Goal: Information Seeking & Learning: Learn about a topic

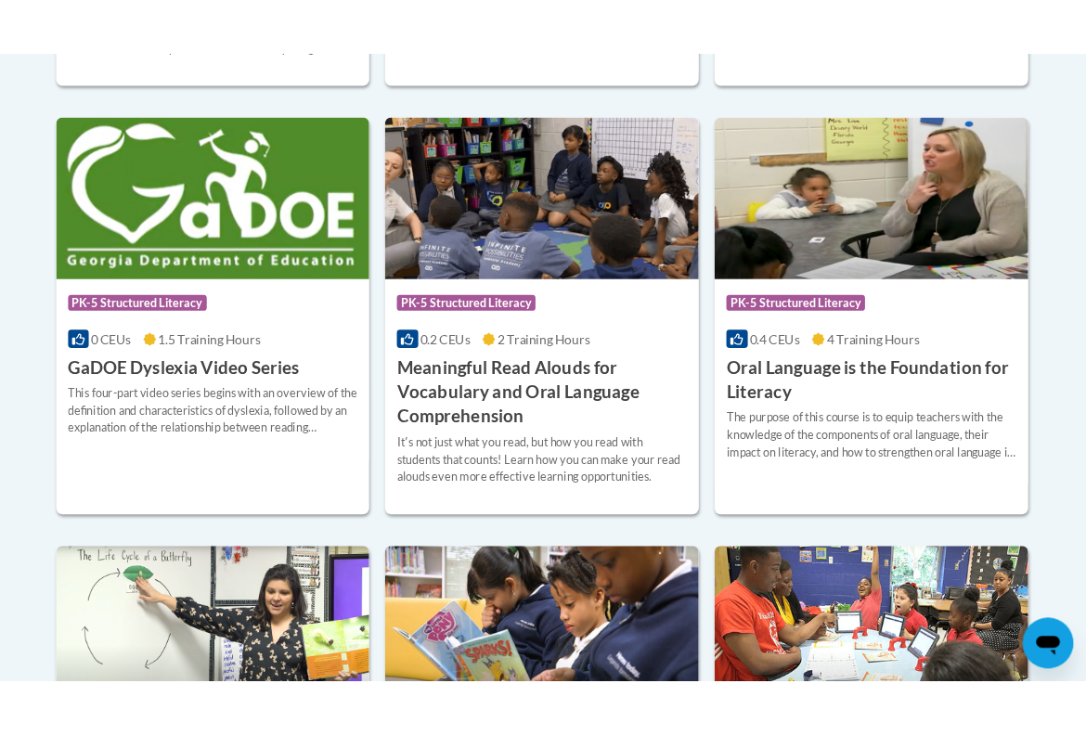
scroll to position [1278, 0]
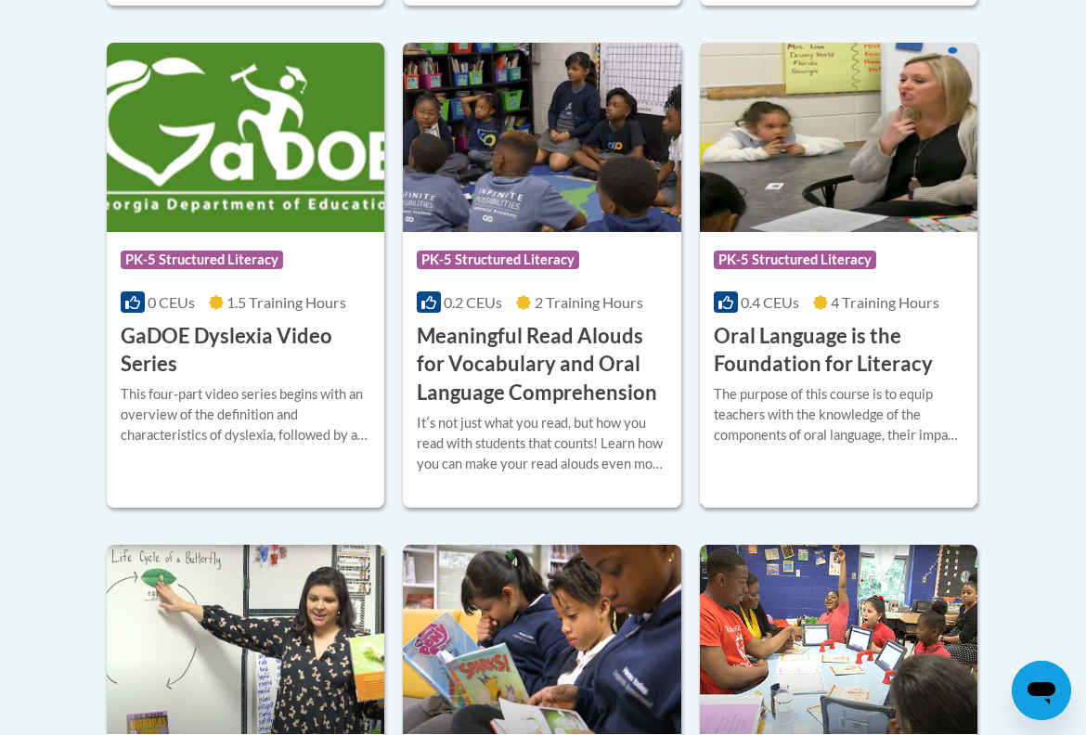
click at [796, 351] on h3 "Oral Language is the Foundation for Literacy" at bounding box center [839, 351] width 250 height 58
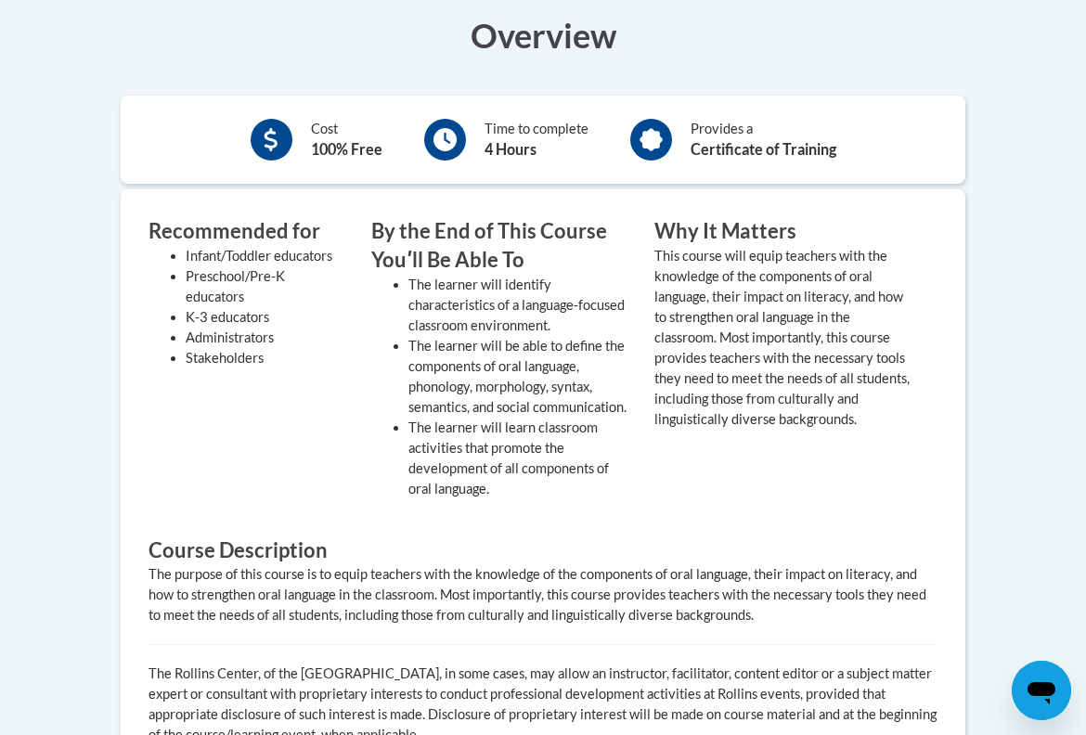
scroll to position [597, 0]
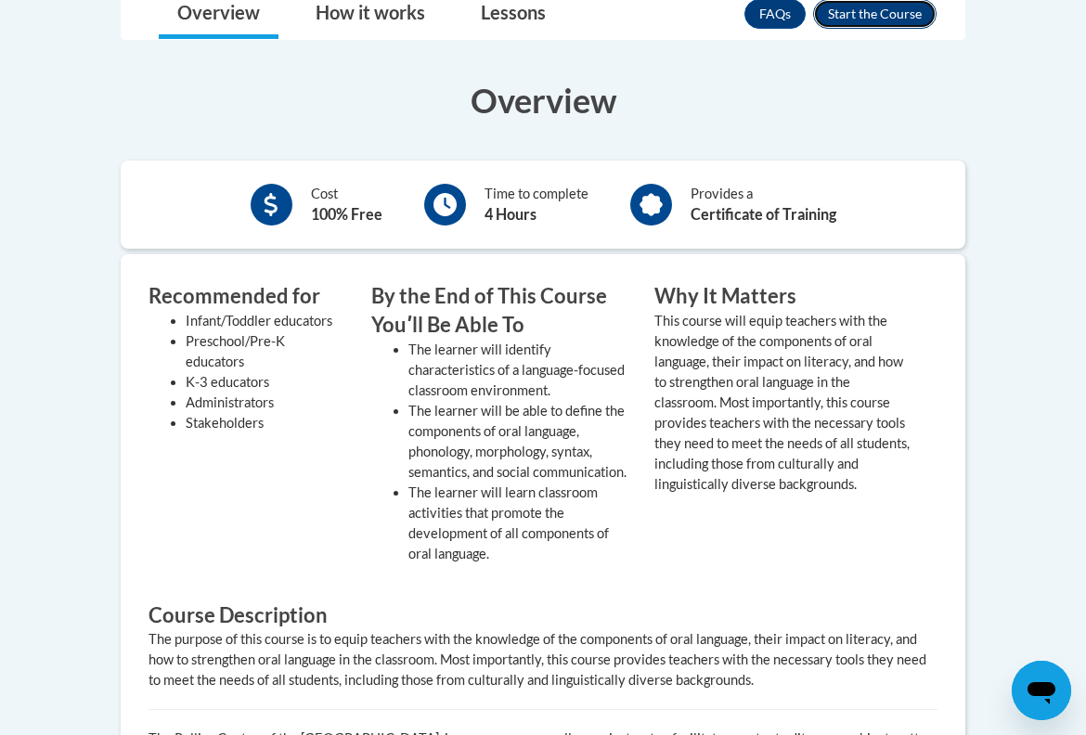
click at [881, 18] on button "Enroll" at bounding box center [874, 14] width 123 height 30
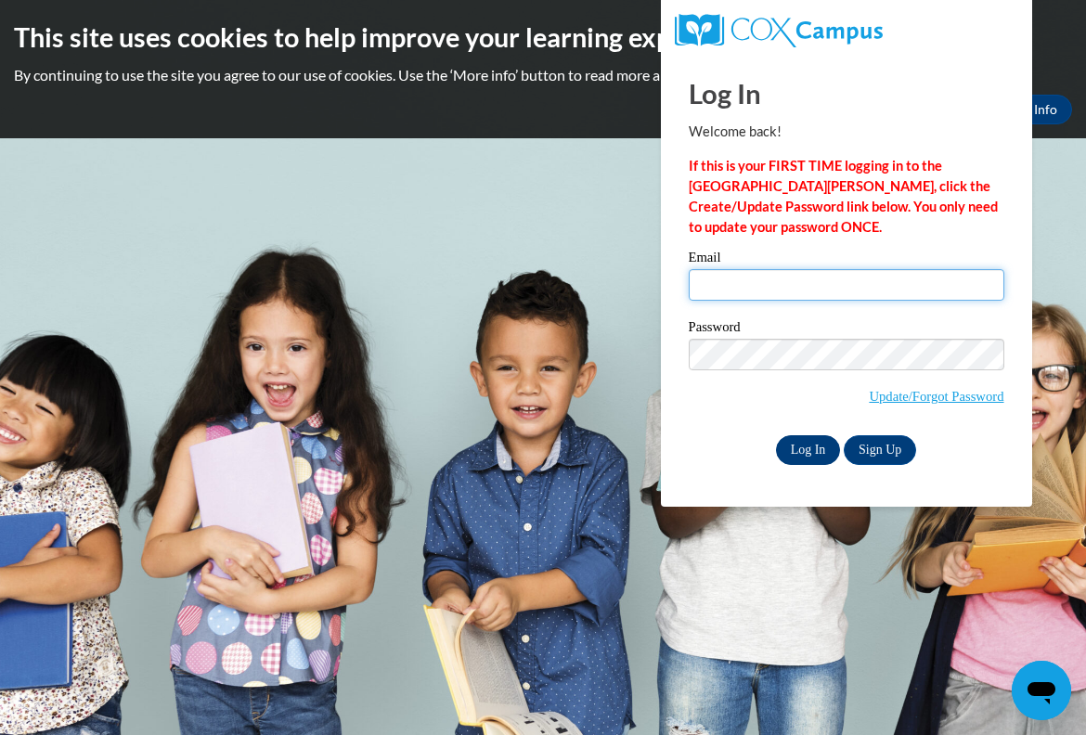
type input "dmorsching@georgiasouthern.edu"
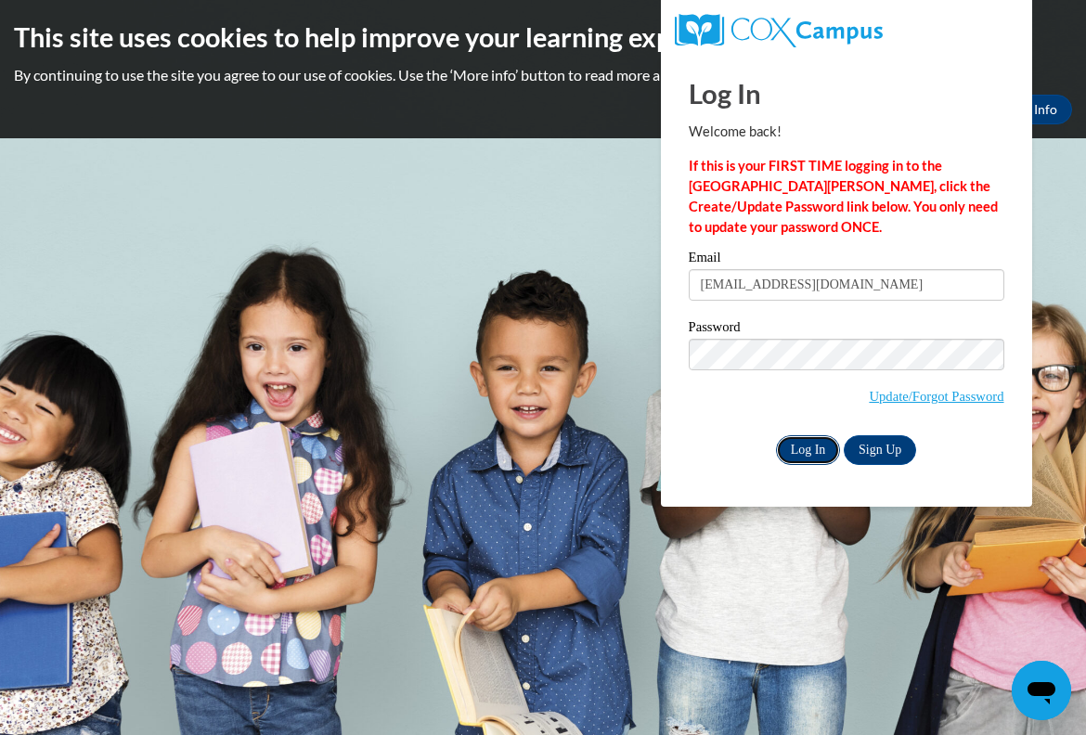
click at [821, 454] on input "Log In" at bounding box center [808, 450] width 65 height 30
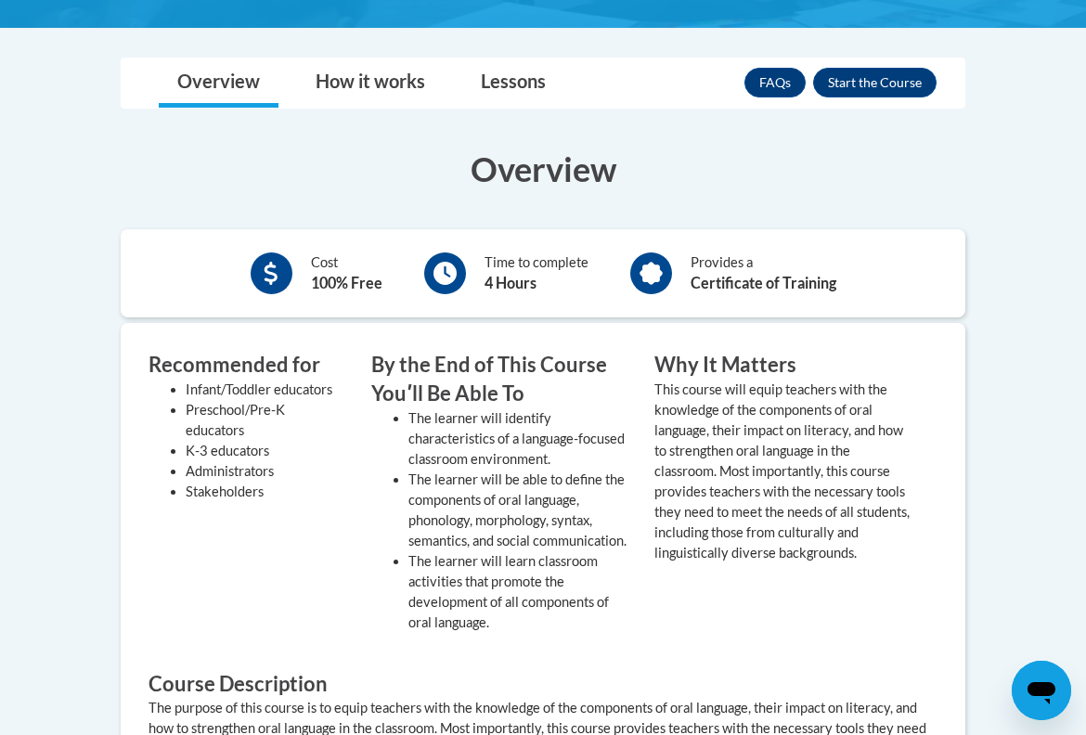
scroll to position [517, 0]
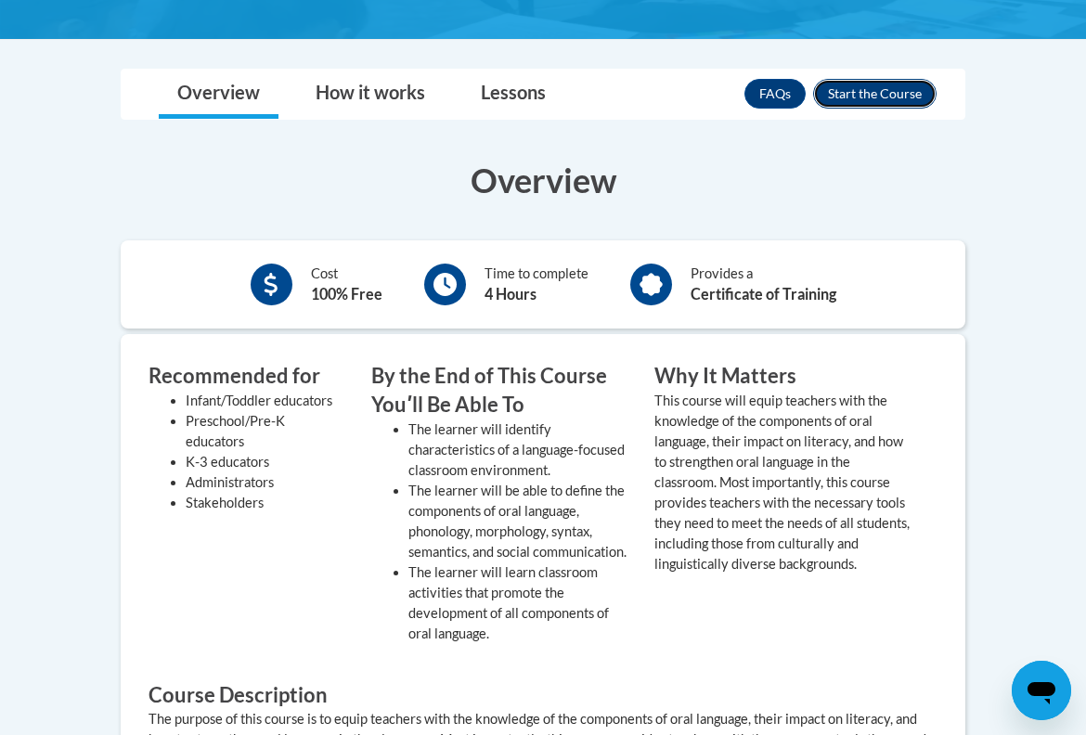
click at [910, 104] on button "Enroll" at bounding box center [874, 94] width 123 height 30
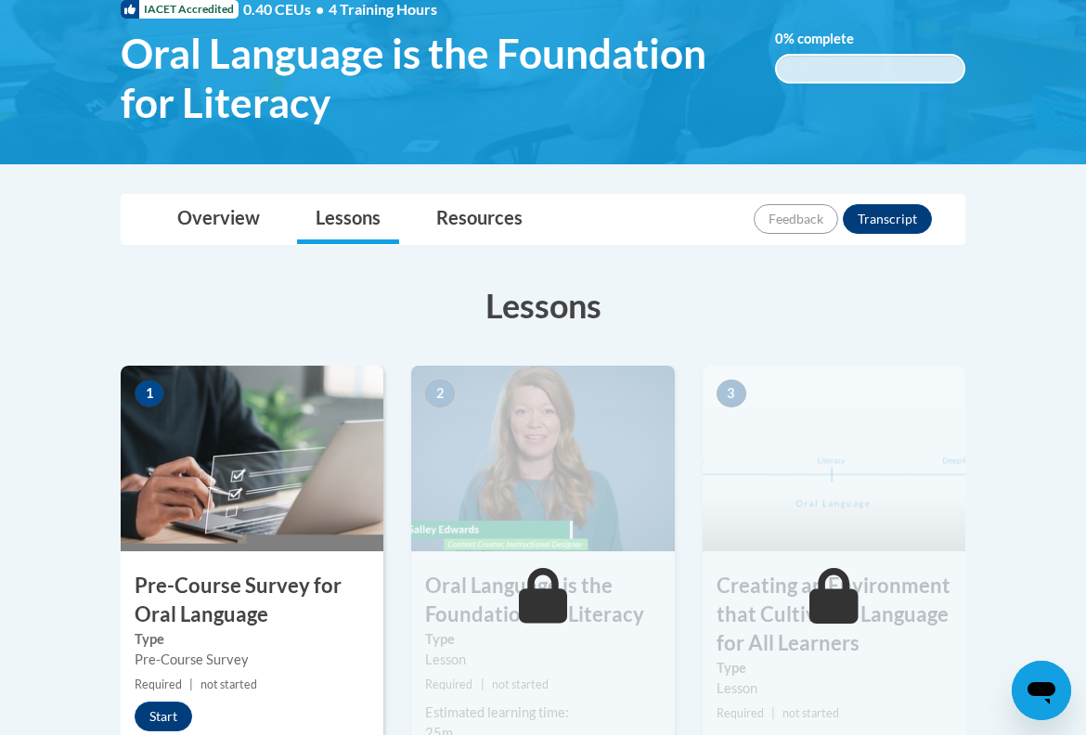
scroll to position [339, 0]
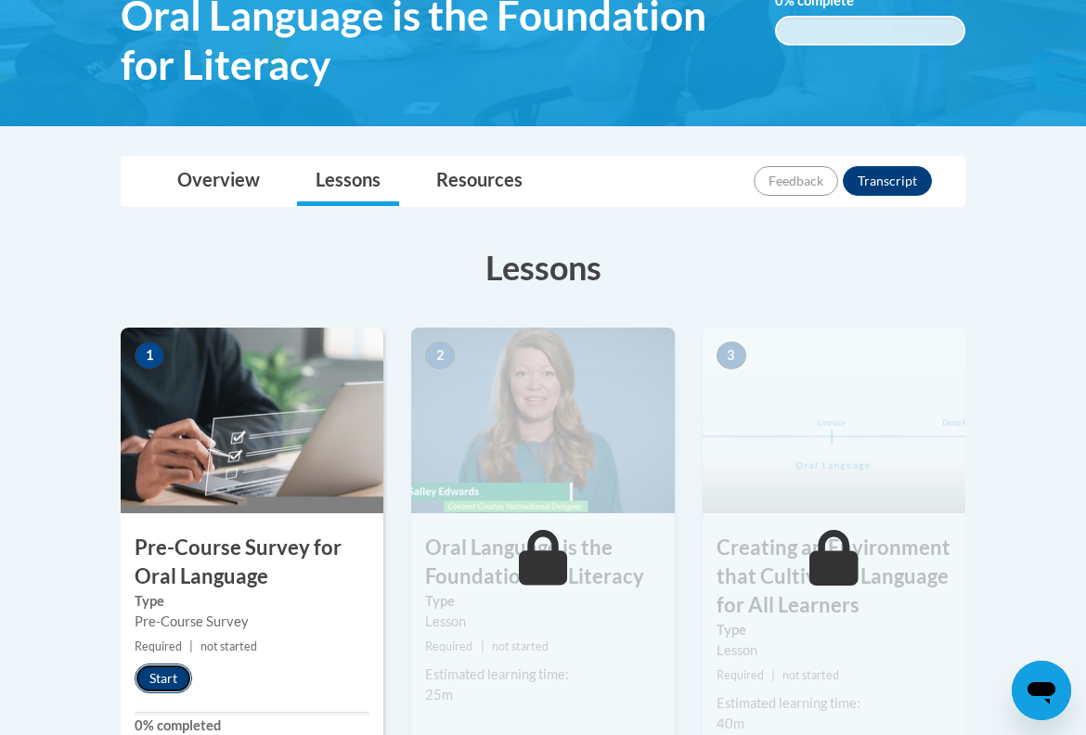
click at [174, 673] on button "Start" at bounding box center [164, 679] width 58 height 30
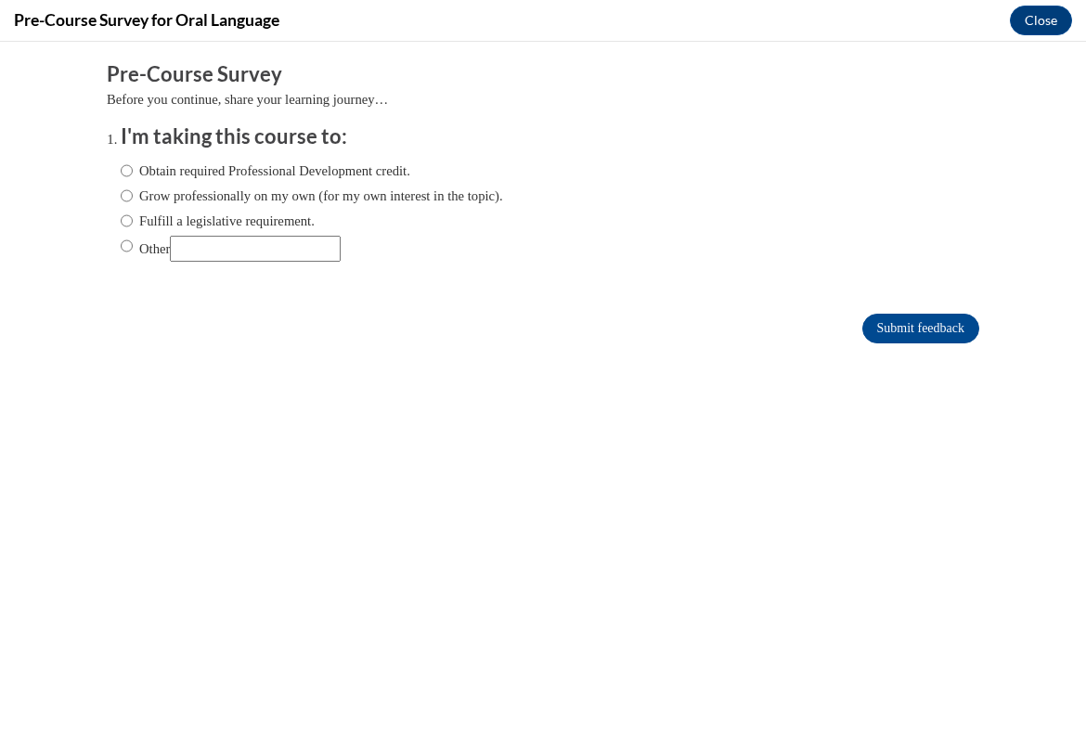
scroll to position [0, 0]
click at [311, 226] on label "Fulfill a legislative requirement." at bounding box center [218, 221] width 194 height 20
click at [133, 226] on input "Fulfill a legislative requirement." at bounding box center [127, 221] width 12 height 20
radio input "true"
click at [869, 328] on input "Submit feedback" at bounding box center [920, 329] width 117 height 30
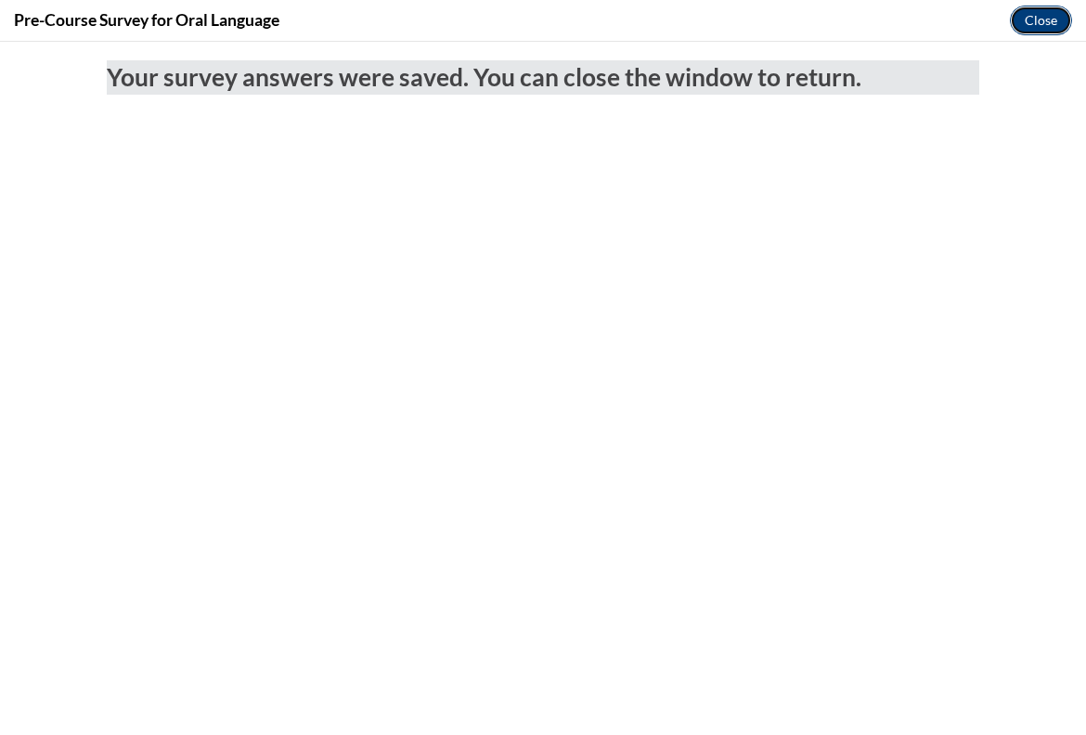
click at [1044, 6] on button "Close" at bounding box center [1041, 21] width 62 height 30
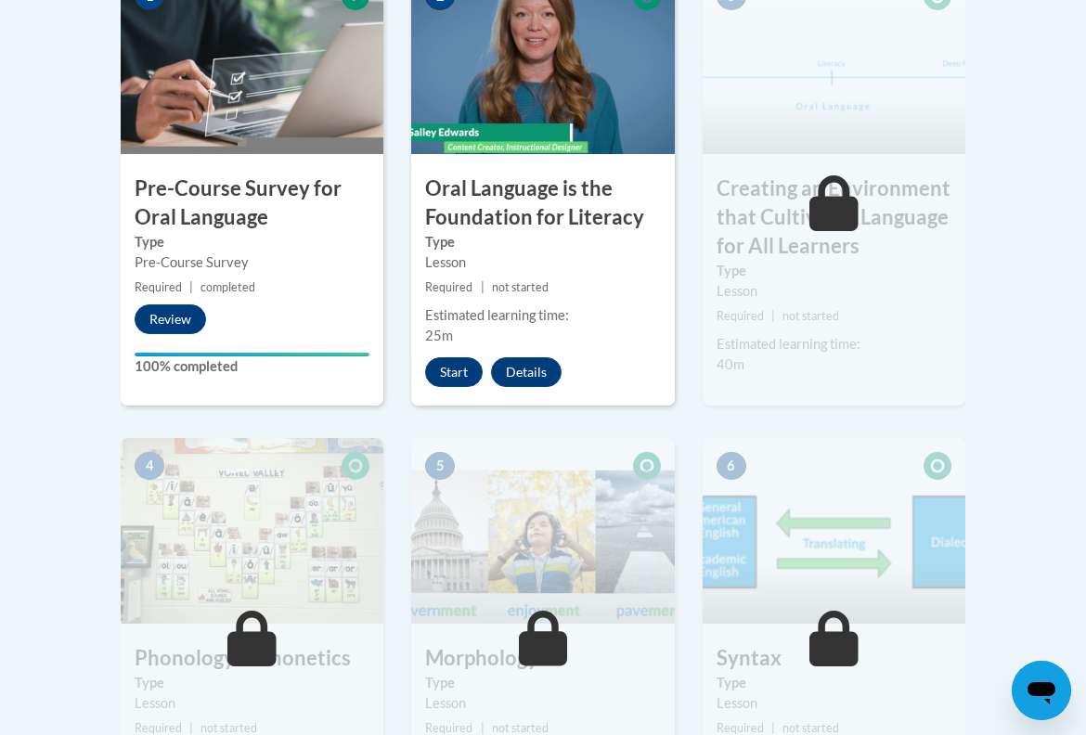
scroll to position [626, 0]
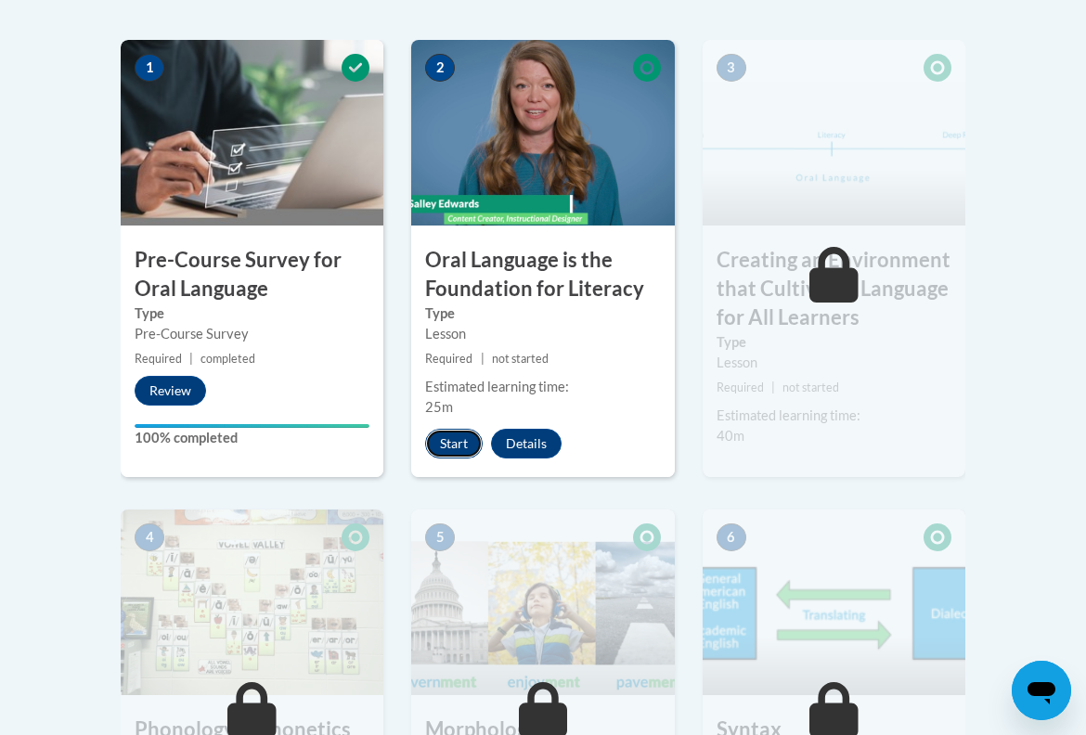
click at [466, 442] on button "Start" at bounding box center [454, 444] width 58 height 30
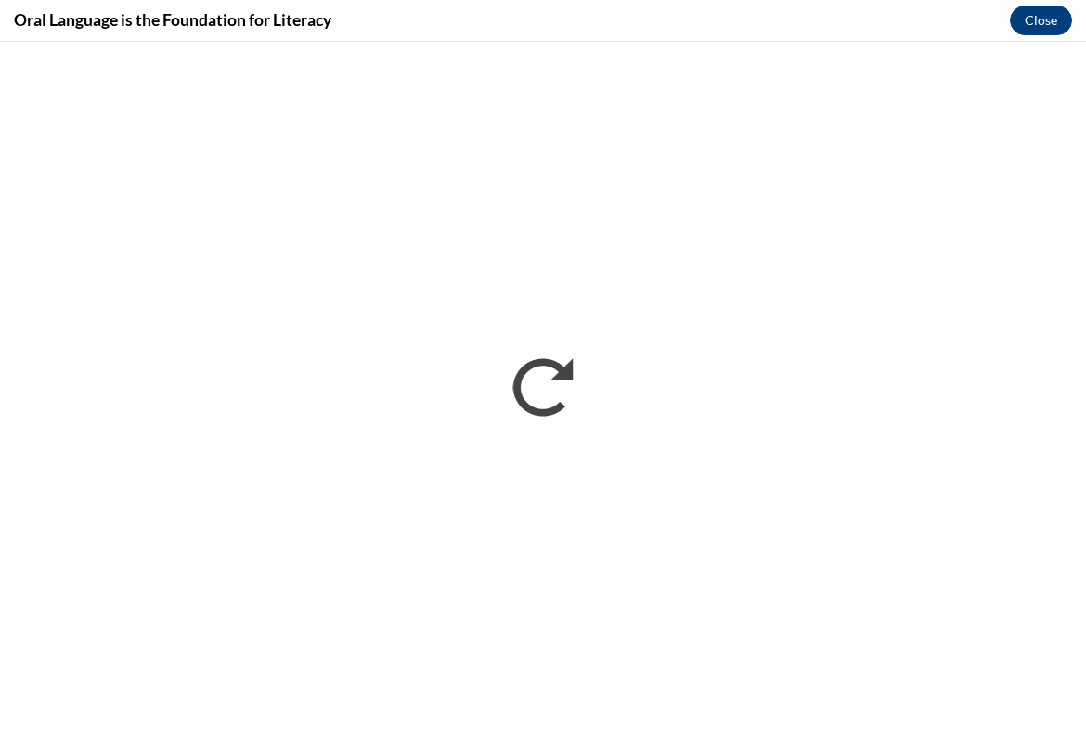
scroll to position [0, 0]
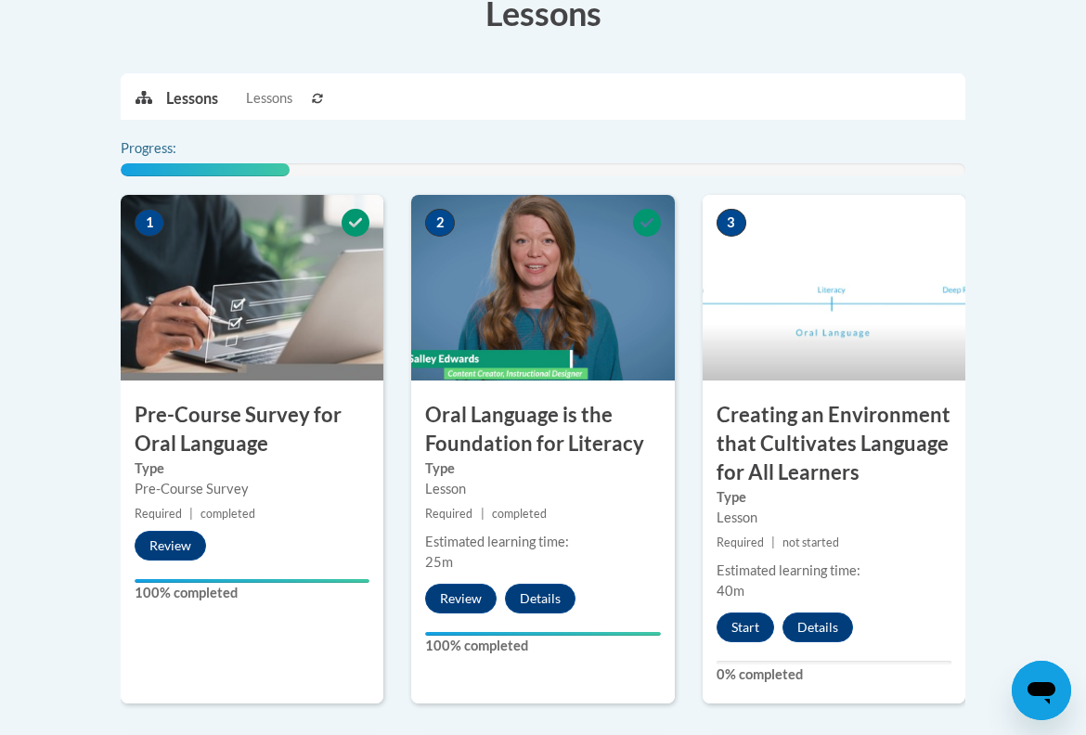
scroll to position [663, 0]
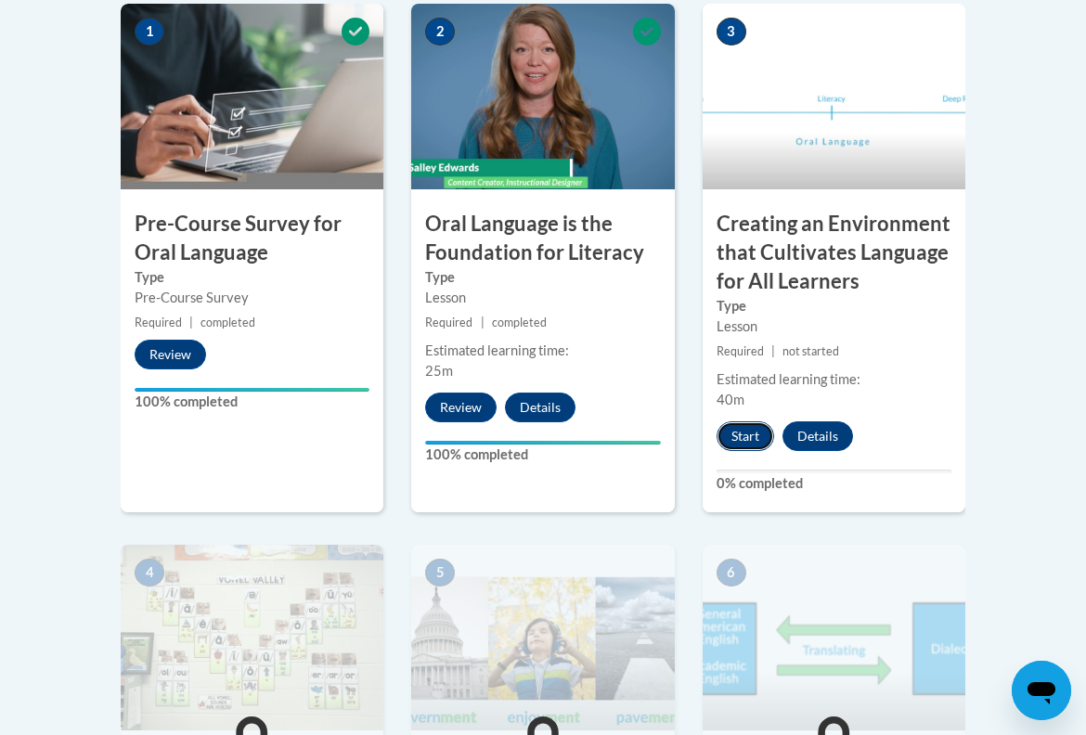
click at [741, 431] on button "Start" at bounding box center [745, 436] width 58 height 30
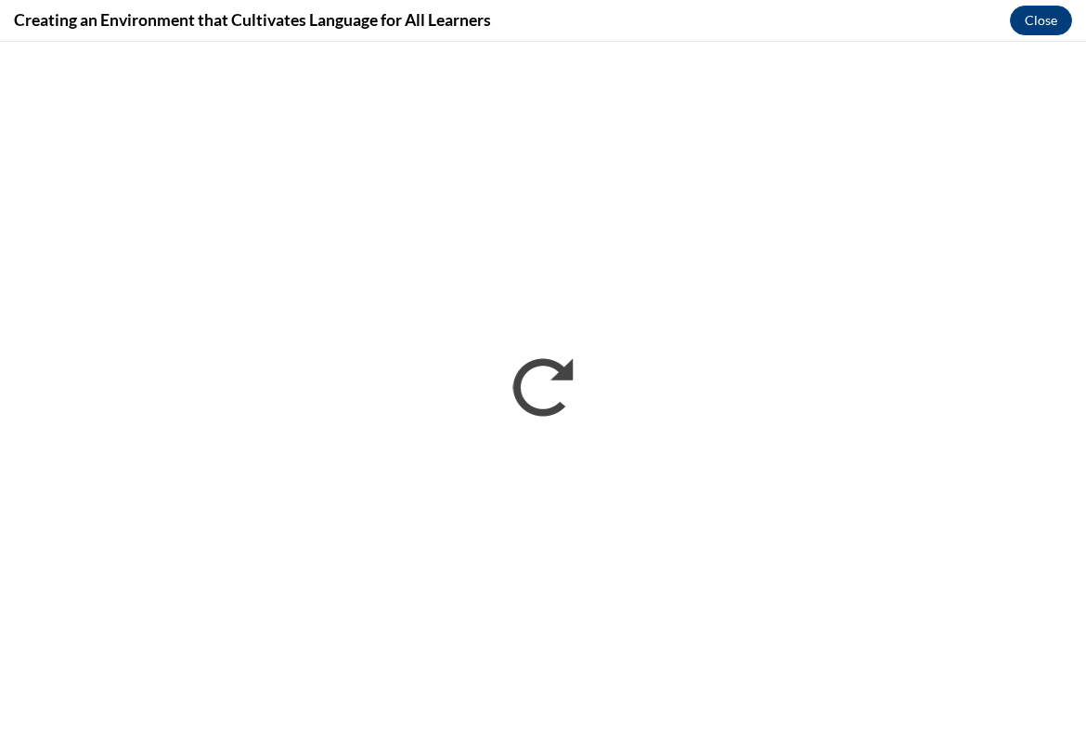
scroll to position [0, 0]
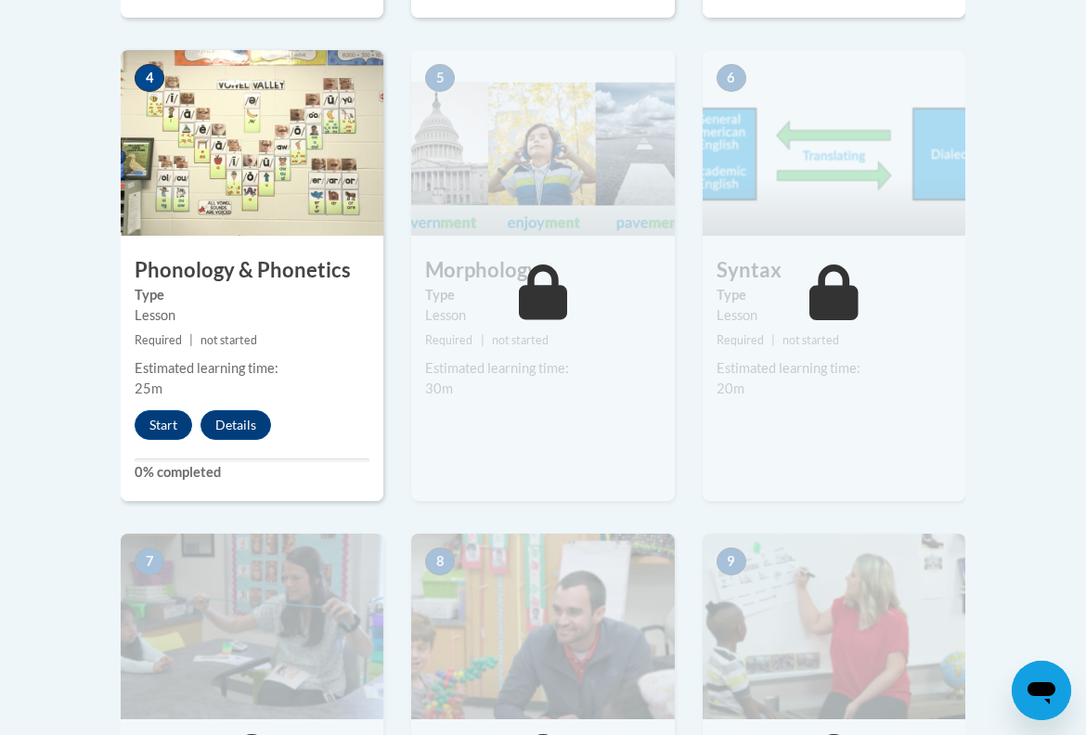
scroll to position [1161, 0]
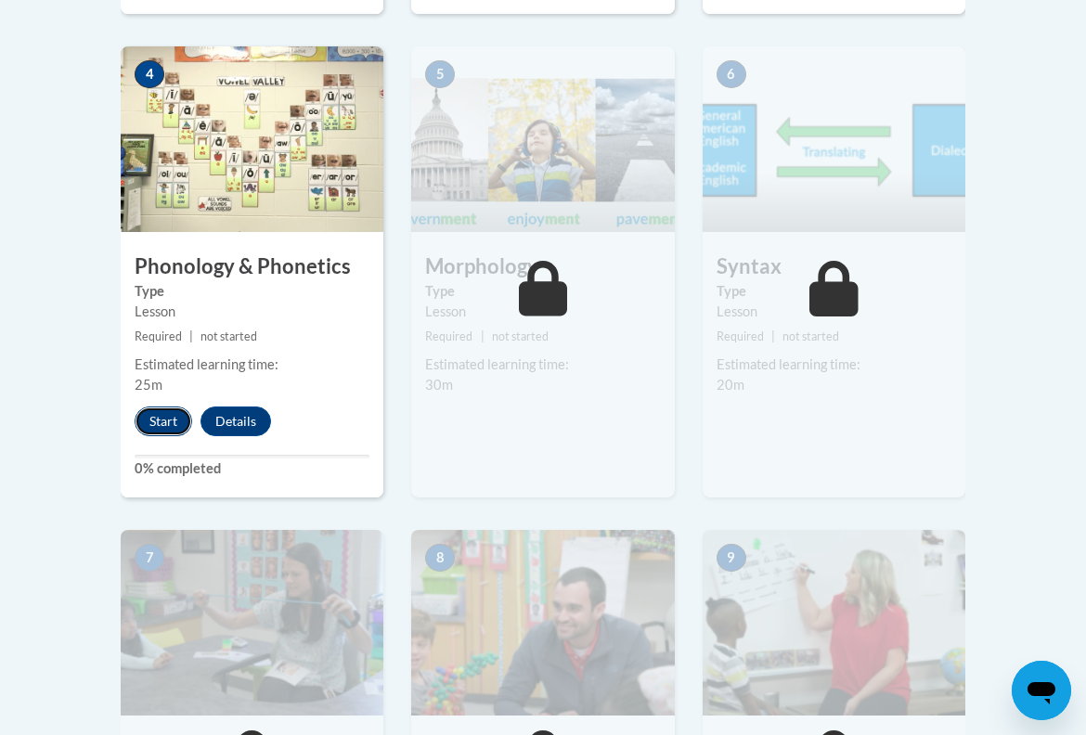
click at [160, 429] on button "Start" at bounding box center [164, 421] width 58 height 30
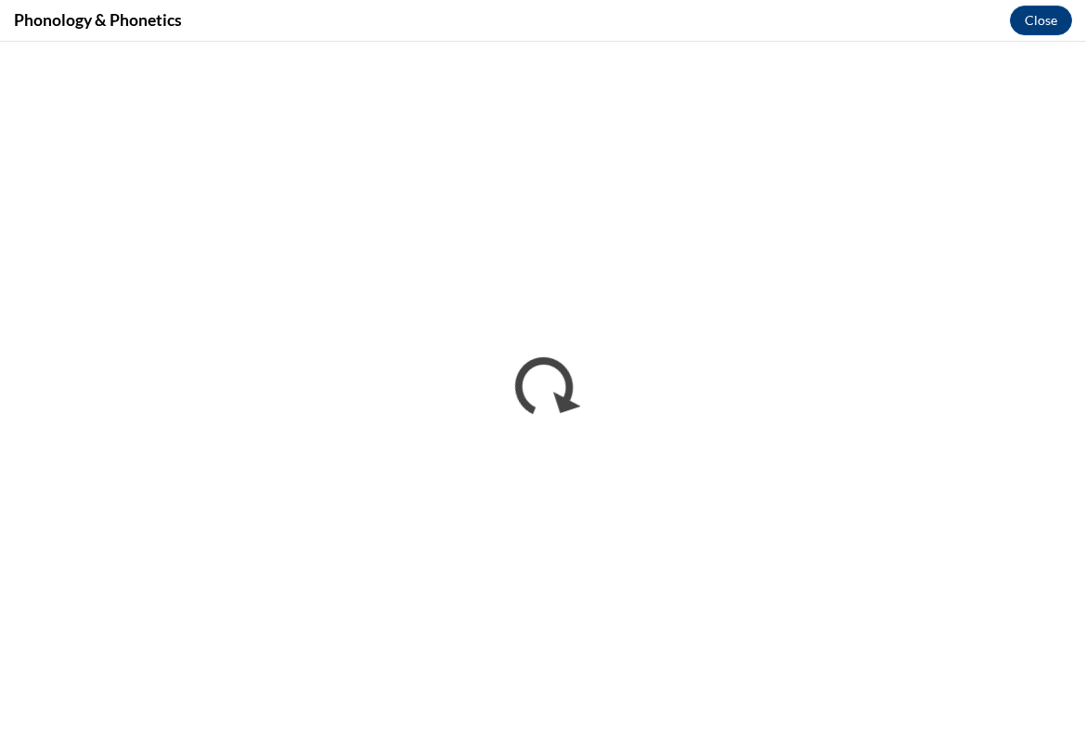
scroll to position [0, 0]
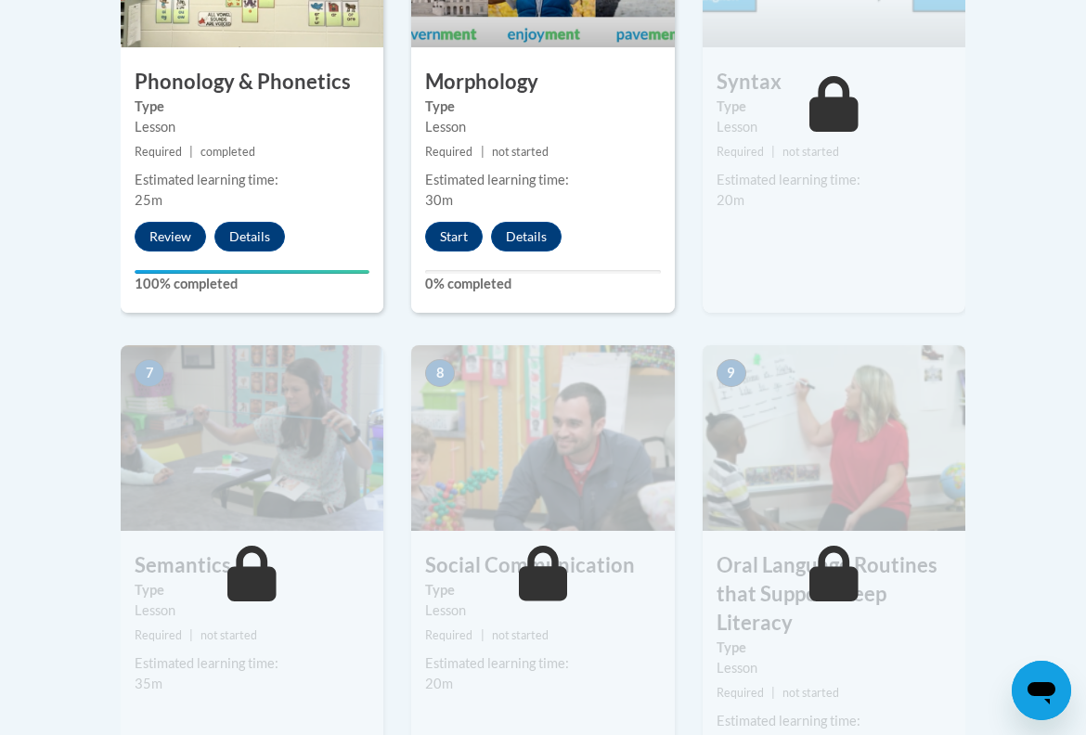
scroll to position [1192, 0]
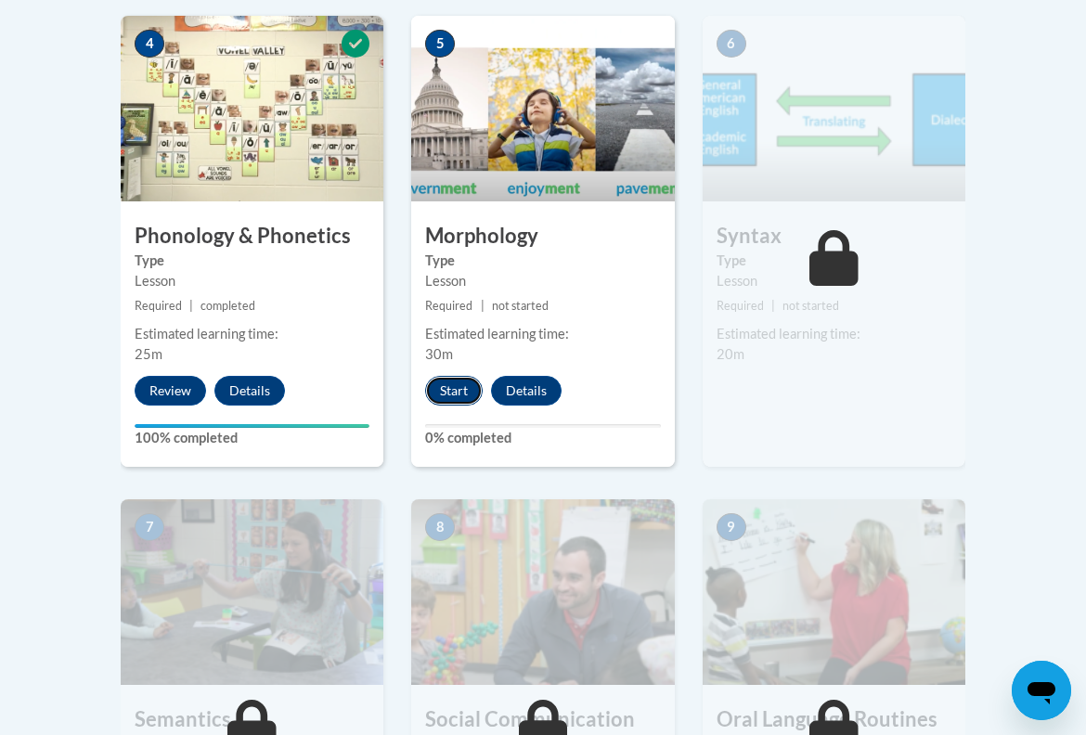
click at [453, 385] on button "Start" at bounding box center [454, 391] width 58 height 30
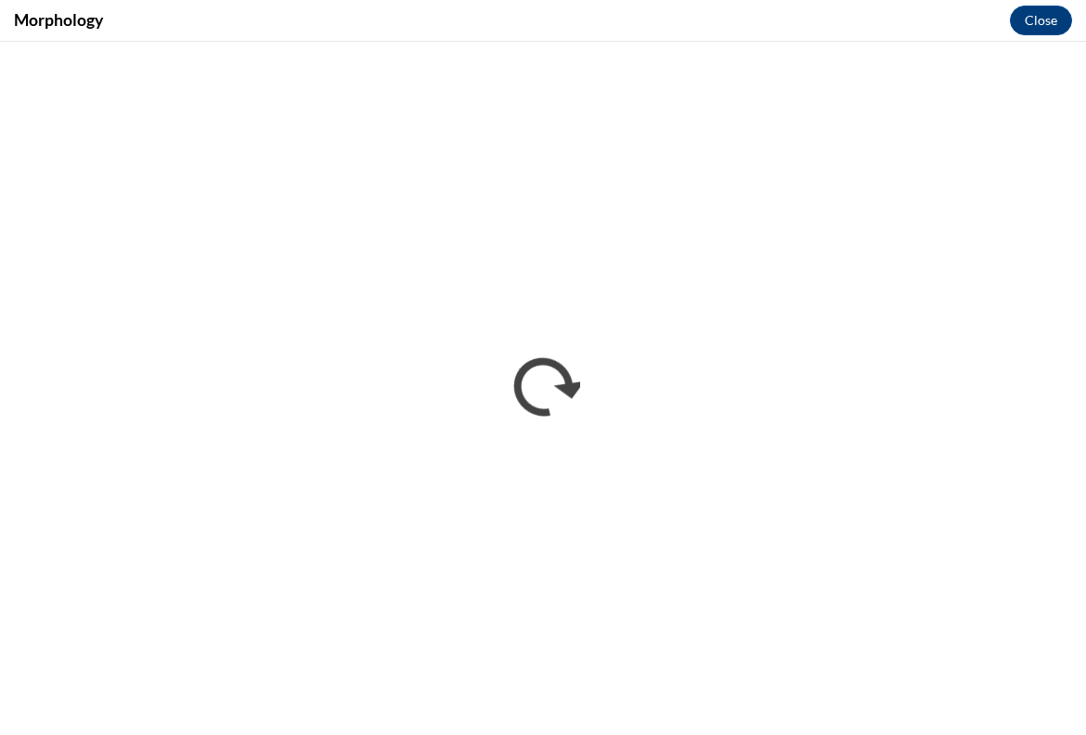
scroll to position [0, 0]
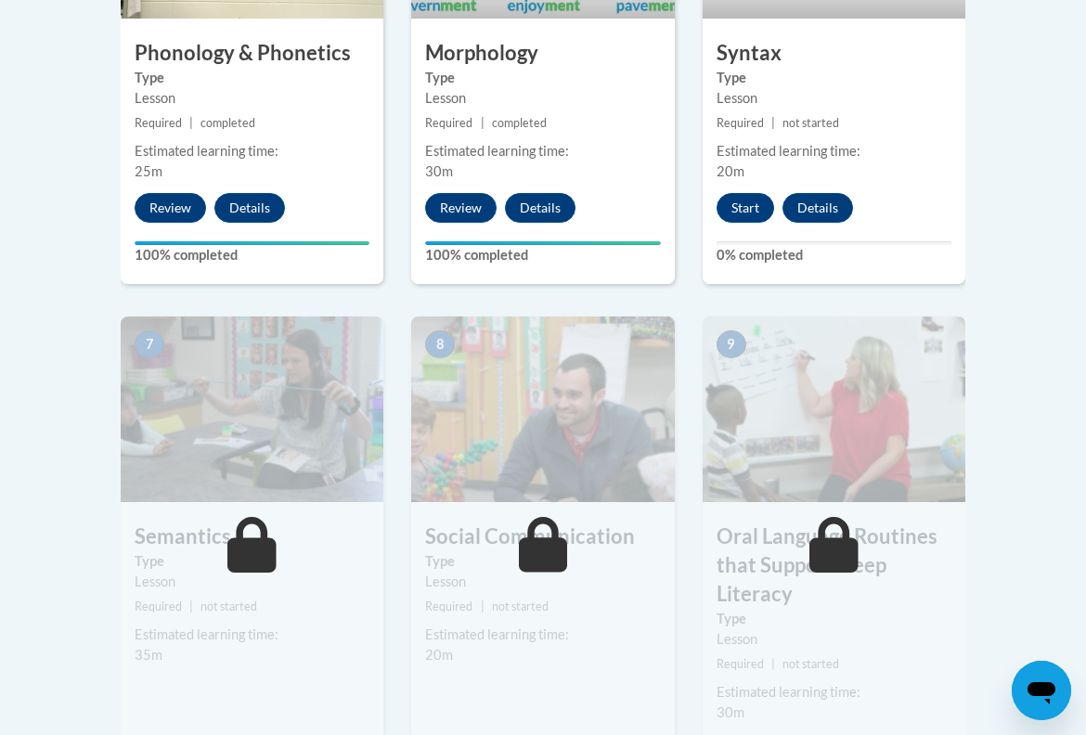
scroll to position [1375, 0]
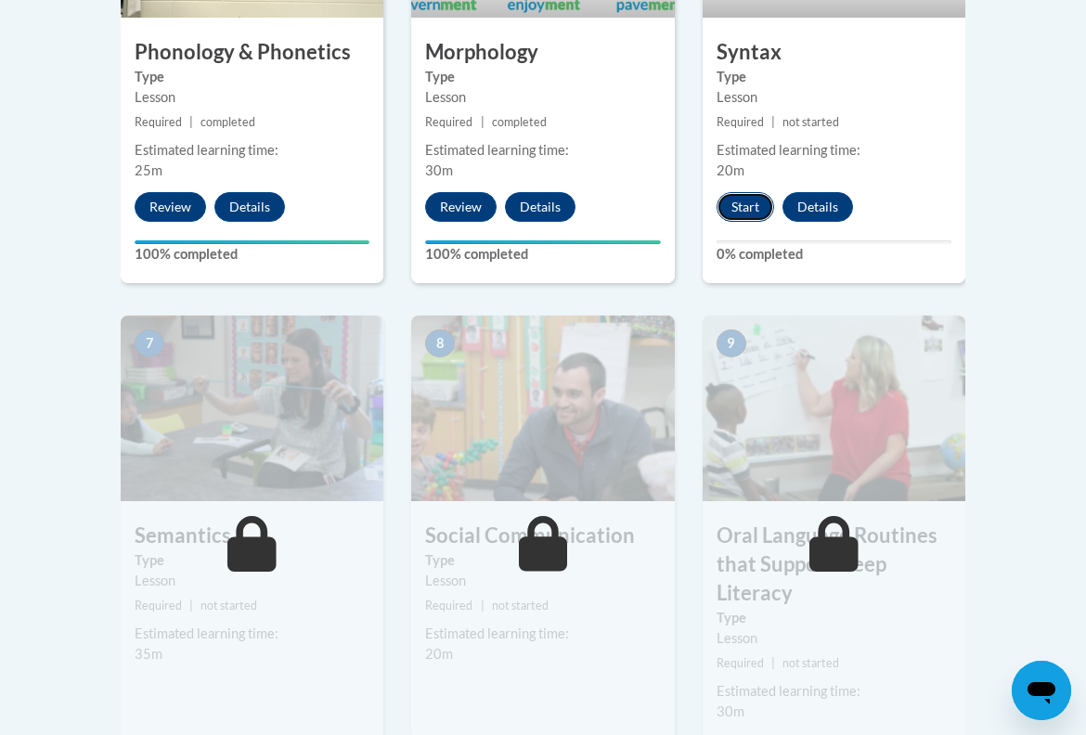
click at [763, 209] on button "Start" at bounding box center [745, 207] width 58 height 30
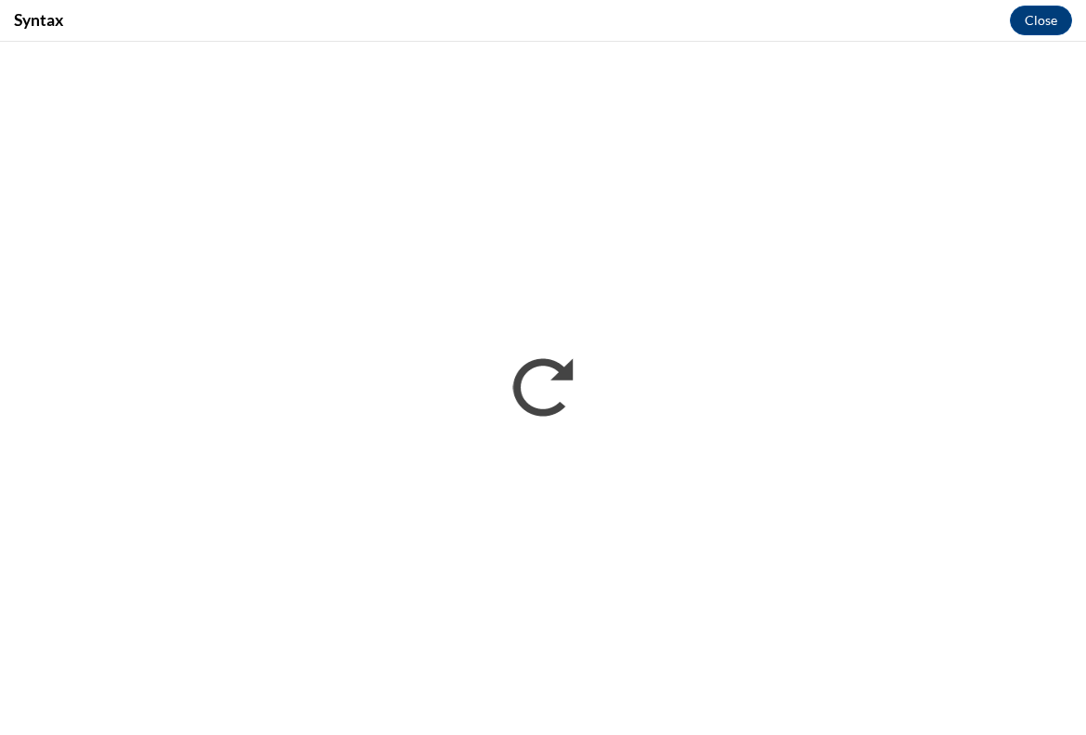
scroll to position [0, 0]
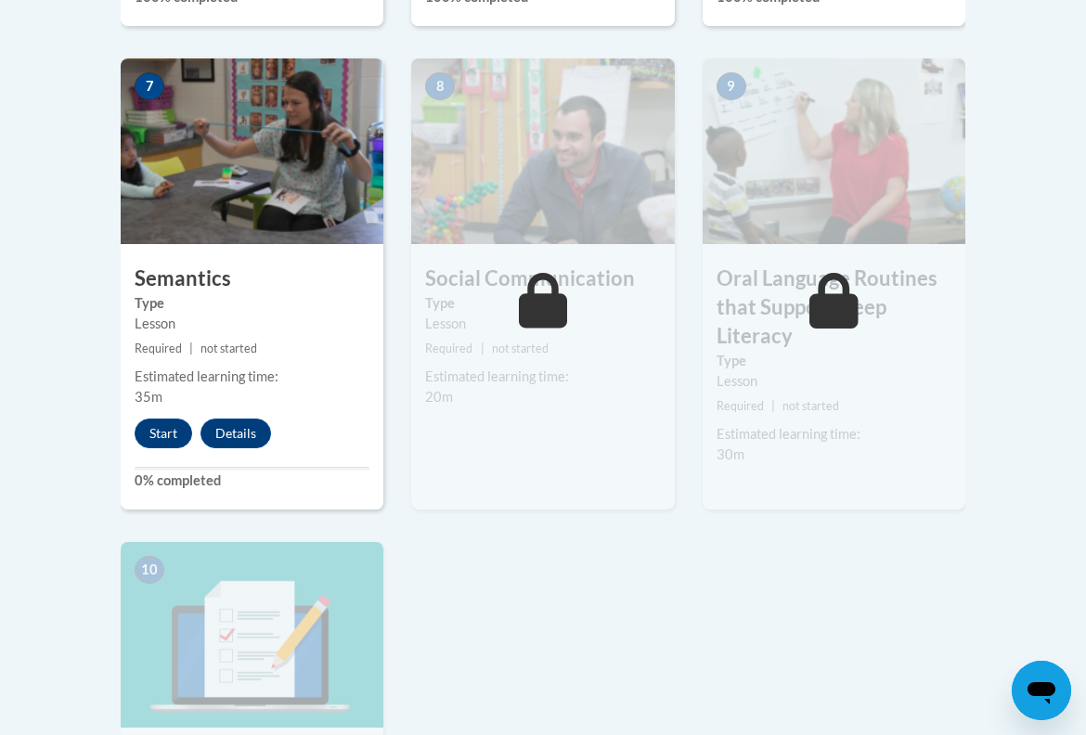
scroll to position [1605, 0]
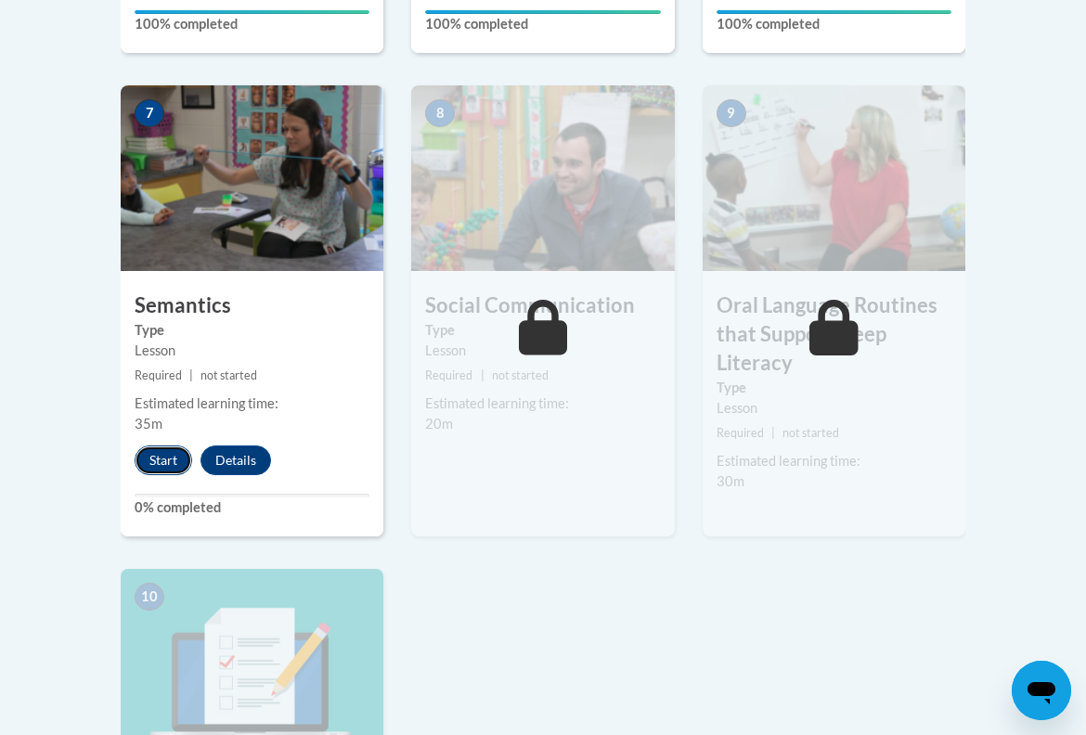
click at [168, 451] on button "Start" at bounding box center [164, 460] width 58 height 30
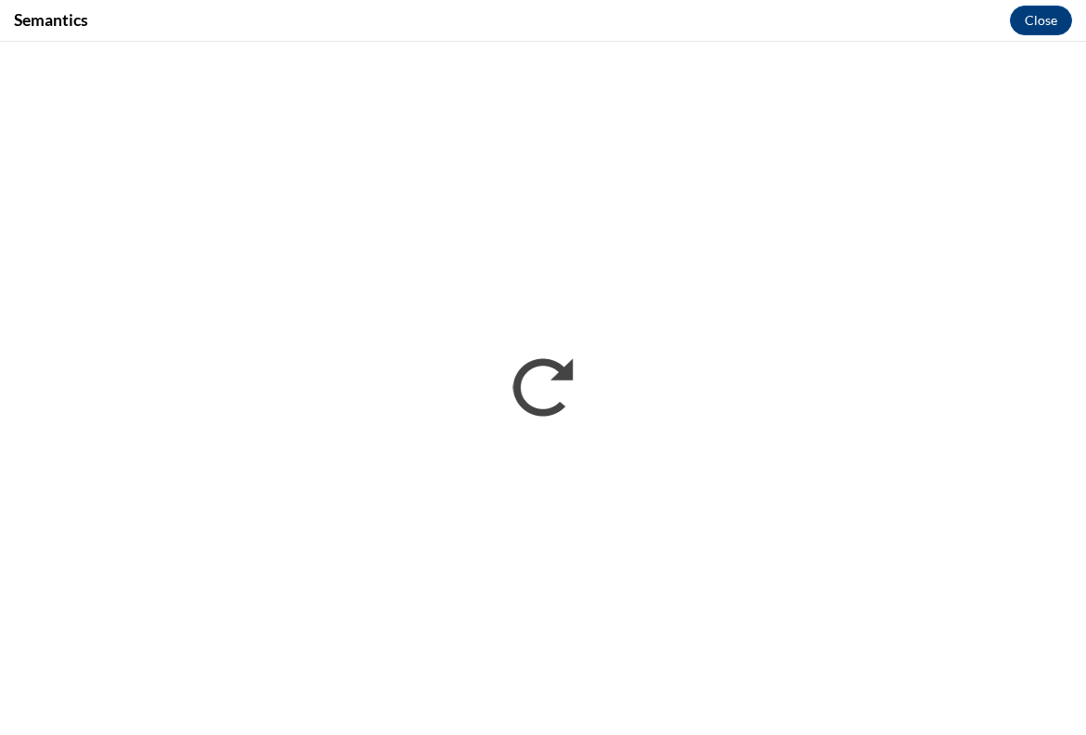
scroll to position [0, 0]
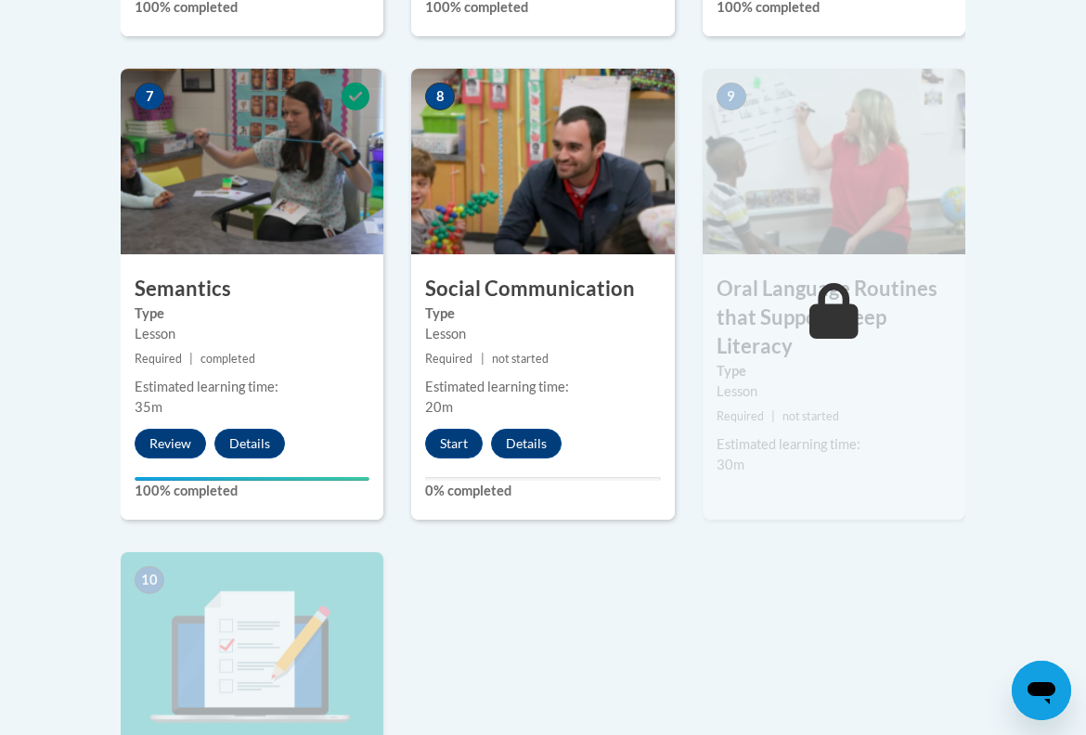
scroll to position [1636, 0]
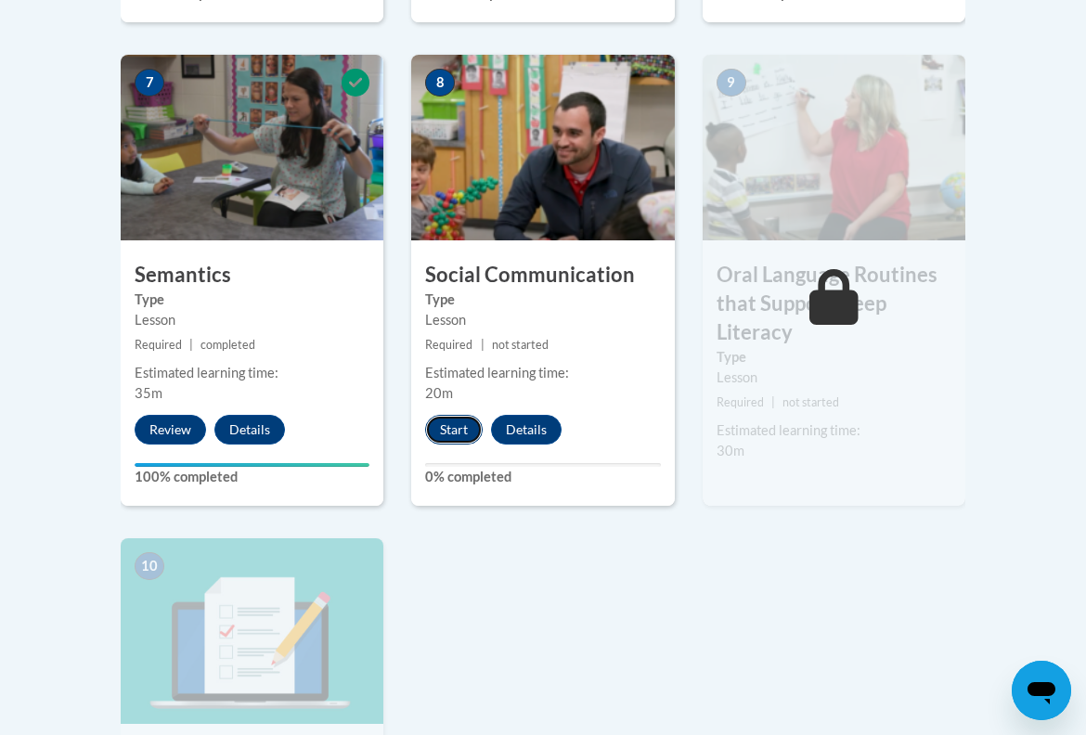
click at [471, 431] on button "Start" at bounding box center [454, 430] width 58 height 30
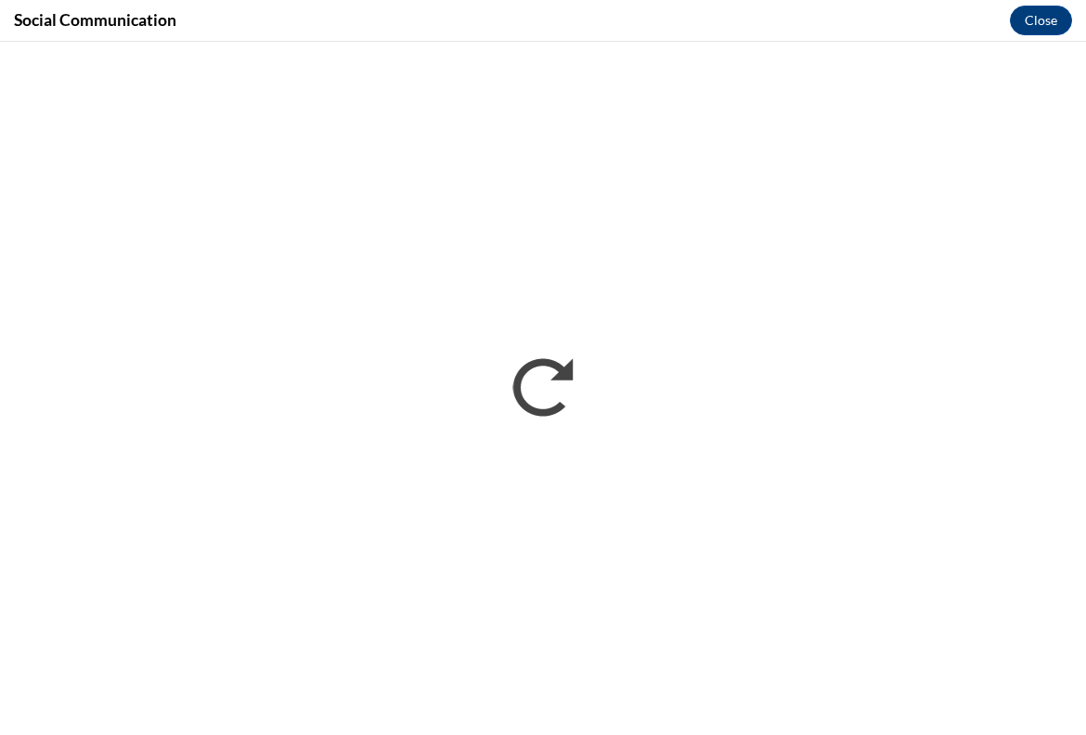
scroll to position [0, 0]
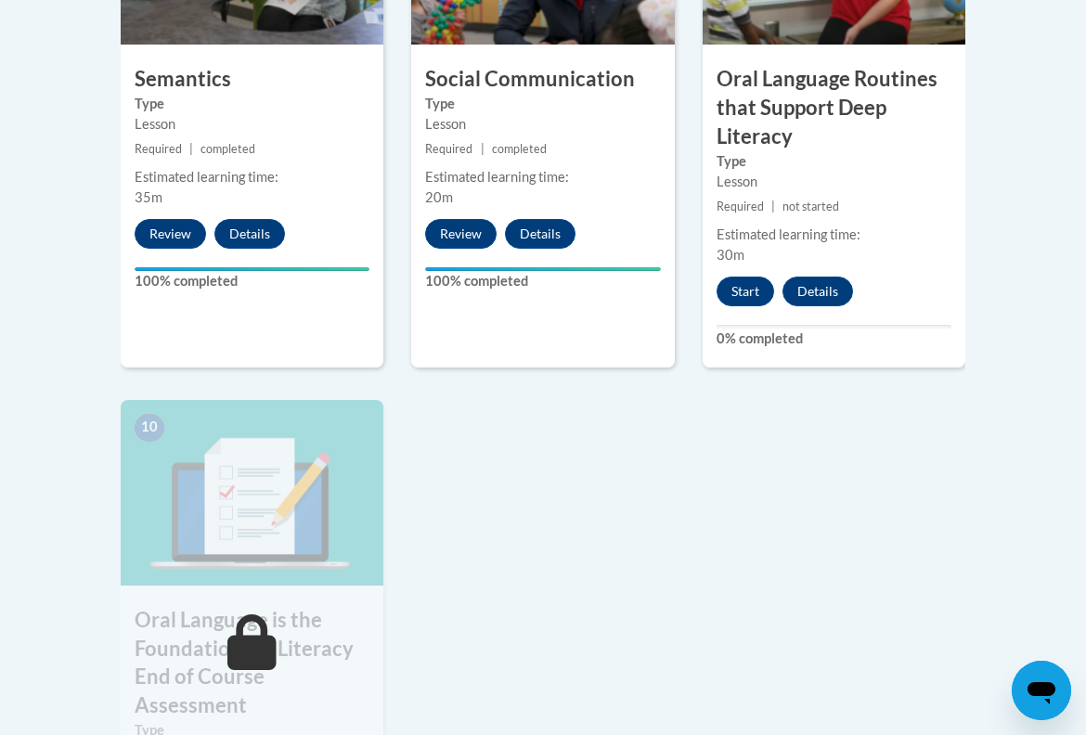
scroll to position [1838, 0]
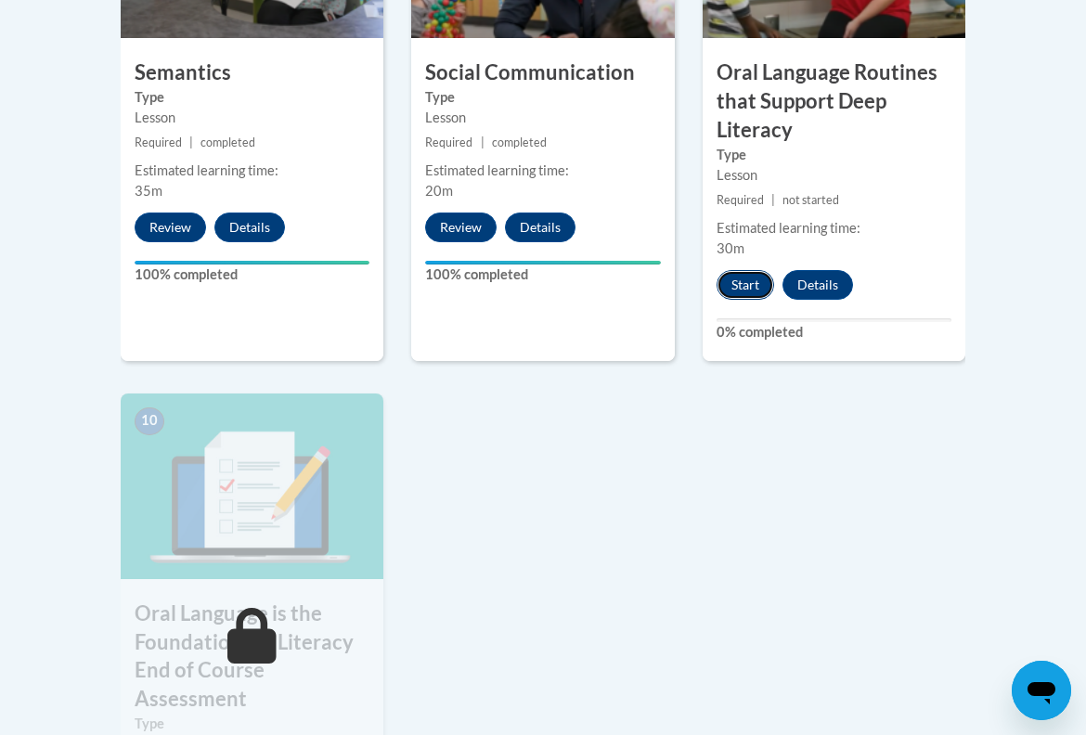
click at [762, 282] on button "Start" at bounding box center [745, 285] width 58 height 30
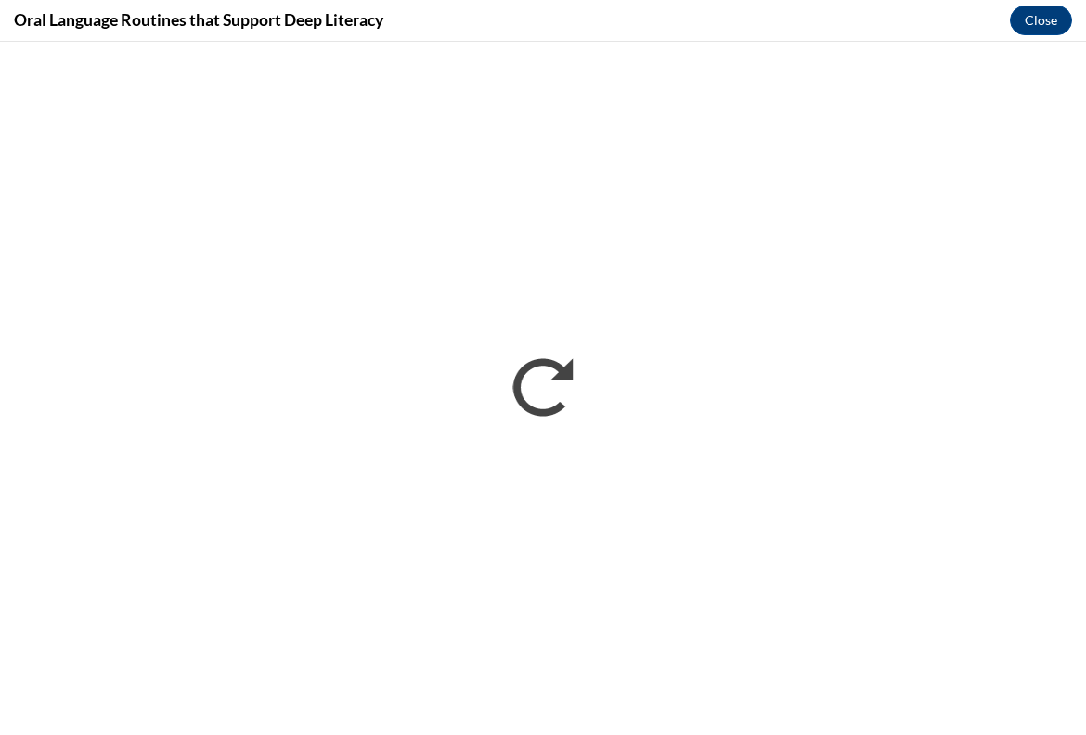
scroll to position [0, 0]
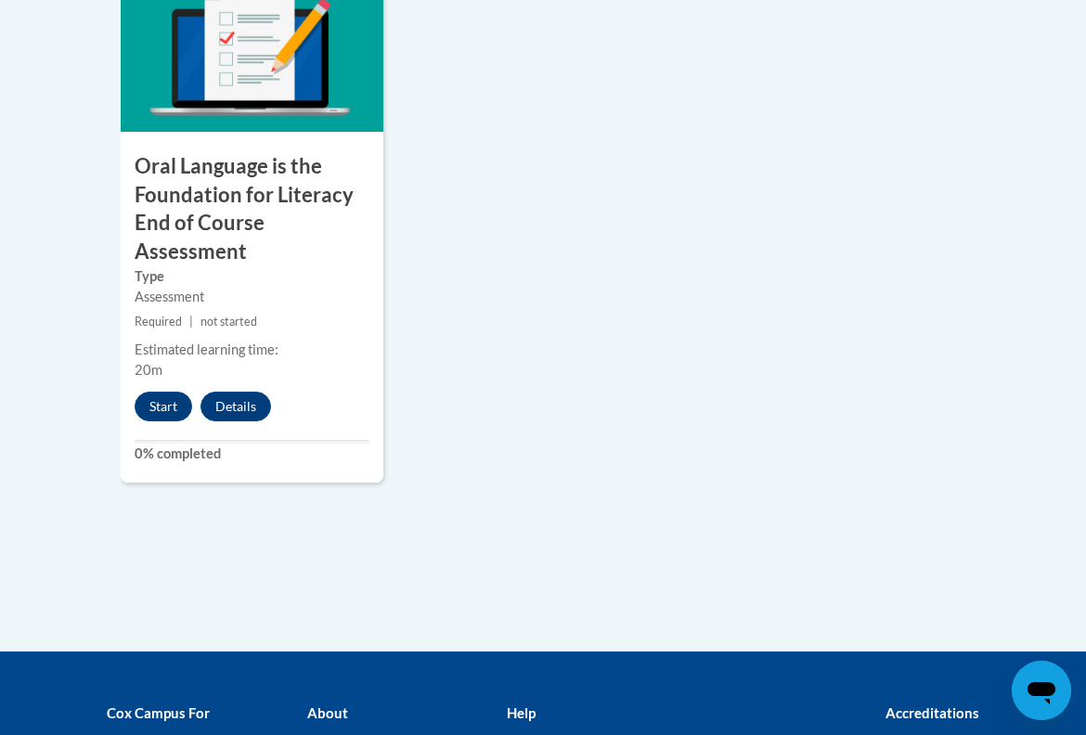
scroll to position [2287, 0]
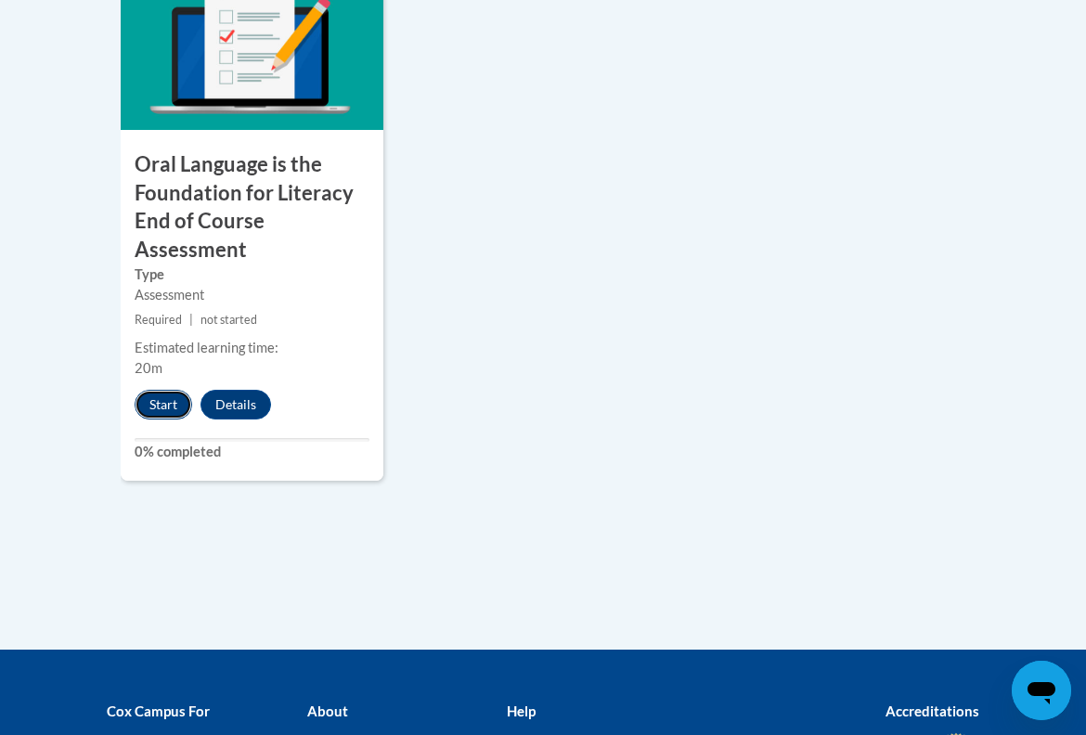
click at [165, 411] on button "Start" at bounding box center [164, 405] width 58 height 30
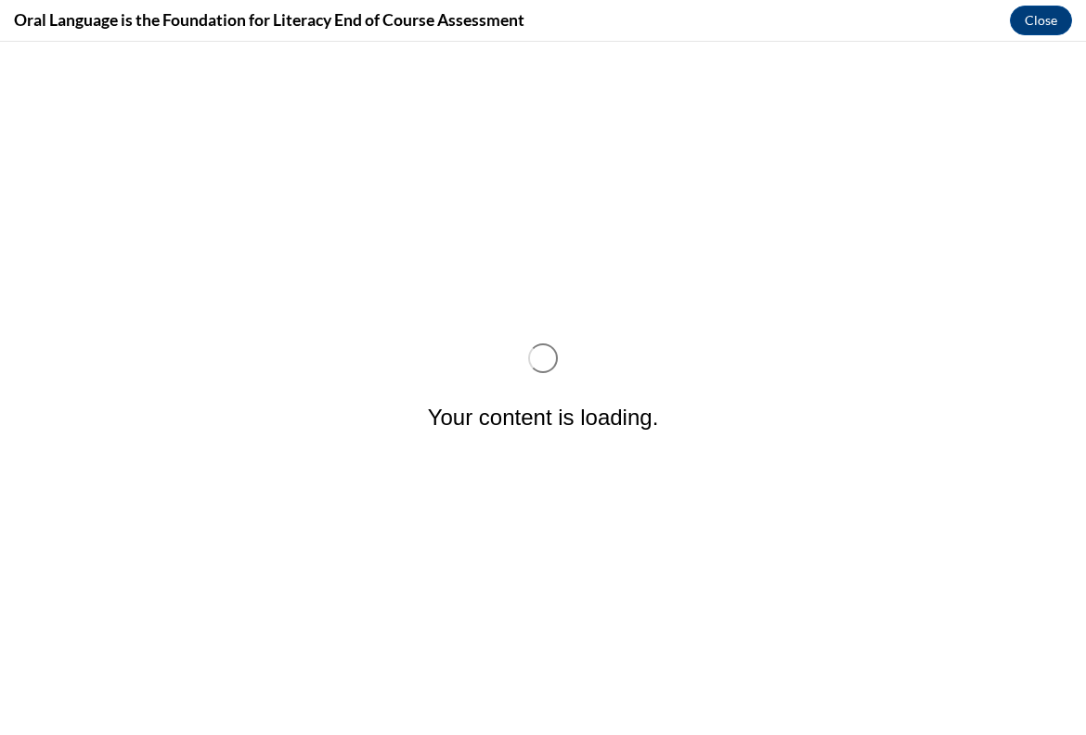
scroll to position [0, 0]
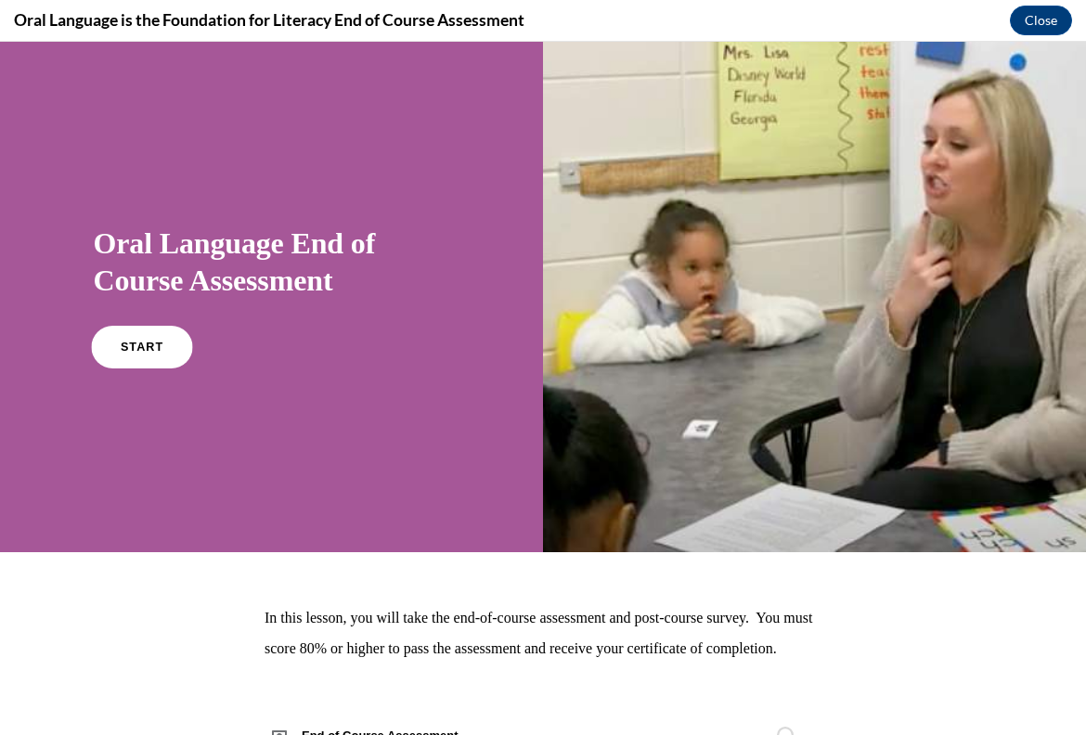
click at [172, 329] on link "START" at bounding box center [141, 347] width 101 height 43
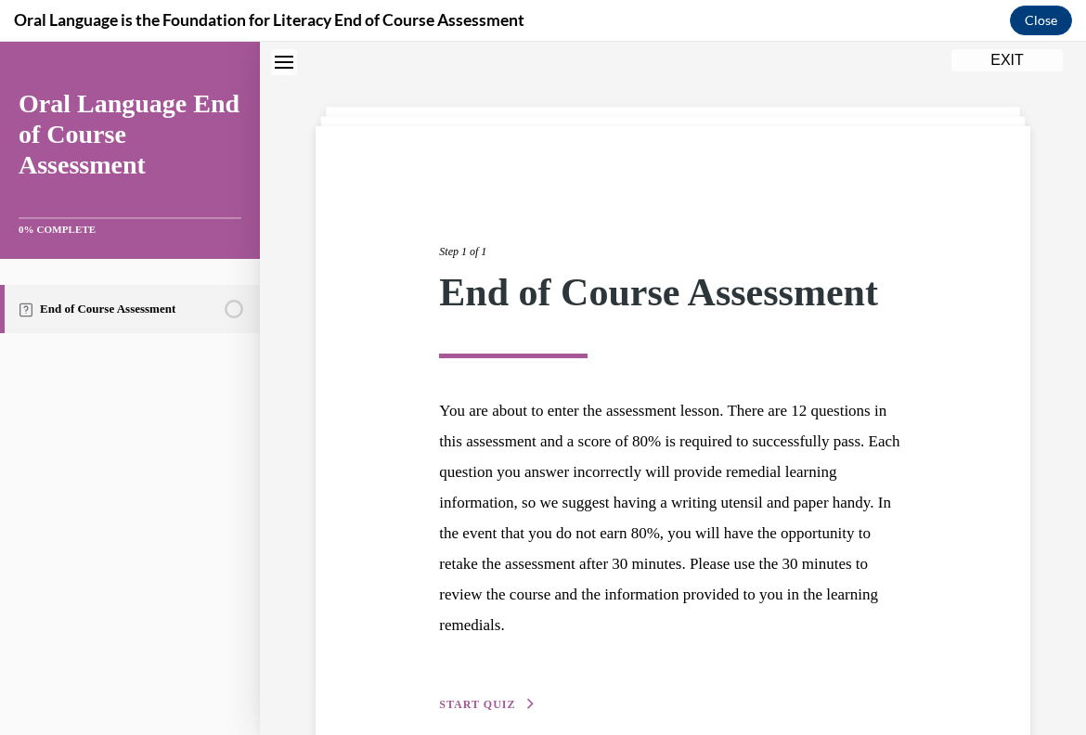
scroll to position [148, 0]
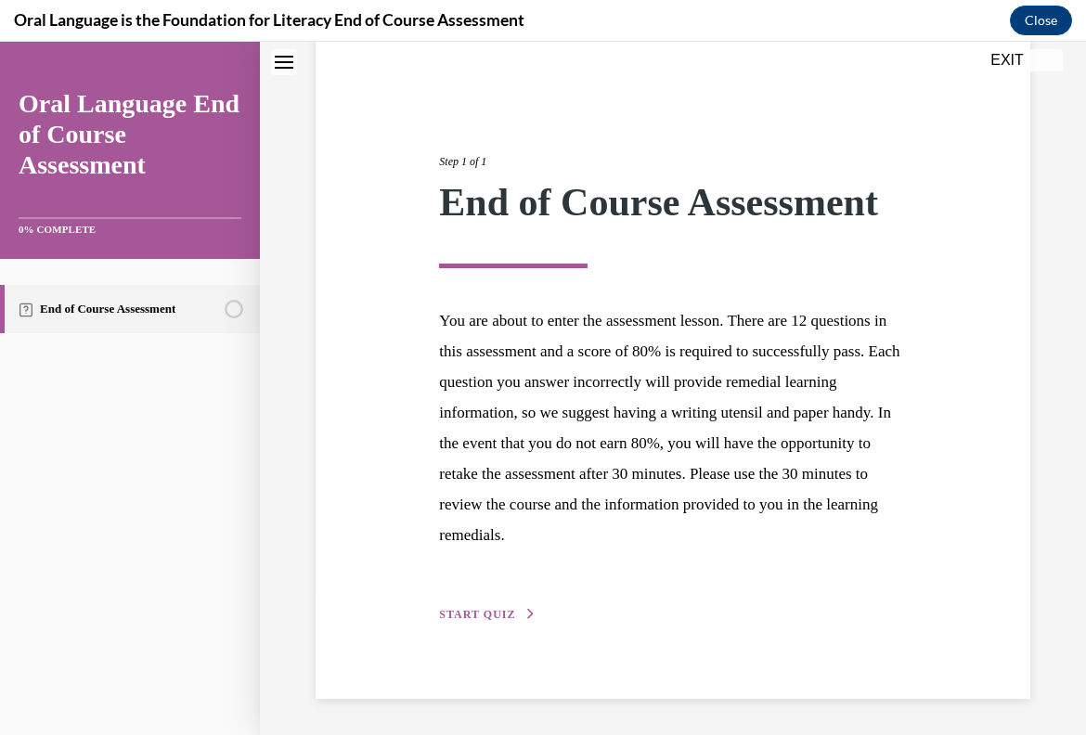
click at [461, 612] on span "START QUIZ" at bounding box center [477, 614] width 76 height 13
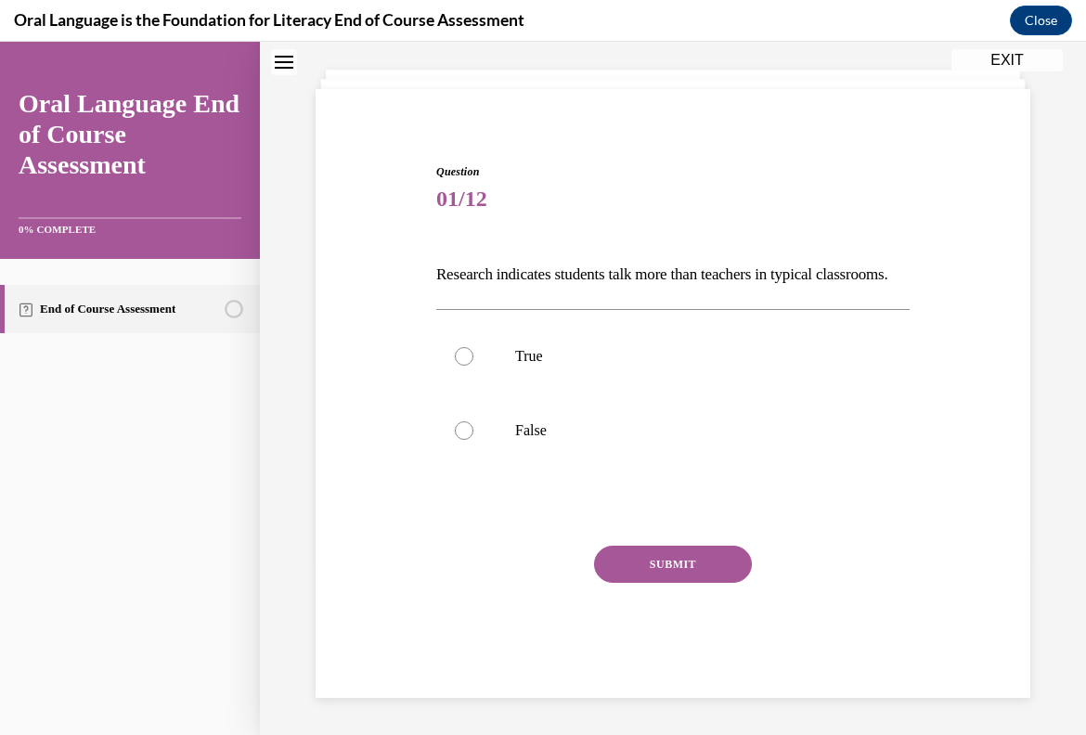
scroll to position [126, 0]
click at [525, 403] on label "False" at bounding box center [672, 430] width 473 height 74
click at [473, 421] on input "False" at bounding box center [464, 430] width 19 height 19
radio input "true"
click at [629, 564] on button "SUBMIT" at bounding box center [673, 564] width 158 height 37
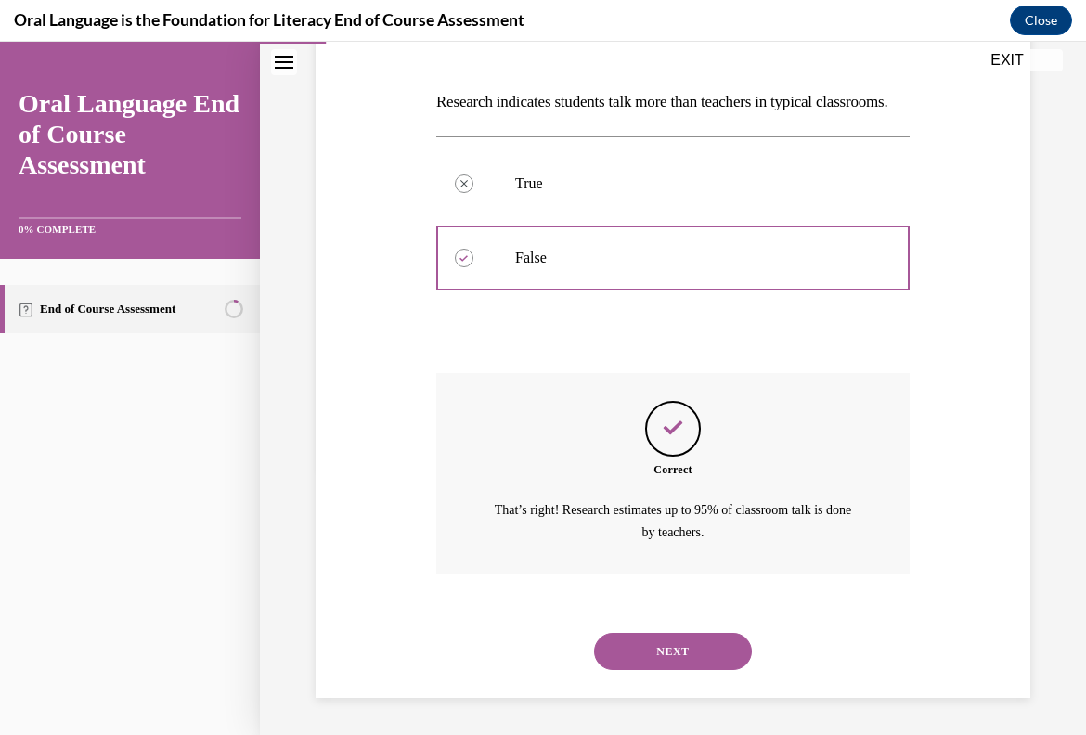
scroll to position [298, 0]
click at [662, 640] on button "NEXT" at bounding box center [673, 651] width 158 height 37
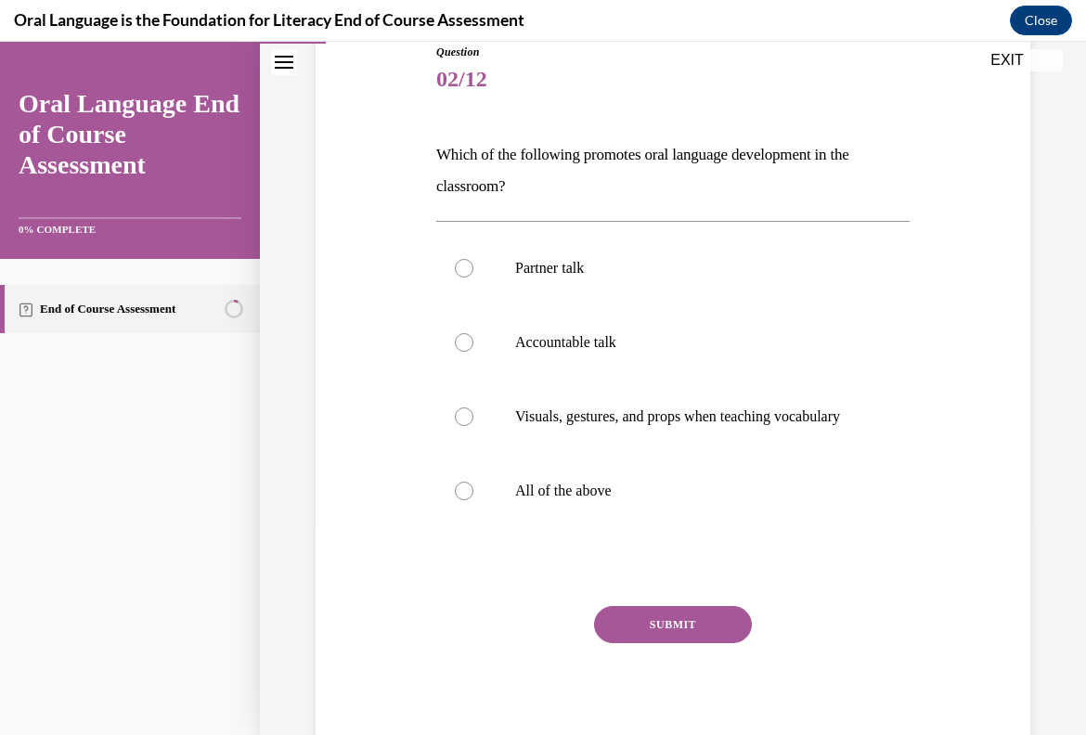
scroll to position [217, 0]
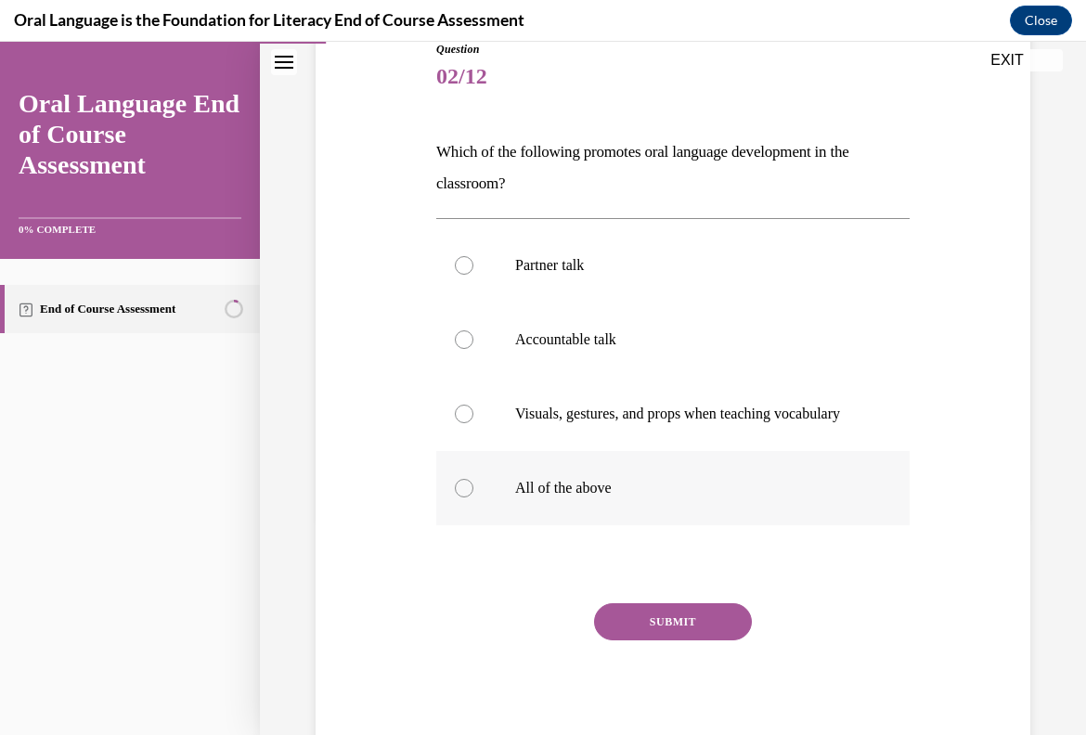
click at [574, 497] on p "All of the above" at bounding box center [689, 488] width 348 height 19
click at [473, 497] on input "All of the above" at bounding box center [464, 488] width 19 height 19
radio input "true"
click at [664, 636] on button "SUBMIT" at bounding box center [673, 621] width 158 height 37
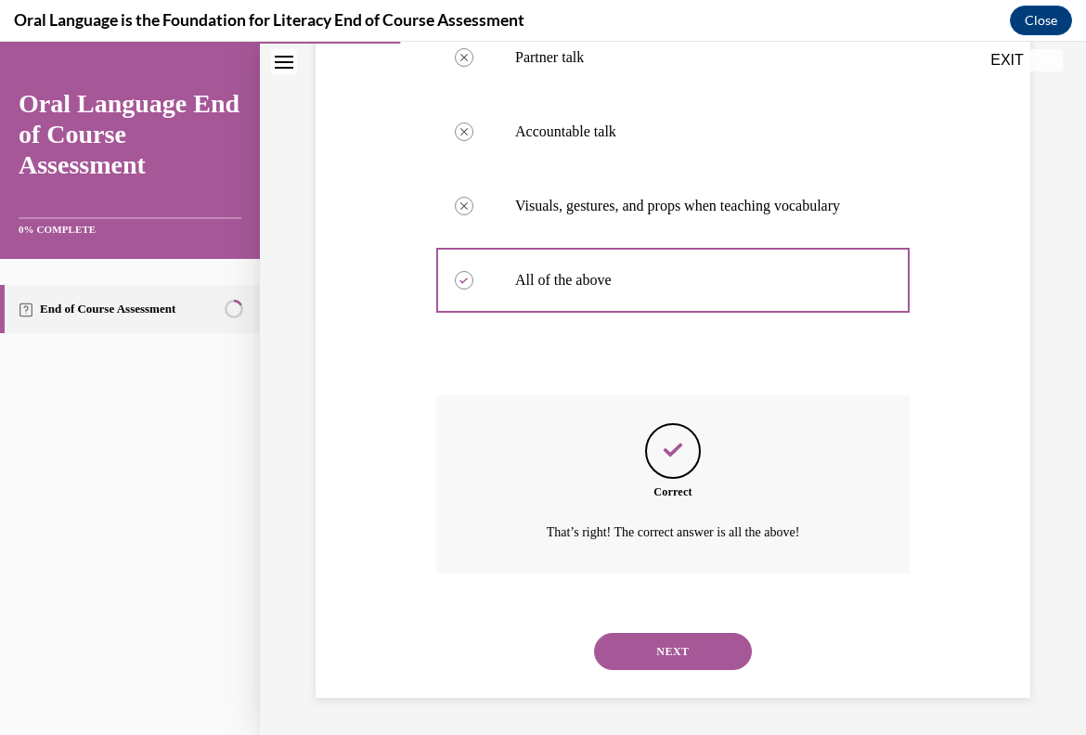
scroll to position [444, 0]
click at [674, 655] on button "NEXT" at bounding box center [673, 651] width 158 height 37
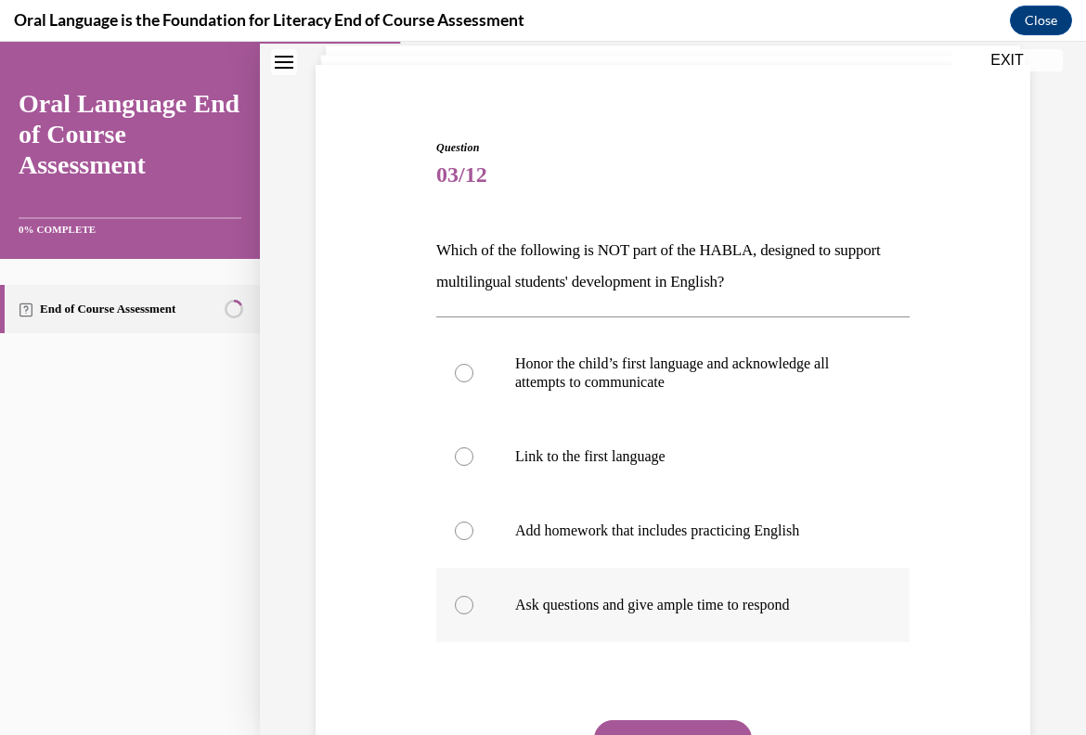
scroll to position [170, 0]
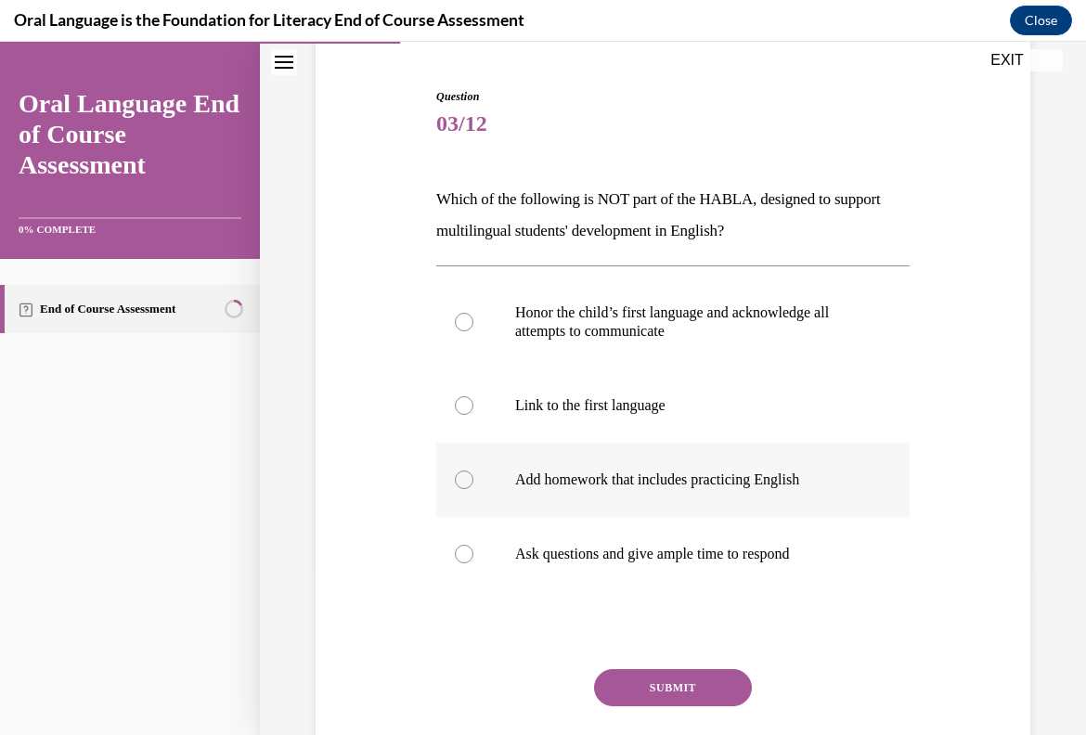
click at [719, 501] on label "Add homework that includes practicing English" at bounding box center [672, 480] width 473 height 74
click at [473, 489] on input "Add homework that includes practicing English" at bounding box center [464, 479] width 19 height 19
radio input "true"
click at [702, 665] on div "Question 03/12 Which of the following is NOT part of the HABLA, designed to sup…" at bounding box center [672, 454] width 473 height 733
click at [705, 681] on button "SUBMIT" at bounding box center [673, 687] width 158 height 37
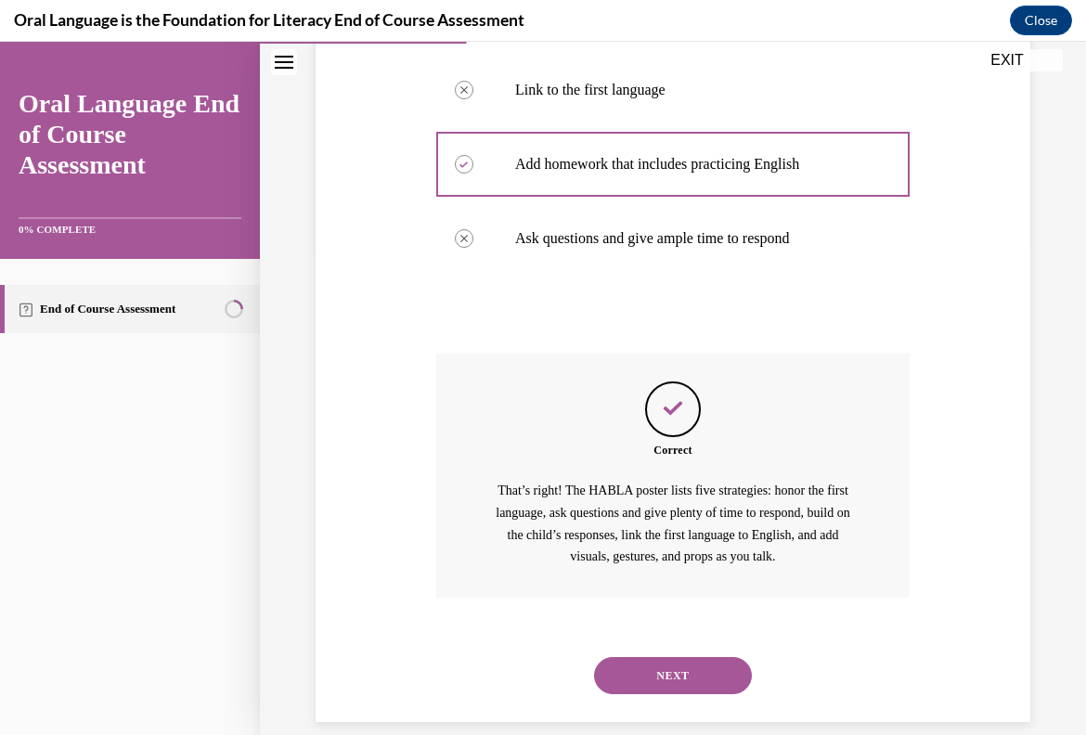
scroll to position [509, 0]
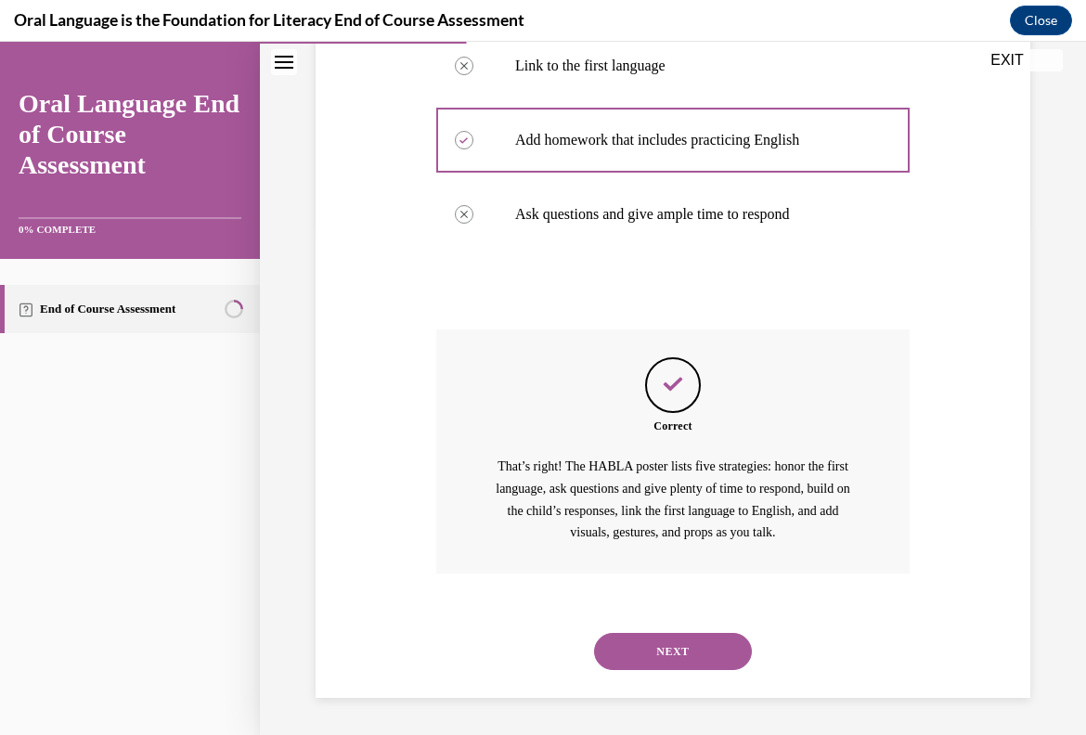
click at [712, 647] on button "NEXT" at bounding box center [673, 651] width 158 height 37
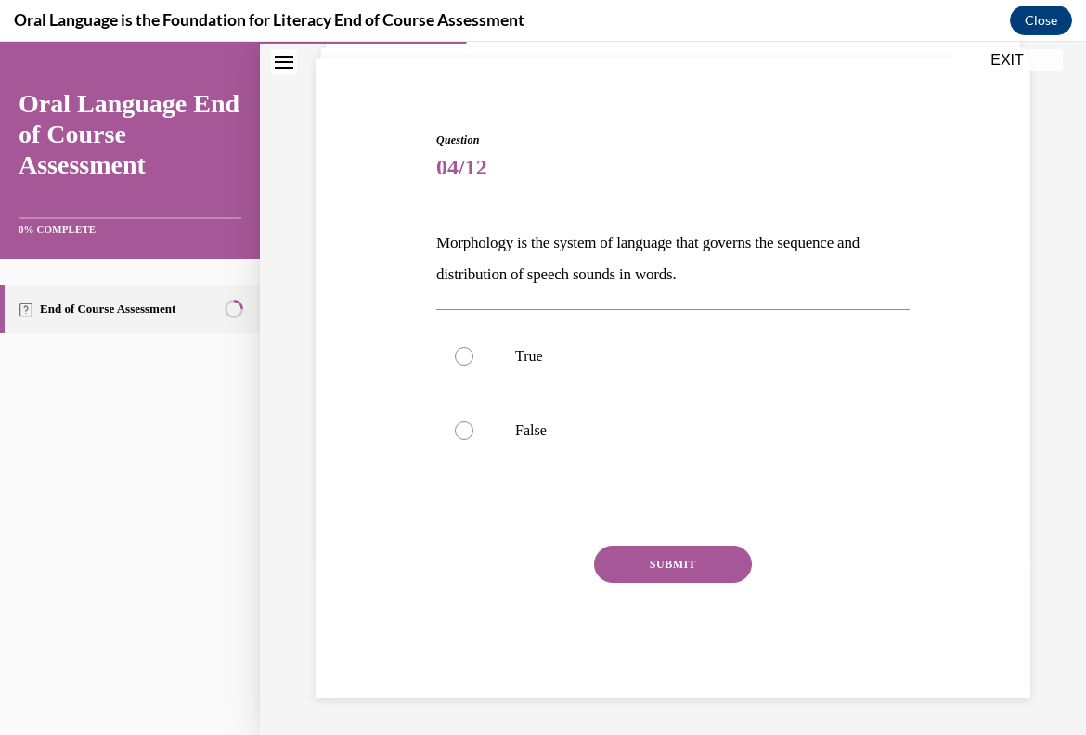
scroll to position [126, 0]
click at [539, 414] on label "False" at bounding box center [672, 430] width 473 height 74
click at [473, 421] on input "False" at bounding box center [464, 430] width 19 height 19
radio input "true"
click at [681, 565] on button "SUBMIT" at bounding box center [673, 564] width 158 height 37
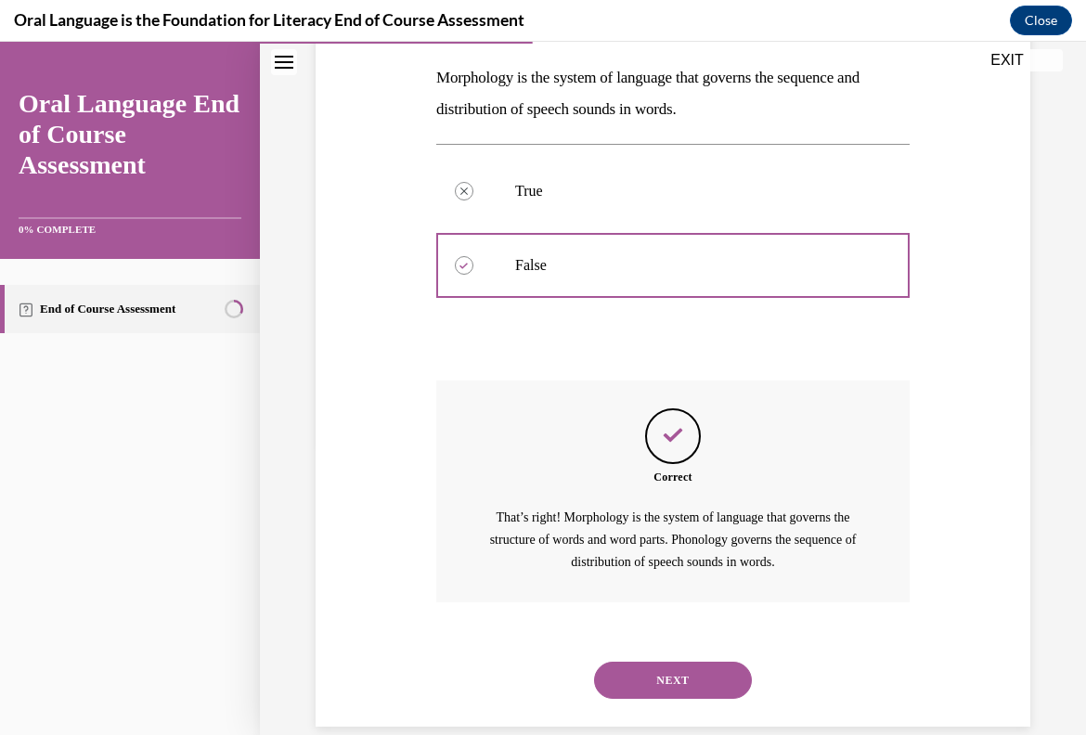
scroll to position [320, 0]
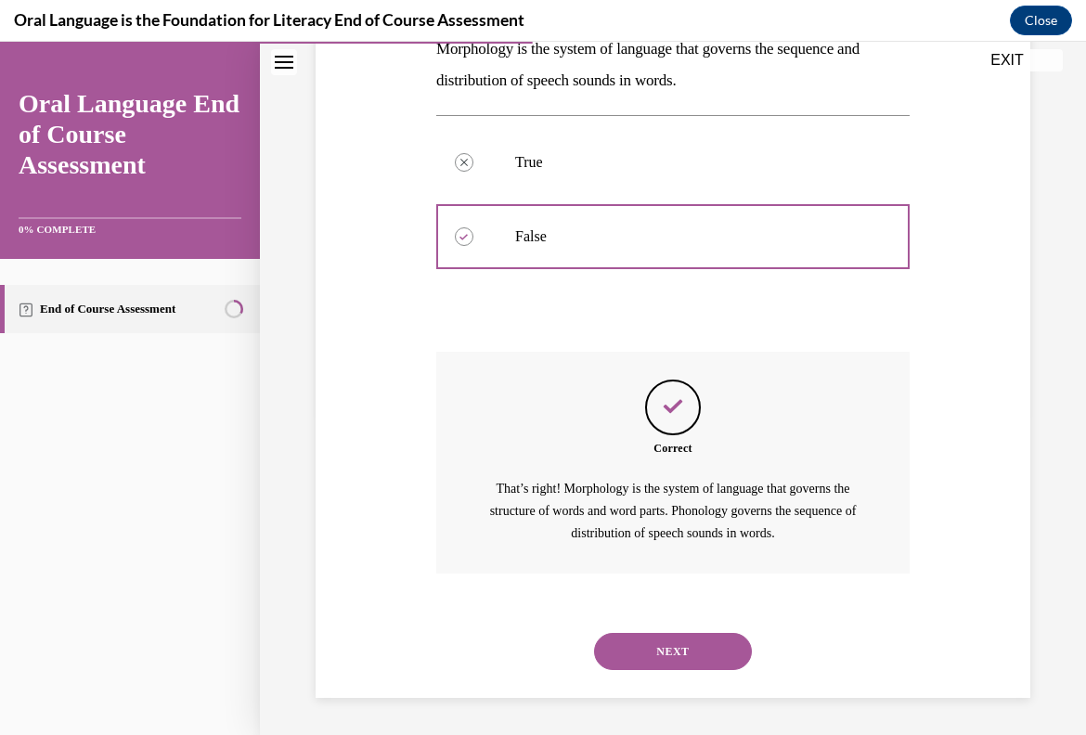
click at [694, 638] on button "NEXT" at bounding box center [673, 651] width 158 height 37
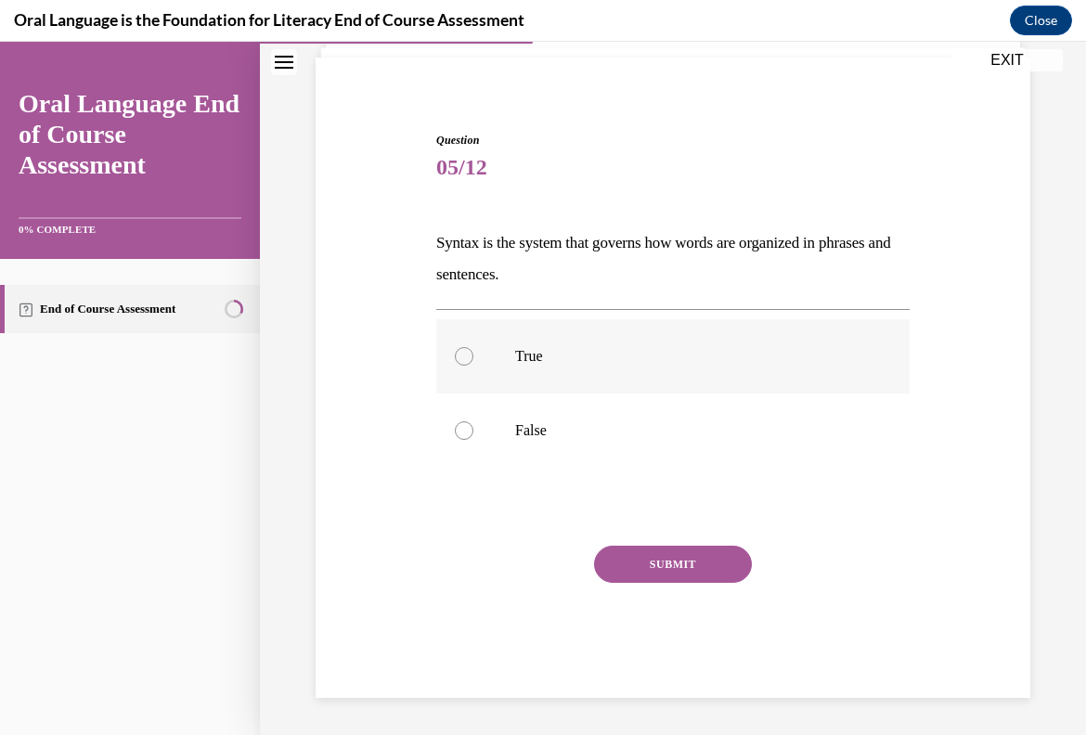
click at [570, 377] on label "True" at bounding box center [672, 356] width 473 height 74
click at [473, 366] on input "True" at bounding box center [464, 356] width 19 height 19
radio input "true"
click at [668, 574] on button "SUBMIT" at bounding box center [673, 564] width 158 height 37
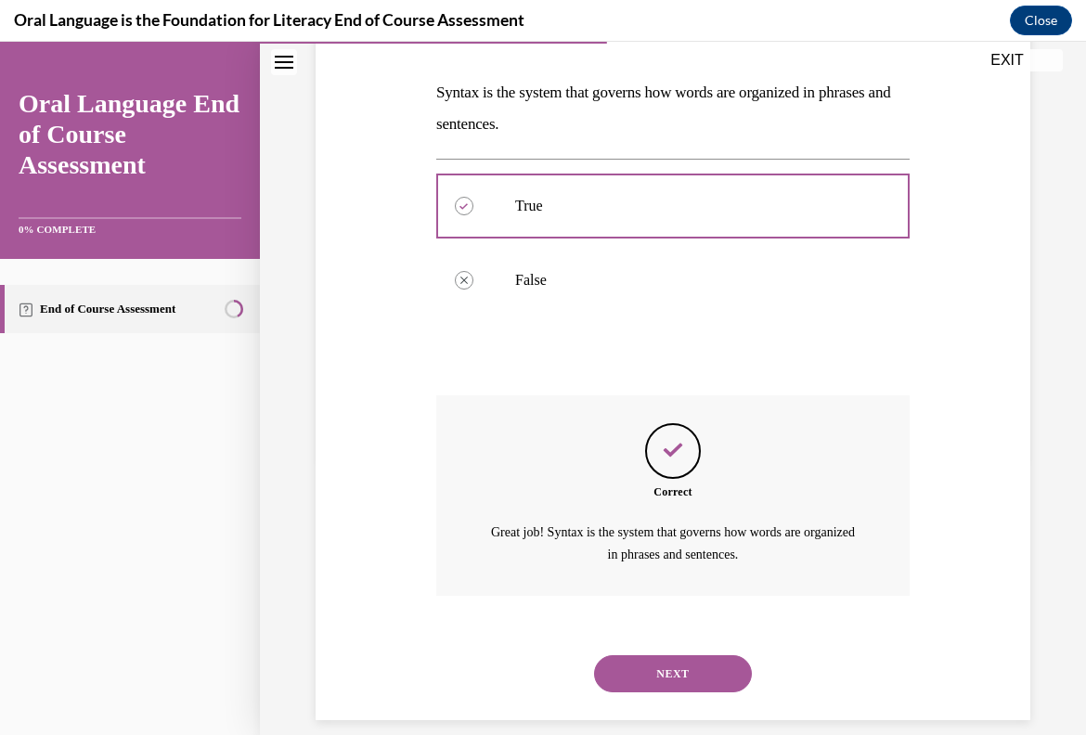
scroll to position [298, 0]
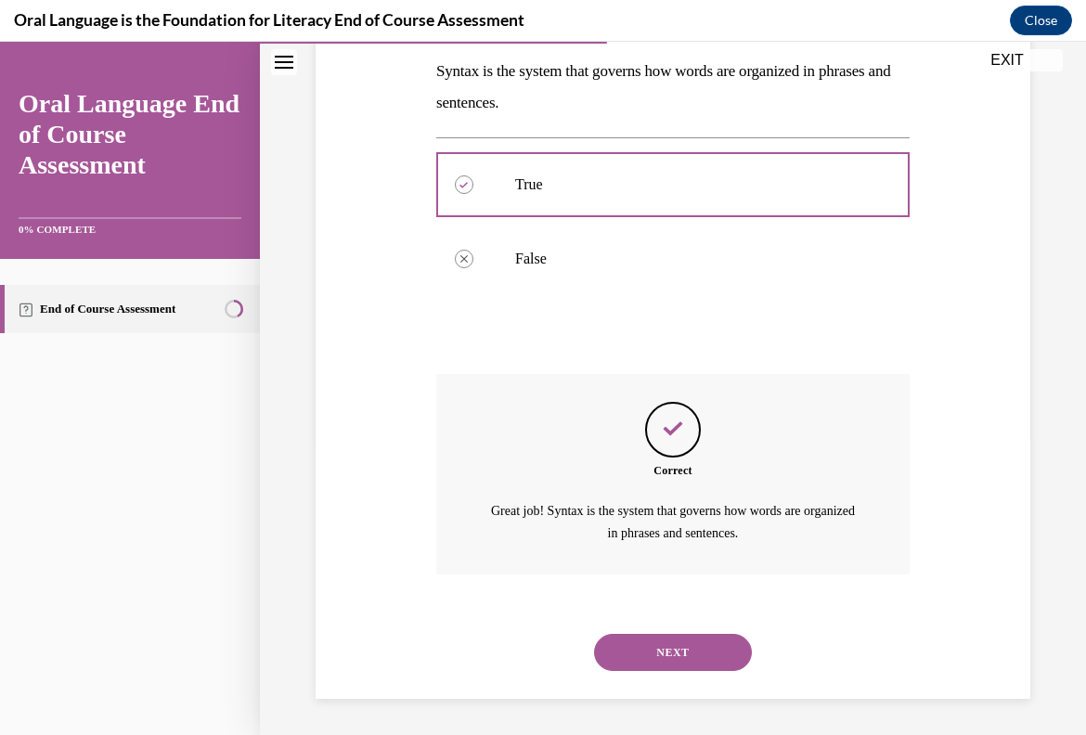
click at [679, 646] on button "NEXT" at bounding box center [673, 652] width 158 height 37
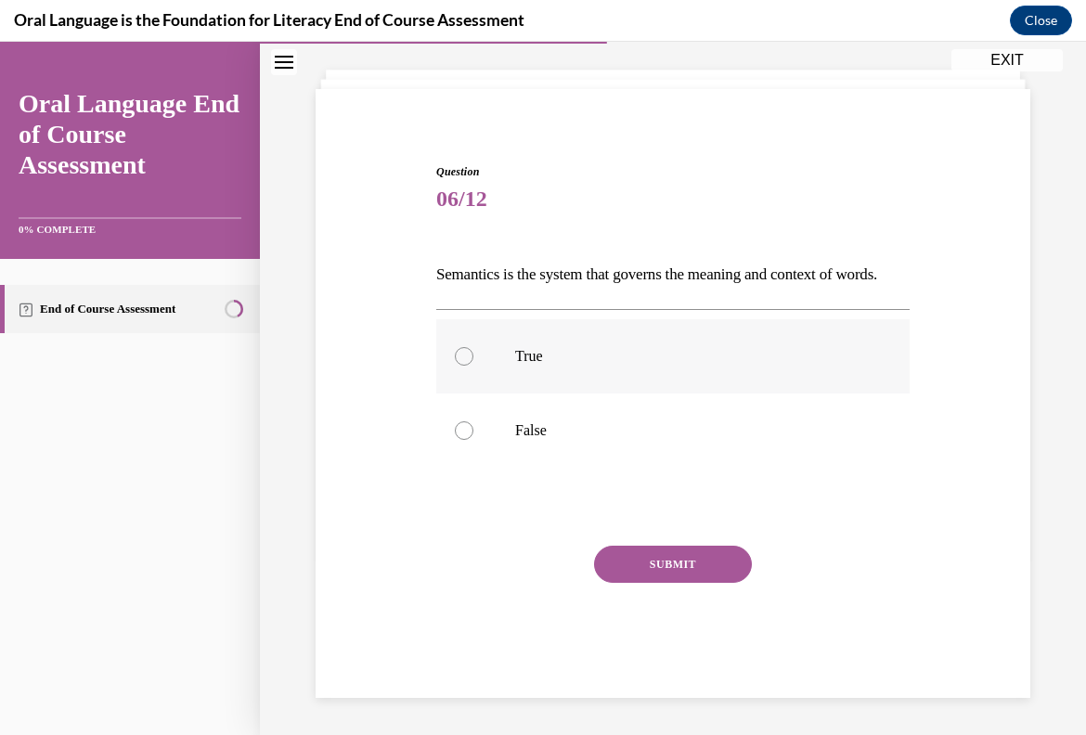
click at [594, 357] on p "True" at bounding box center [689, 356] width 348 height 19
click at [473, 357] on input "True" at bounding box center [464, 356] width 19 height 19
radio input "true"
click at [668, 562] on button "SUBMIT" at bounding box center [673, 564] width 158 height 37
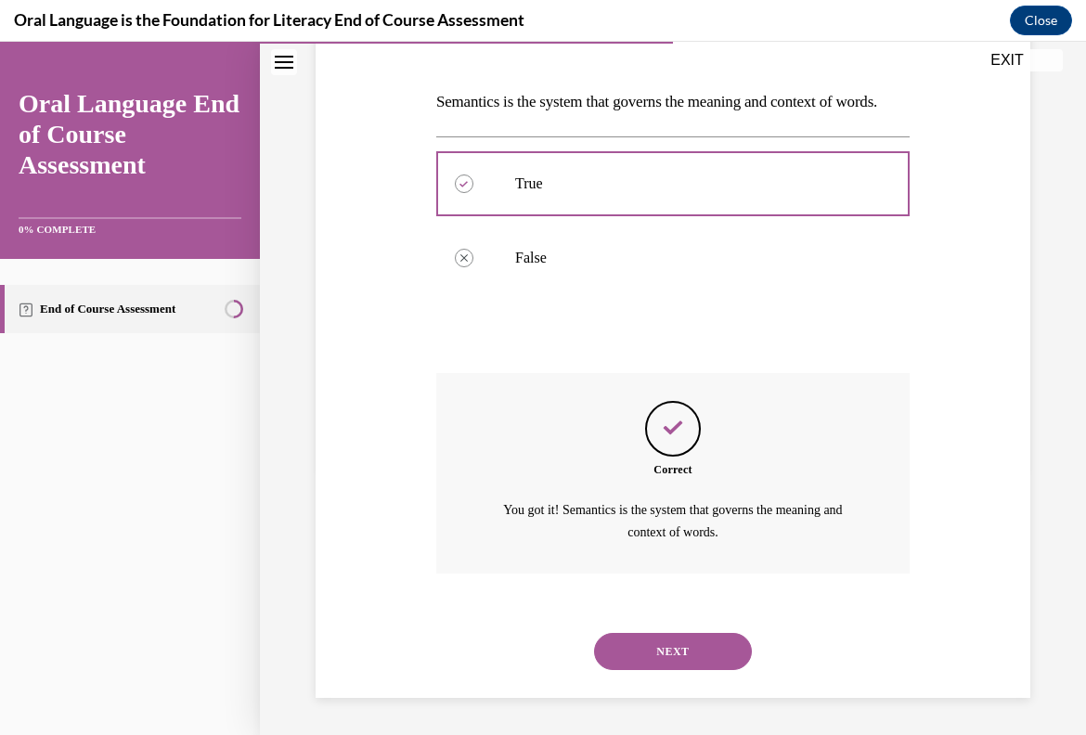
scroll to position [298, 0]
click at [682, 633] on button "NEXT" at bounding box center [673, 651] width 158 height 37
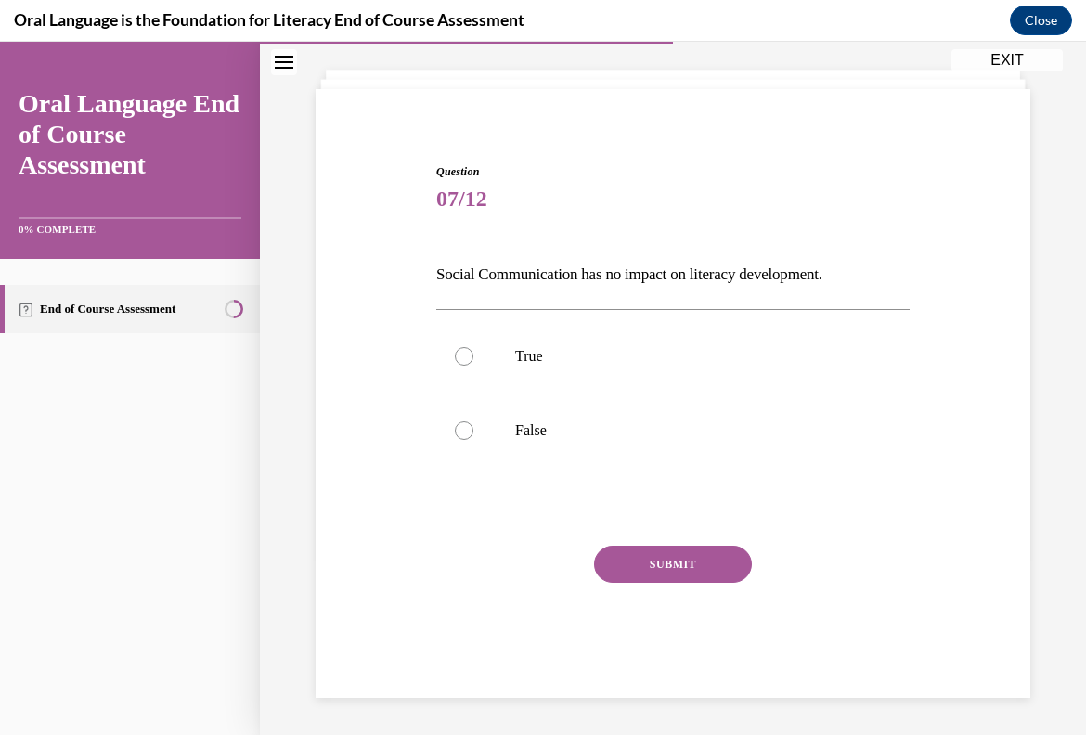
scroll to position [95, 0]
click at [642, 441] on label "False" at bounding box center [672, 430] width 473 height 74
click at [473, 440] on input "False" at bounding box center [464, 430] width 19 height 19
radio input "true"
click at [676, 574] on button "SUBMIT" at bounding box center [673, 564] width 158 height 37
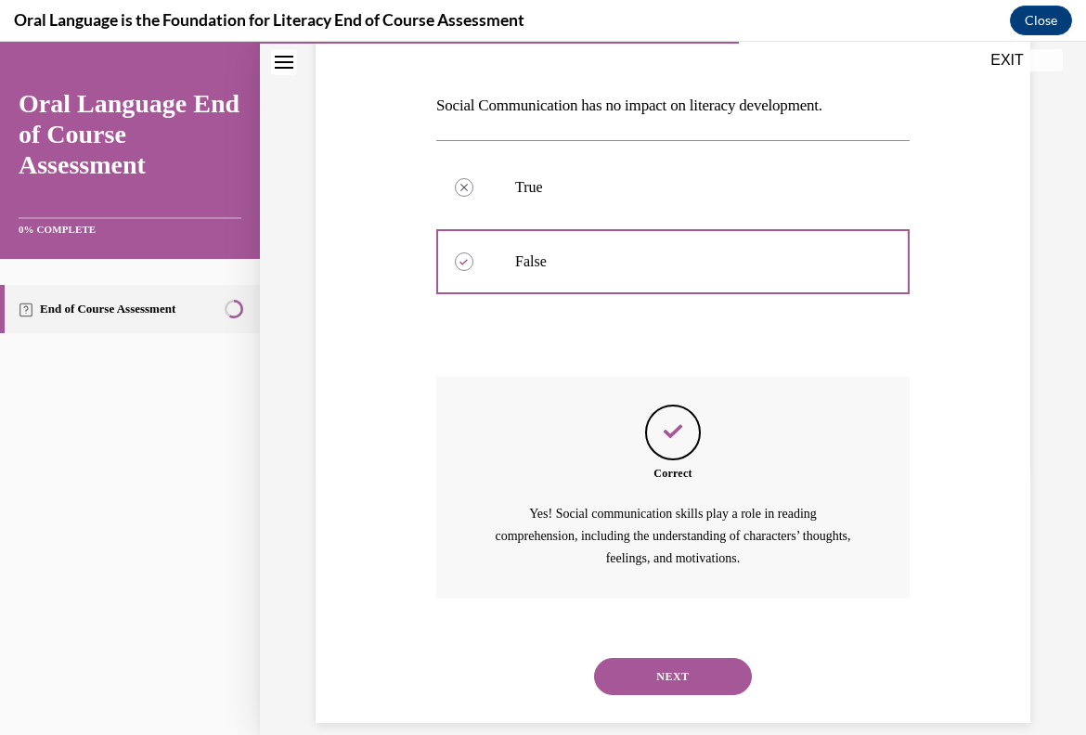
scroll to position [289, 0]
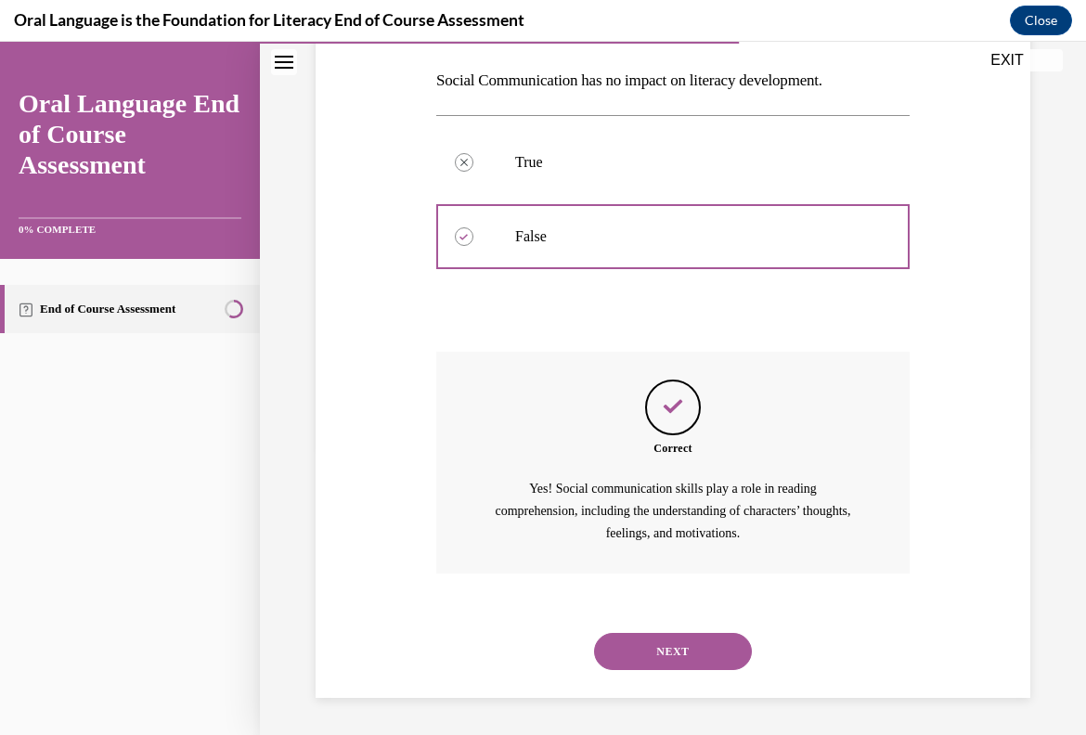
click at [690, 650] on button "NEXT" at bounding box center [673, 651] width 158 height 37
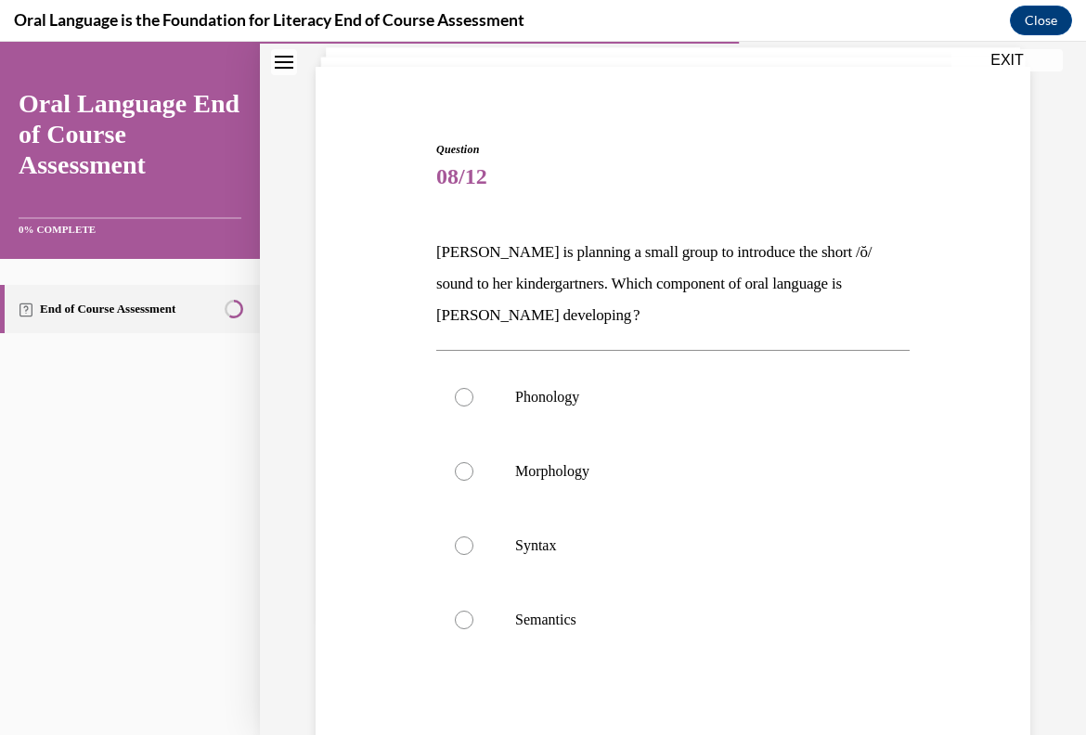
scroll to position [118, 0]
click at [661, 422] on label "Phonology" at bounding box center [672, 396] width 473 height 74
click at [473, 406] on input "Phonology" at bounding box center [464, 396] width 19 height 19
radio input "true"
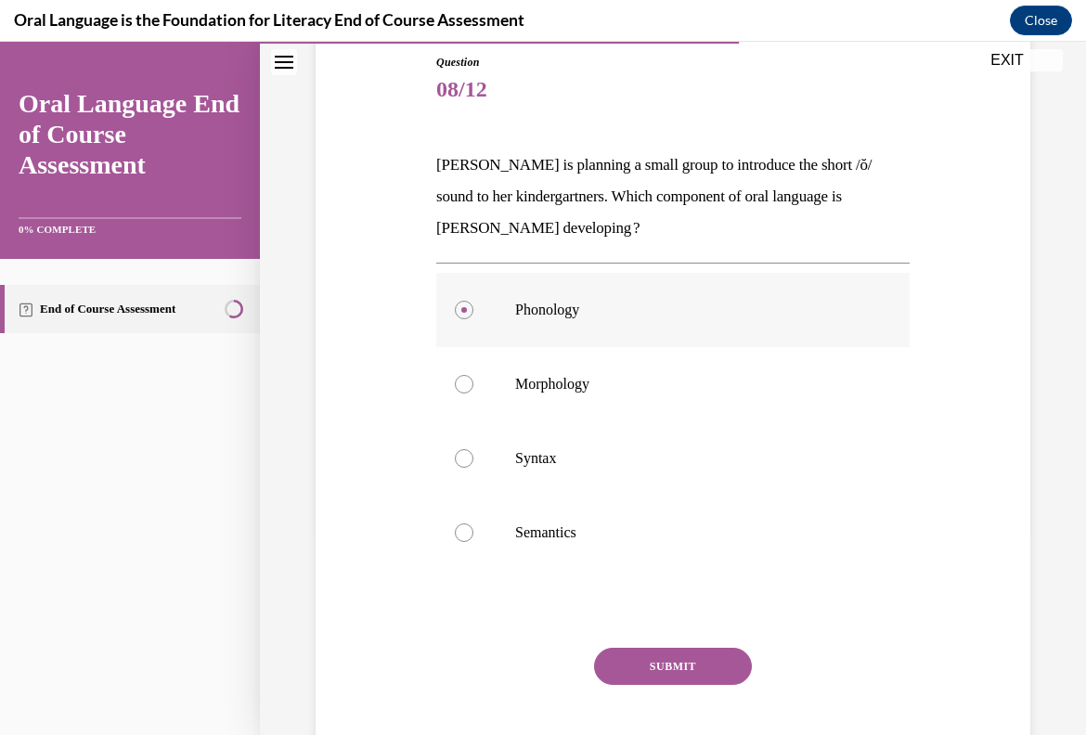
scroll to position [219, 0]
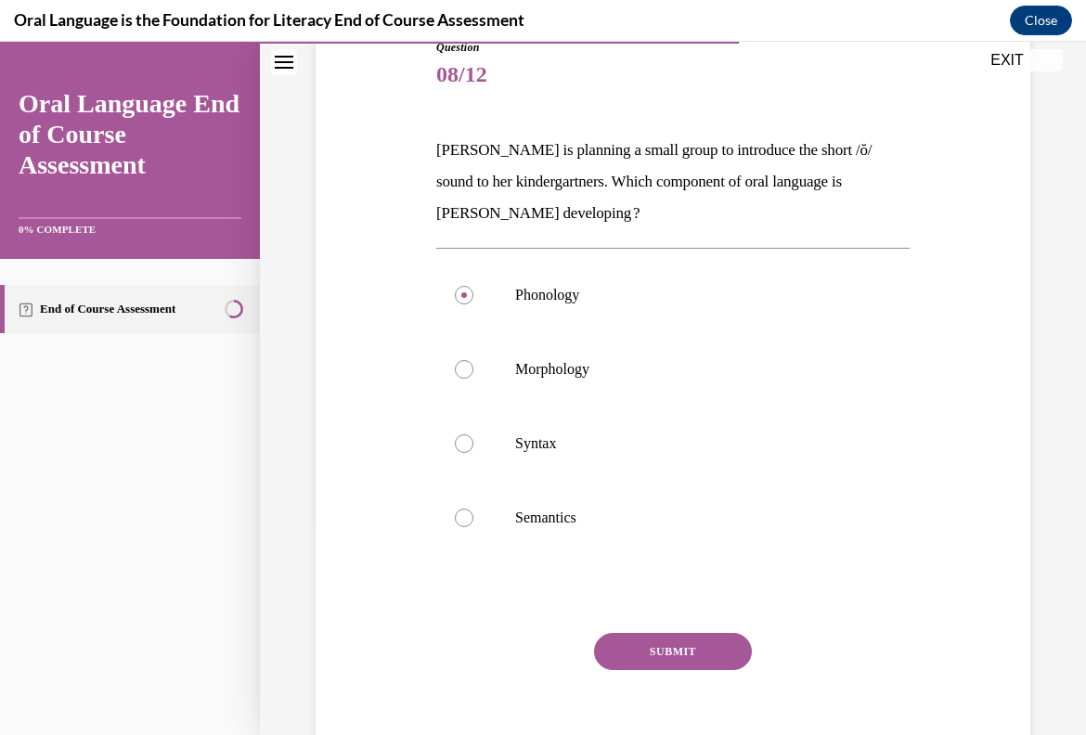
click at [704, 636] on button "SUBMIT" at bounding box center [673, 651] width 158 height 37
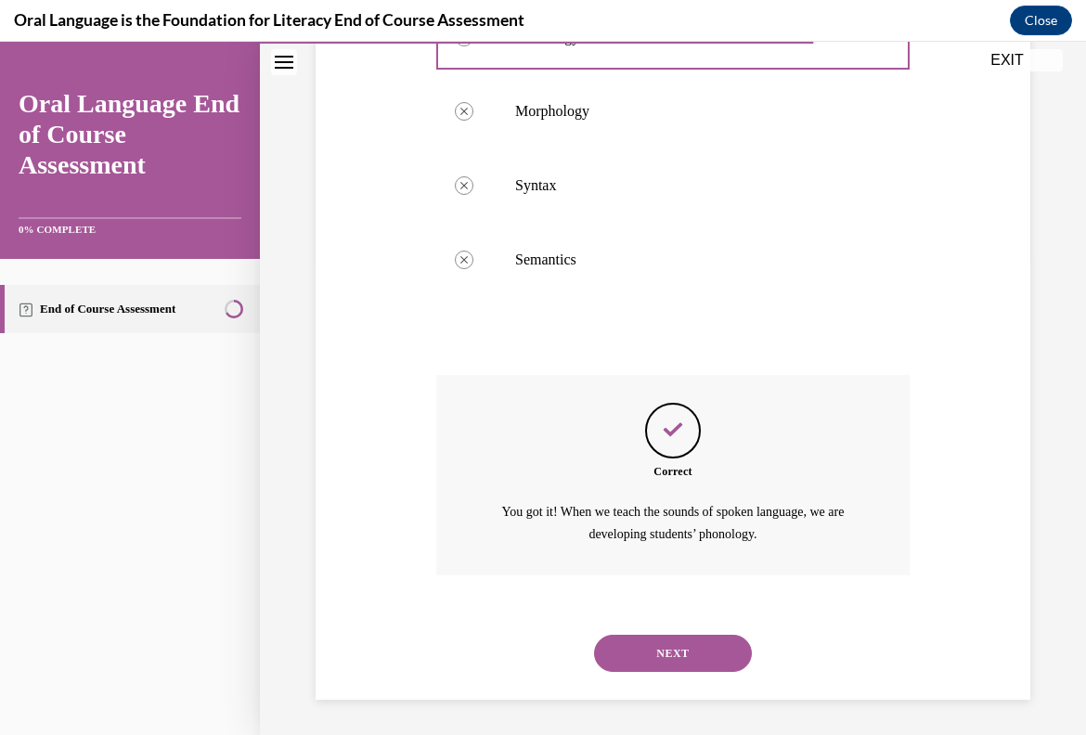
scroll to position [478, 0]
click at [709, 651] on button "NEXT" at bounding box center [673, 652] width 158 height 37
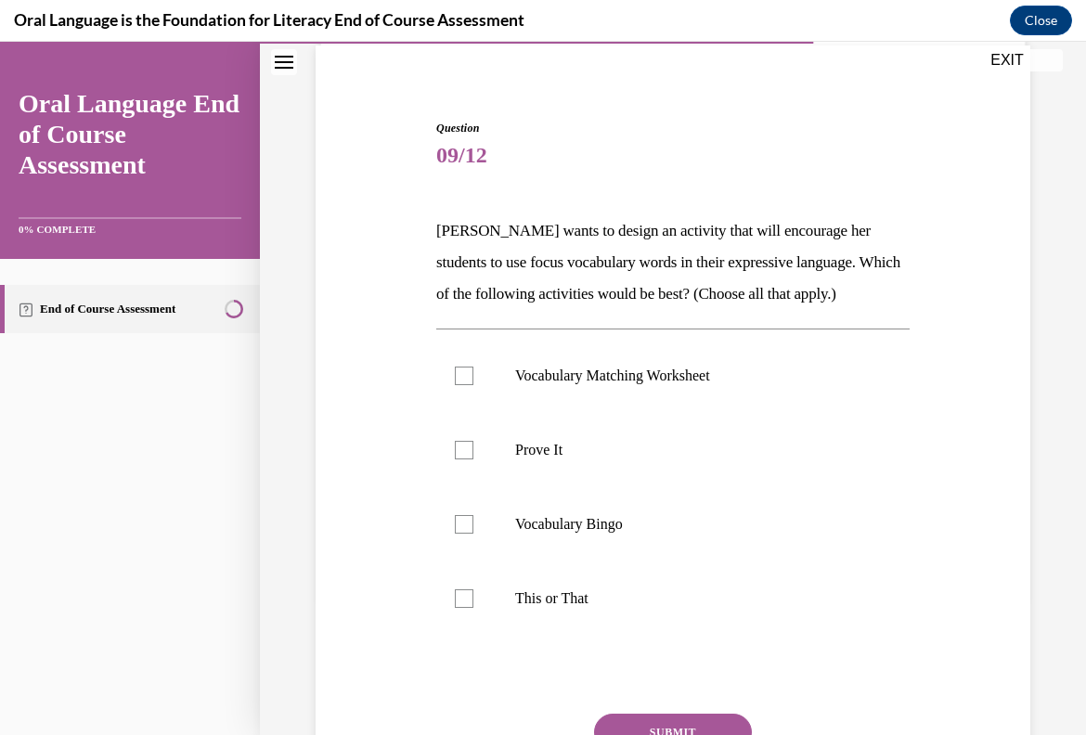
scroll to position [149, 0]
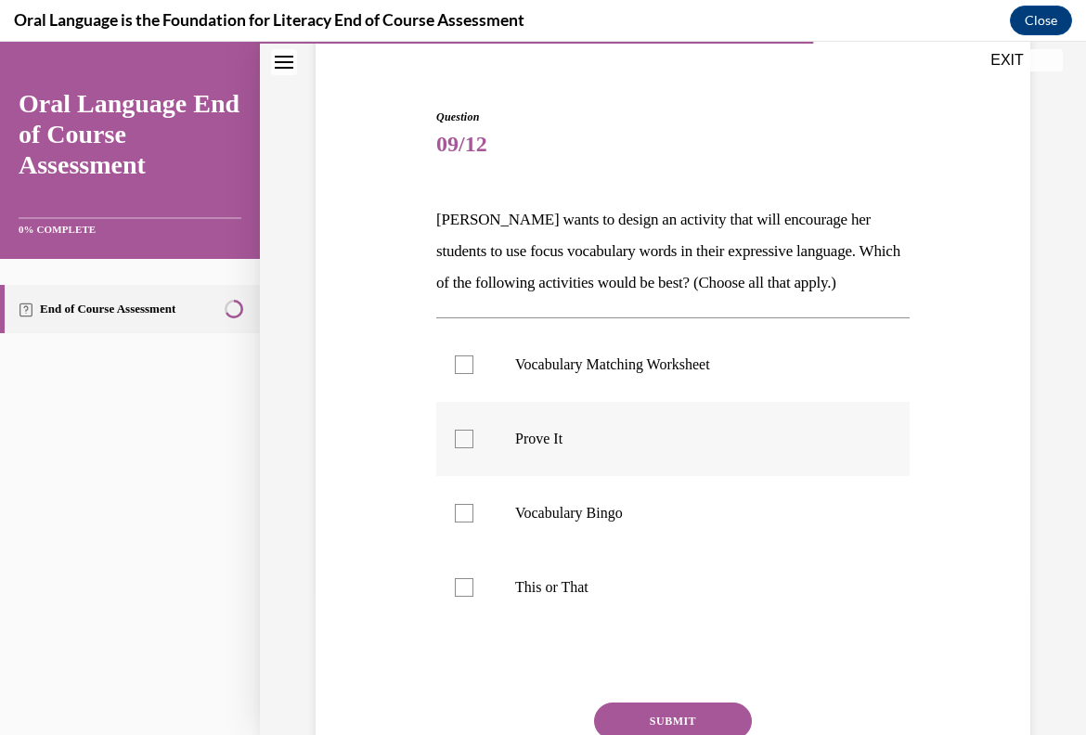
click at [653, 460] on label "Prove It" at bounding box center [672, 439] width 473 height 74
click at [473, 448] on input "Prove It" at bounding box center [464, 439] width 19 height 19
checkbox input "true"
click at [640, 592] on label "This or That" at bounding box center [672, 587] width 473 height 74
click at [473, 592] on input "This or That" at bounding box center [464, 587] width 19 height 19
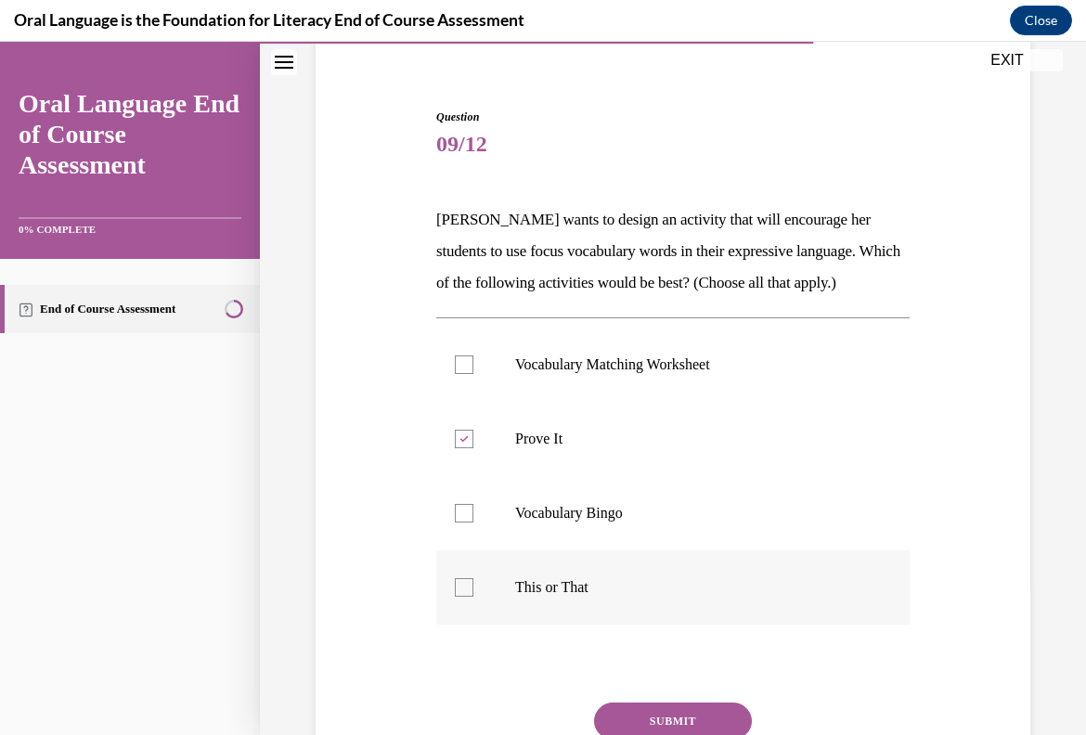
checkbox input "true"
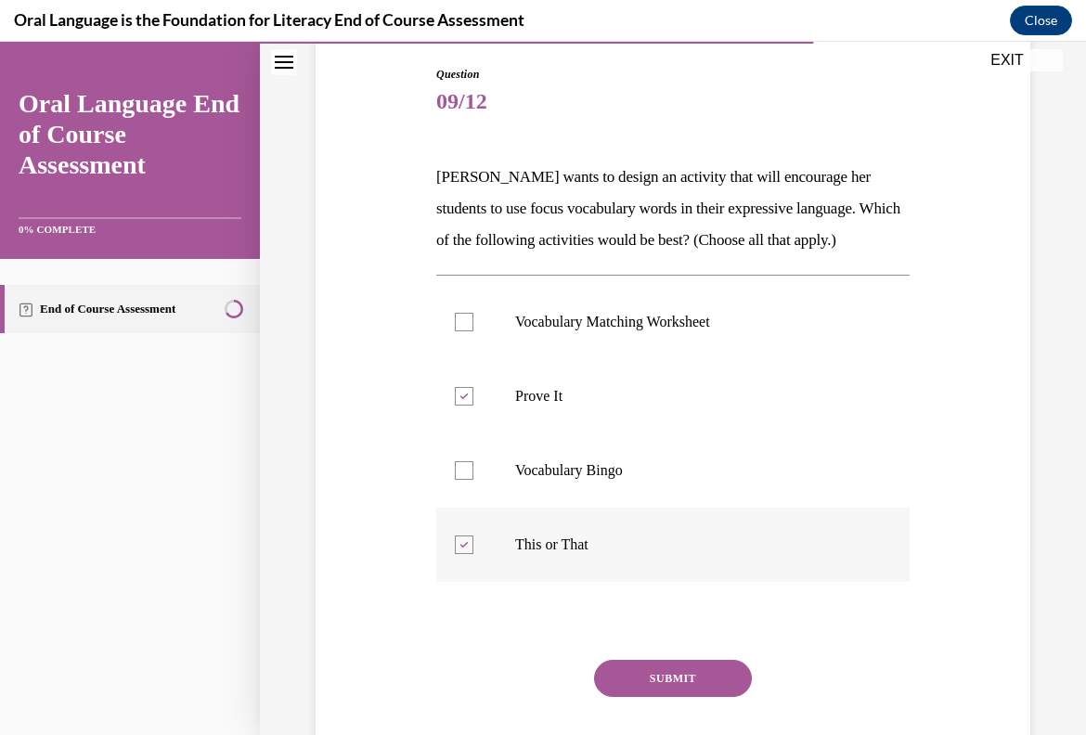
scroll to position [217, 0]
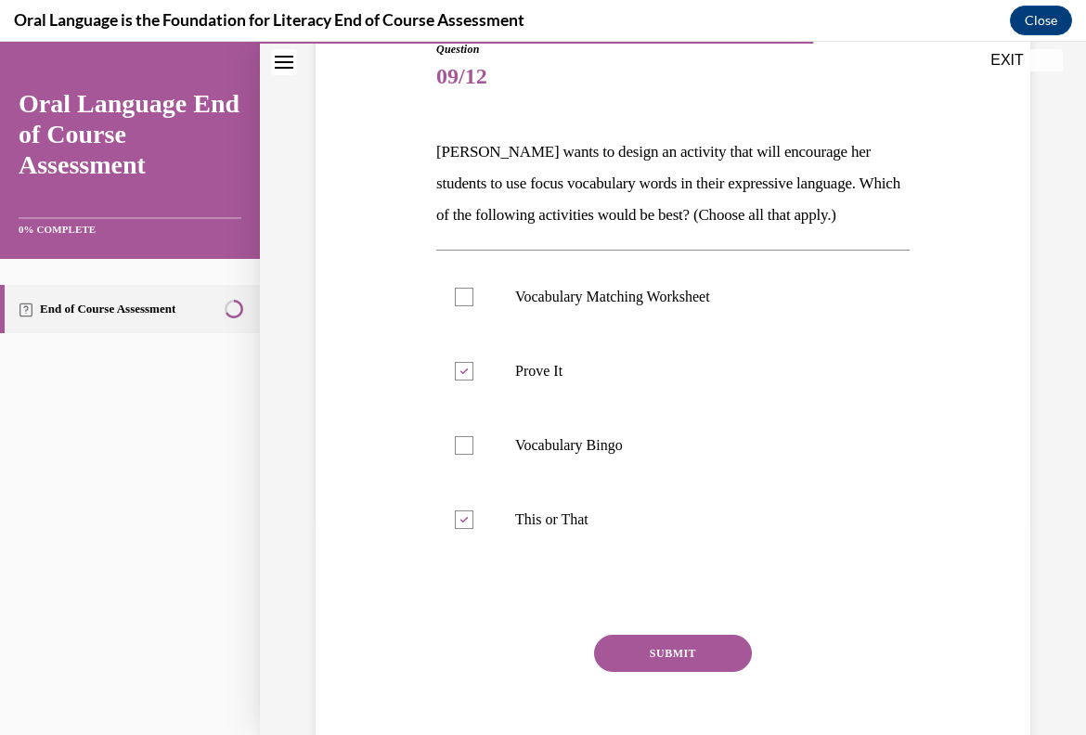
click at [728, 672] on button "SUBMIT" at bounding box center [673, 653] width 158 height 37
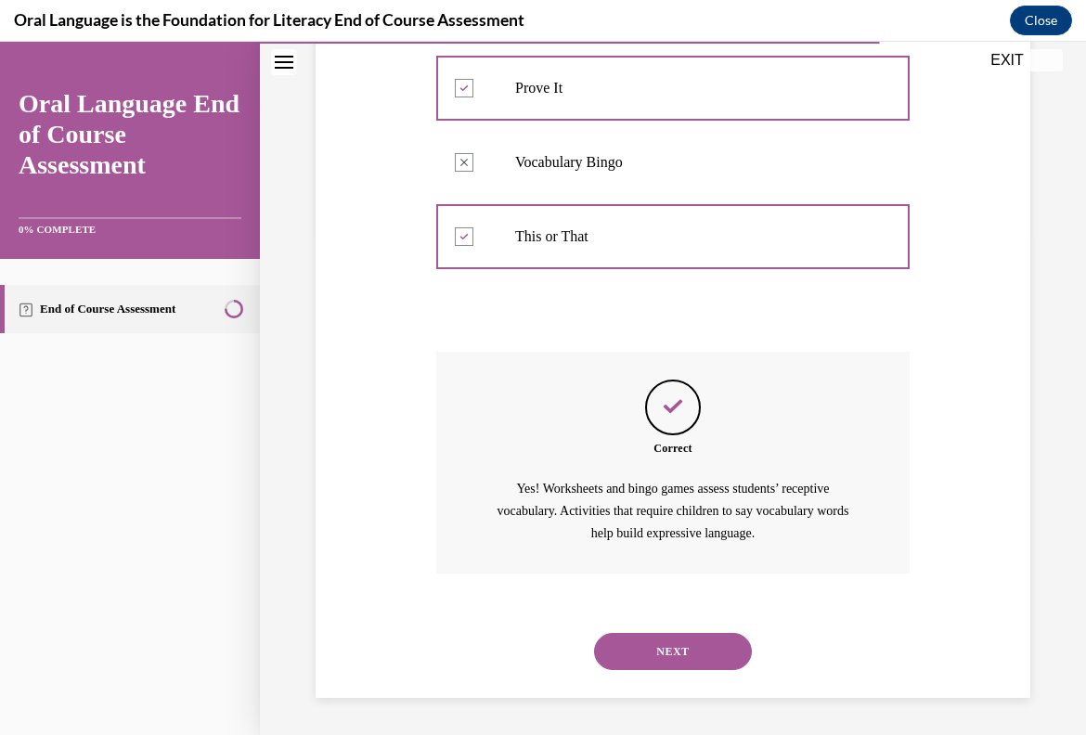
scroll to position [532, 0]
click at [728, 675] on div "NEXT" at bounding box center [672, 651] width 473 height 74
click at [731, 643] on button "NEXT" at bounding box center [673, 651] width 158 height 37
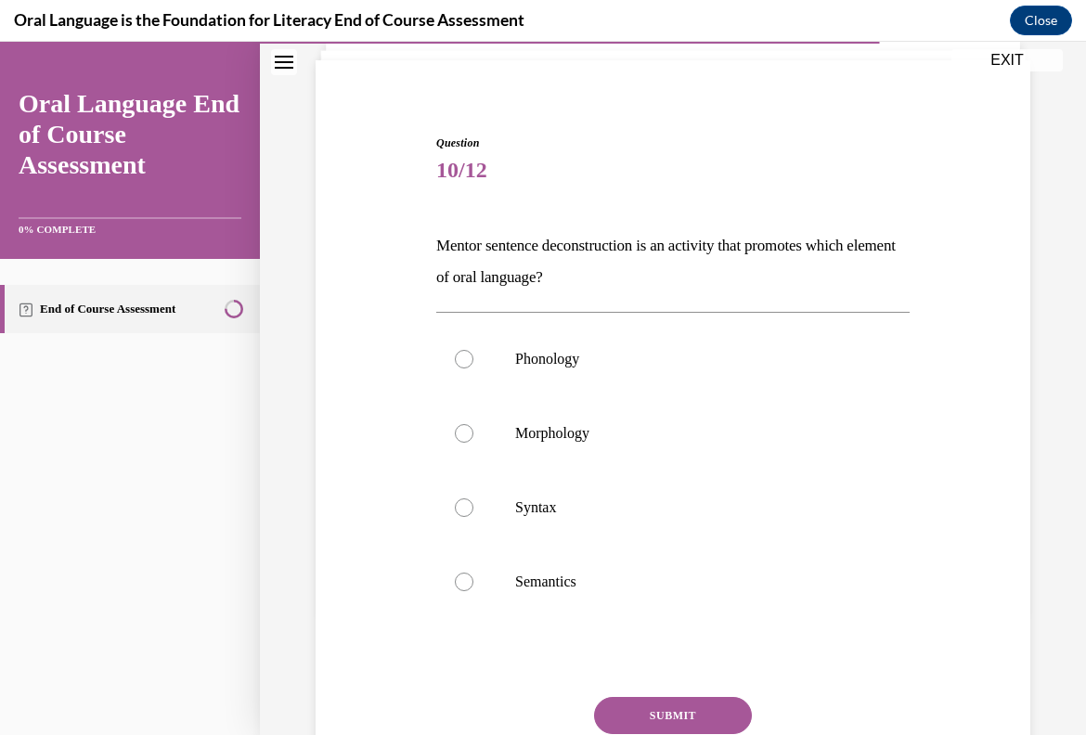
scroll to position [124, 0]
click at [517, 509] on p "Syntax" at bounding box center [689, 506] width 348 height 19
click at [473, 509] on input "Syntax" at bounding box center [464, 506] width 19 height 19
radio input "true"
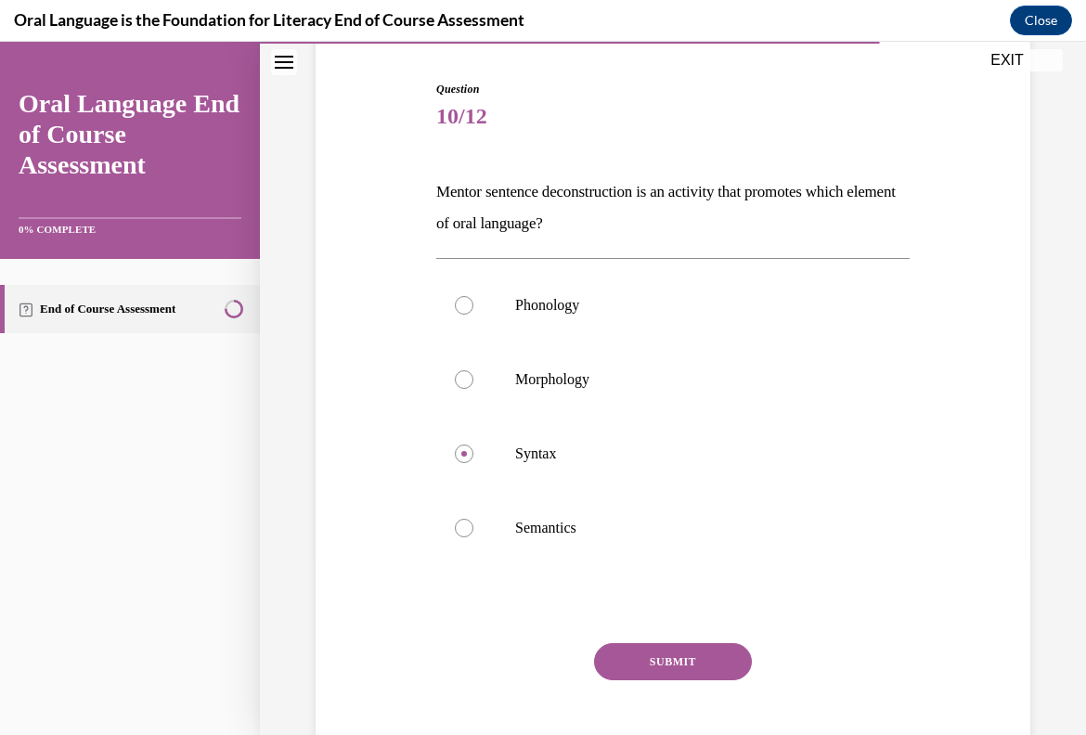
scroll to position [185, 0]
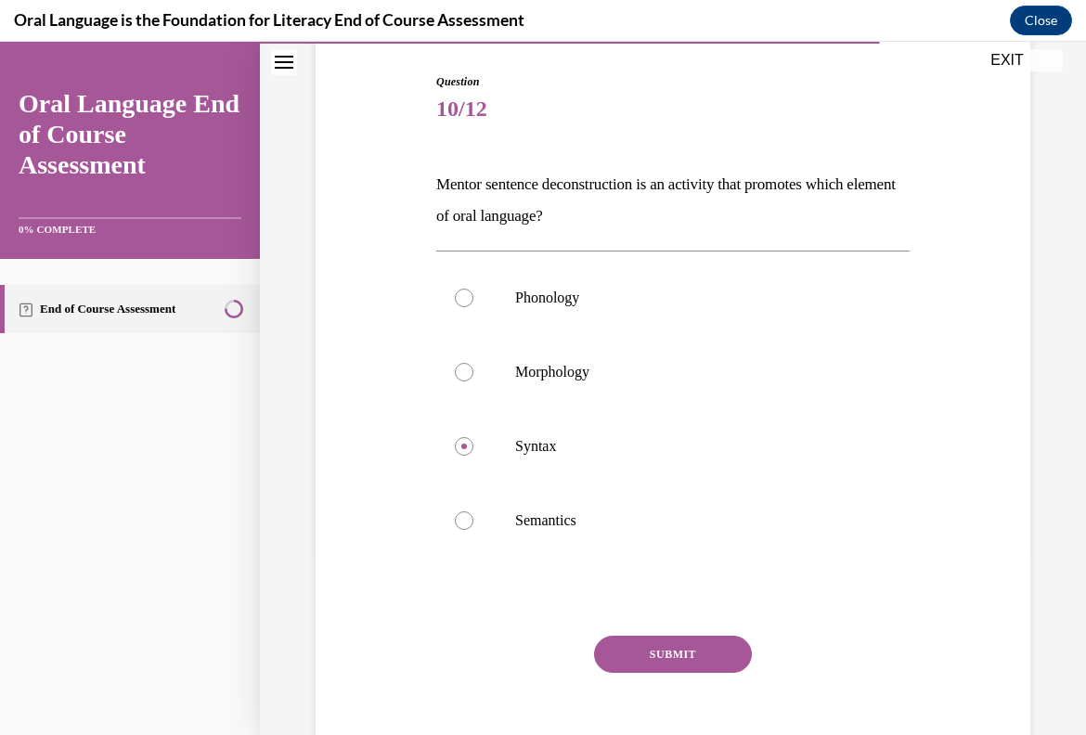
click at [691, 654] on button "SUBMIT" at bounding box center [673, 654] width 158 height 37
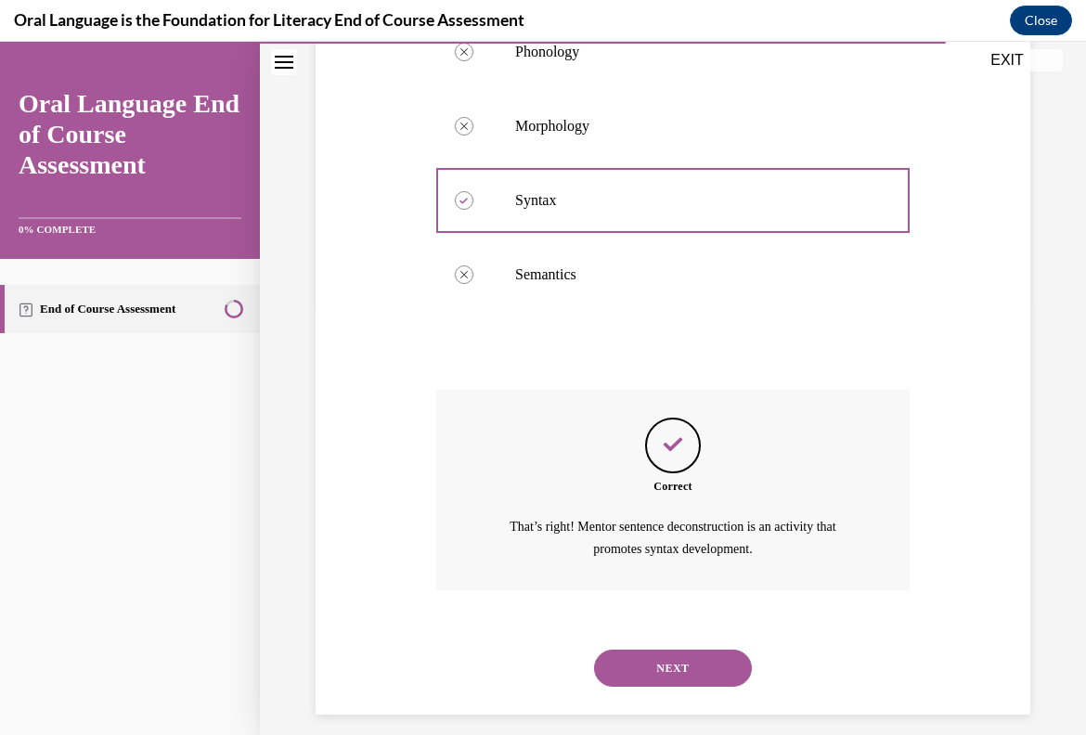
scroll to position [446, 0]
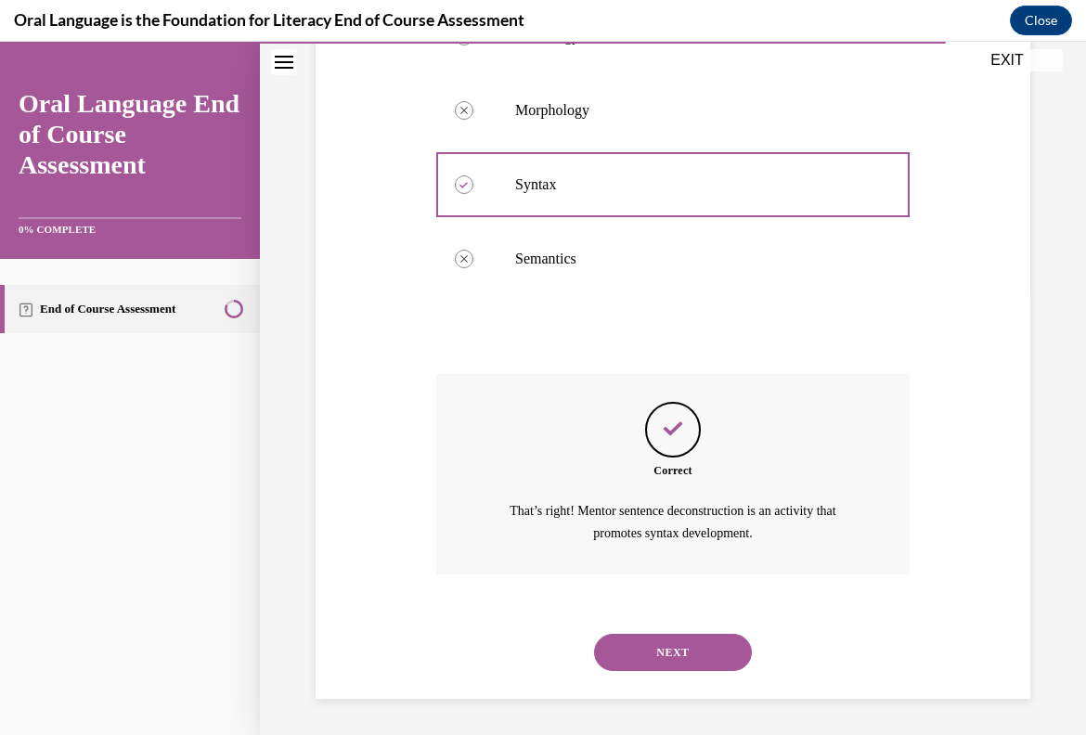
click at [691, 654] on button "NEXT" at bounding box center [673, 652] width 158 height 37
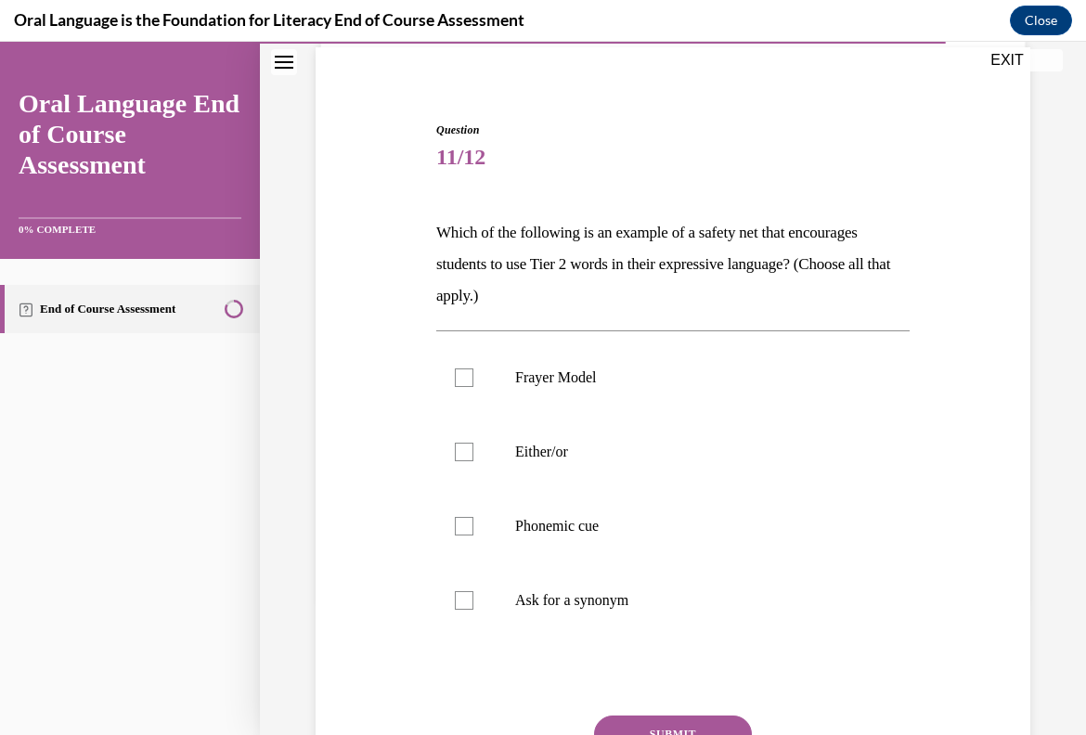
scroll to position [161, 0]
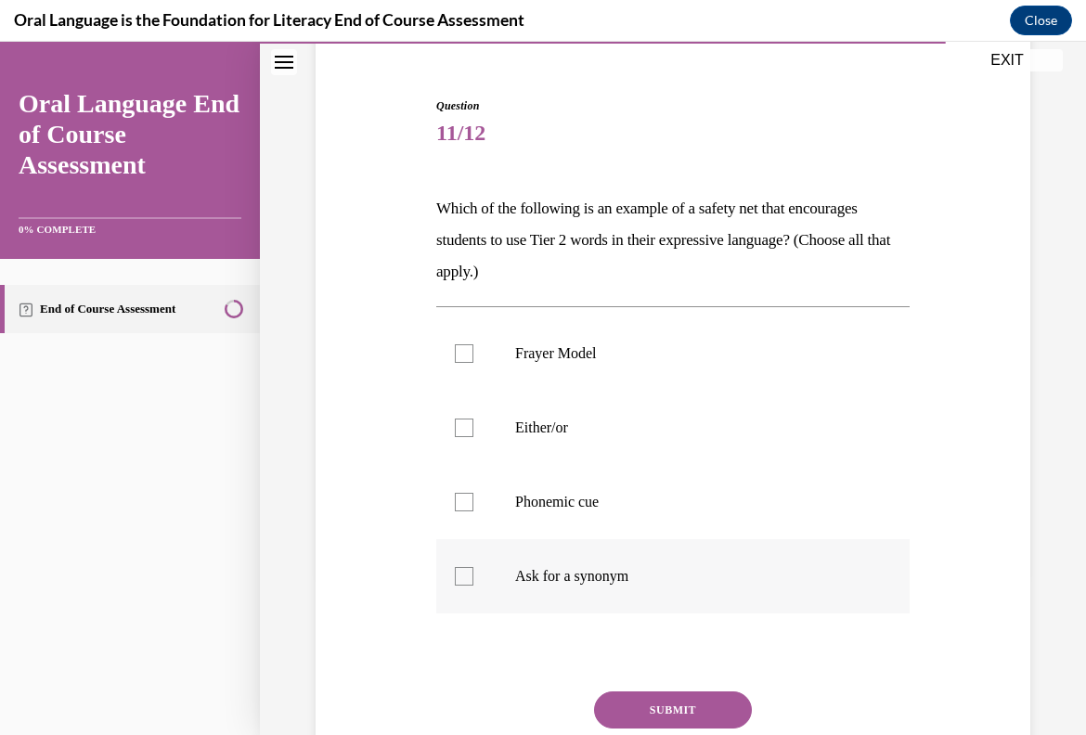
click at [578, 581] on p "Ask for a synonym" at bounding box center [689, 576] width 348 height 19
click at [473, 581] on input "Ask for a synonym" at bounding box center [464, 576] width 19 height 19
checkbox input "true"
click at [622, 435] on p "Either/or" at bounding box center [689, 428] width 348 height 19
click at [473, 435] on input "Either/or" at bounding box center [464, 428] width 19 height 19
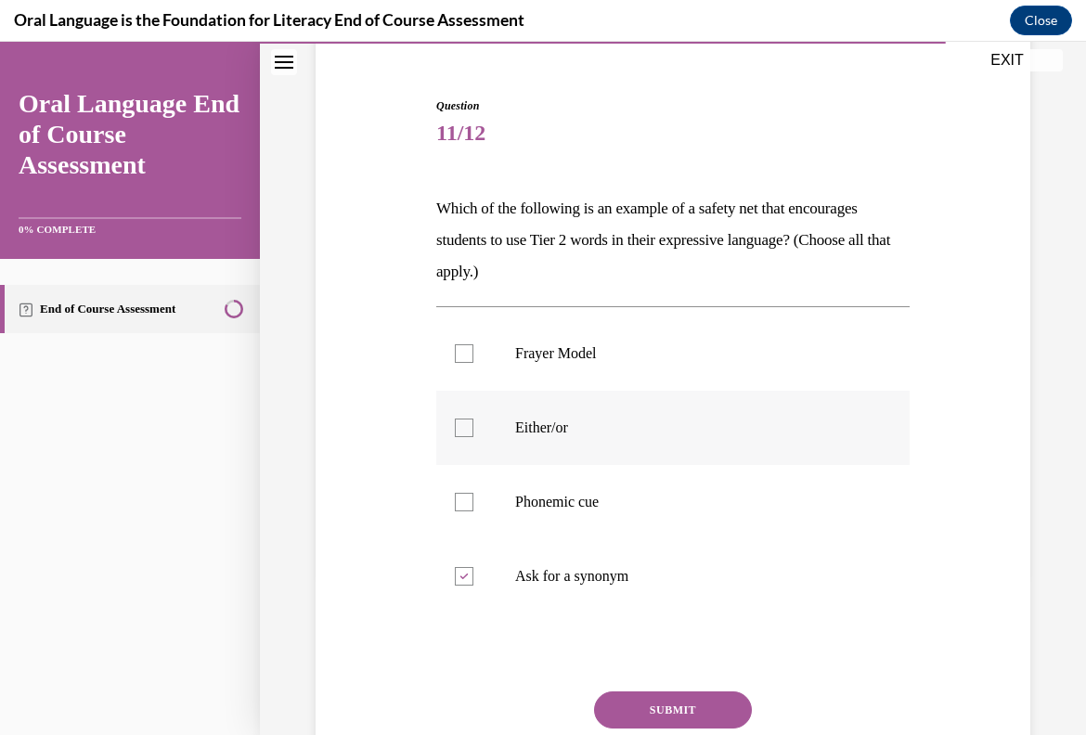
checkbox input "true"
click at [611, 491] on label "Phonemic cue" at bounding box center [672, 502] width 473 height 74
click at [473, 493] on input "Phonemic cue" at bounding box center [464, 502] width 19 height 19
checkbox input "true"
click at [672, 697] on button "SUBMIT" at bounding box center [673, 709] width 158 height 37
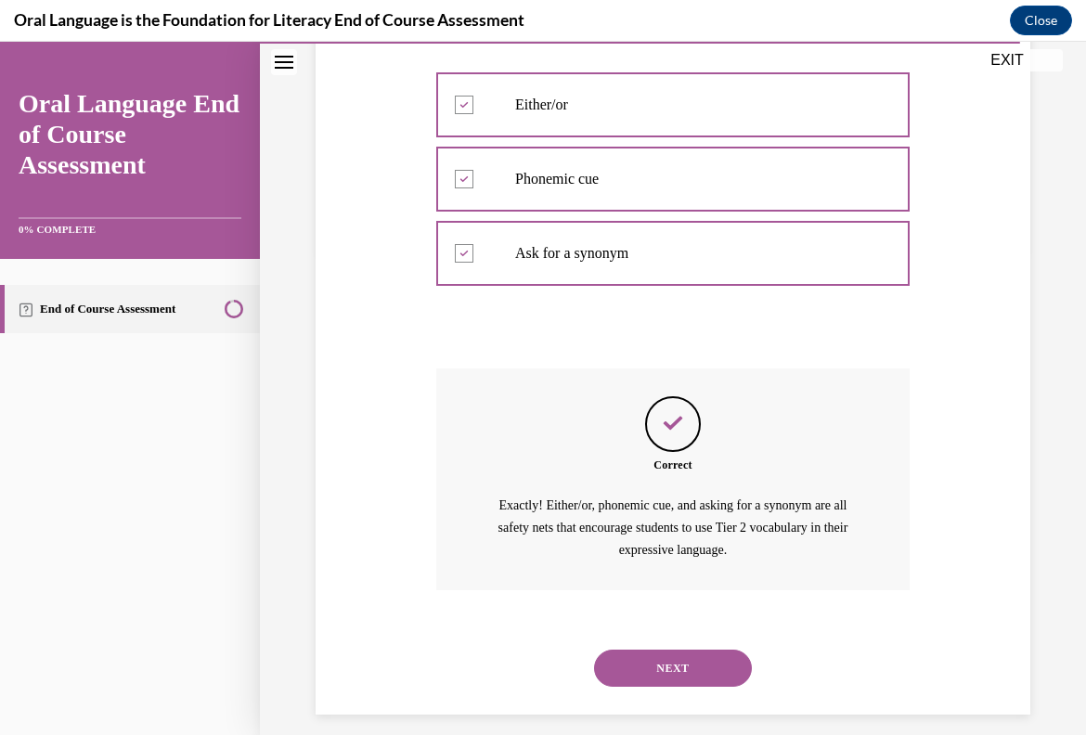
scroll to position [500, 0]
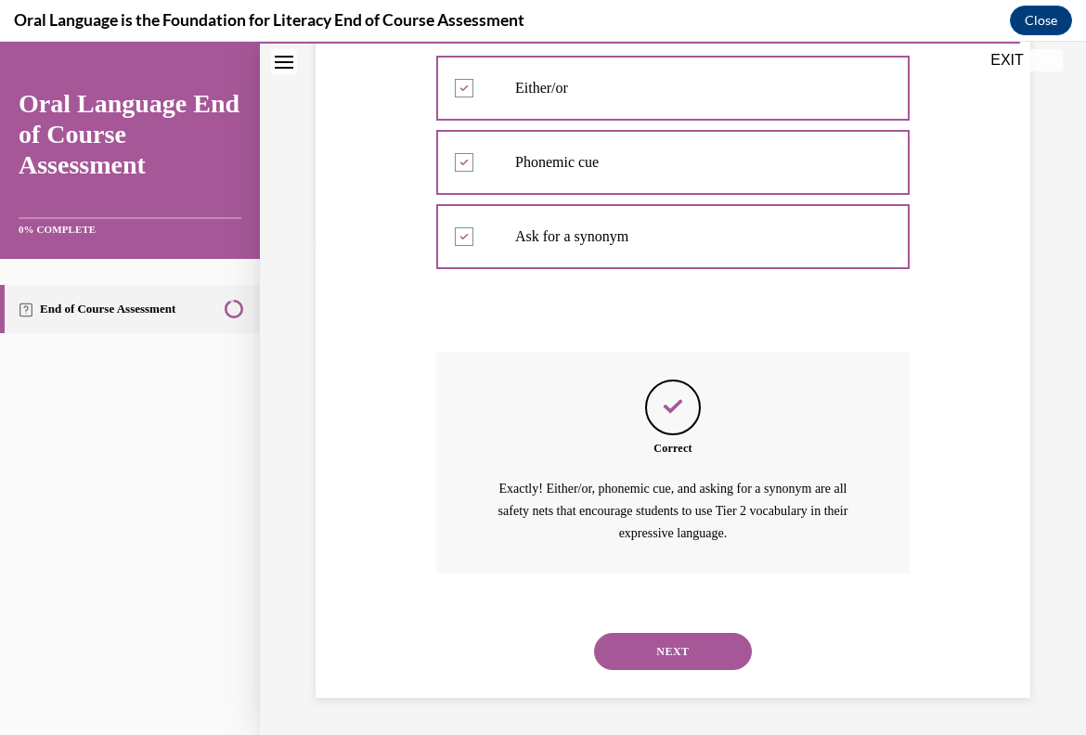
click at [689, 654] on button "NEXT" at bounding box center [673, 651] width 158 height 37
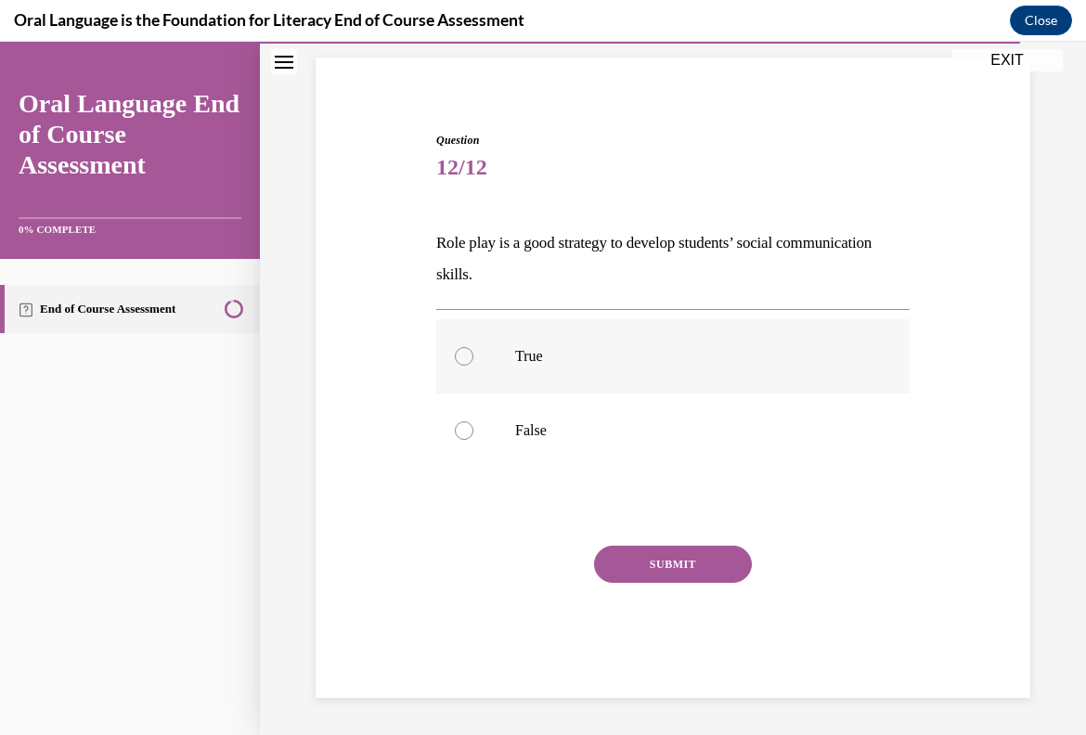
click at [581, 368] on label "True" at bounding box center [672, 356] width 473 height 74
click at [473, 366] on input "True" at bounding box center [464, 356] width 19 height 19
radio input "true"
click at [654, 557] on button "SUBMIT" at bounding box center [673, 564] width 158 height 37
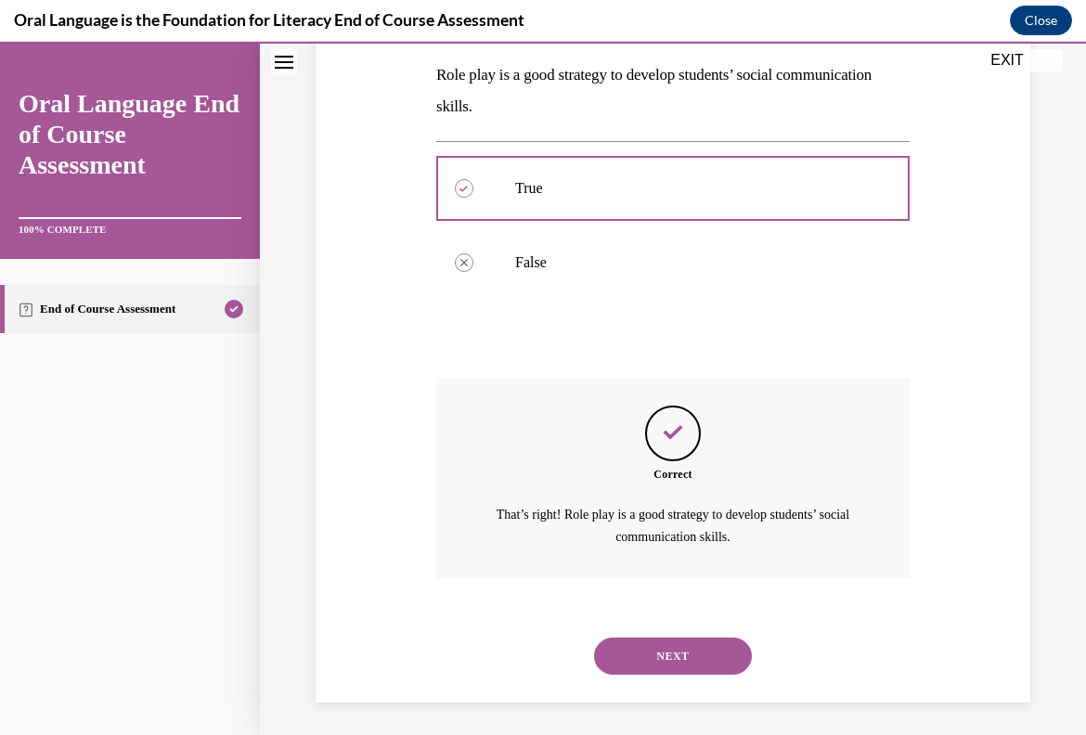
scroll to position [298, 0]
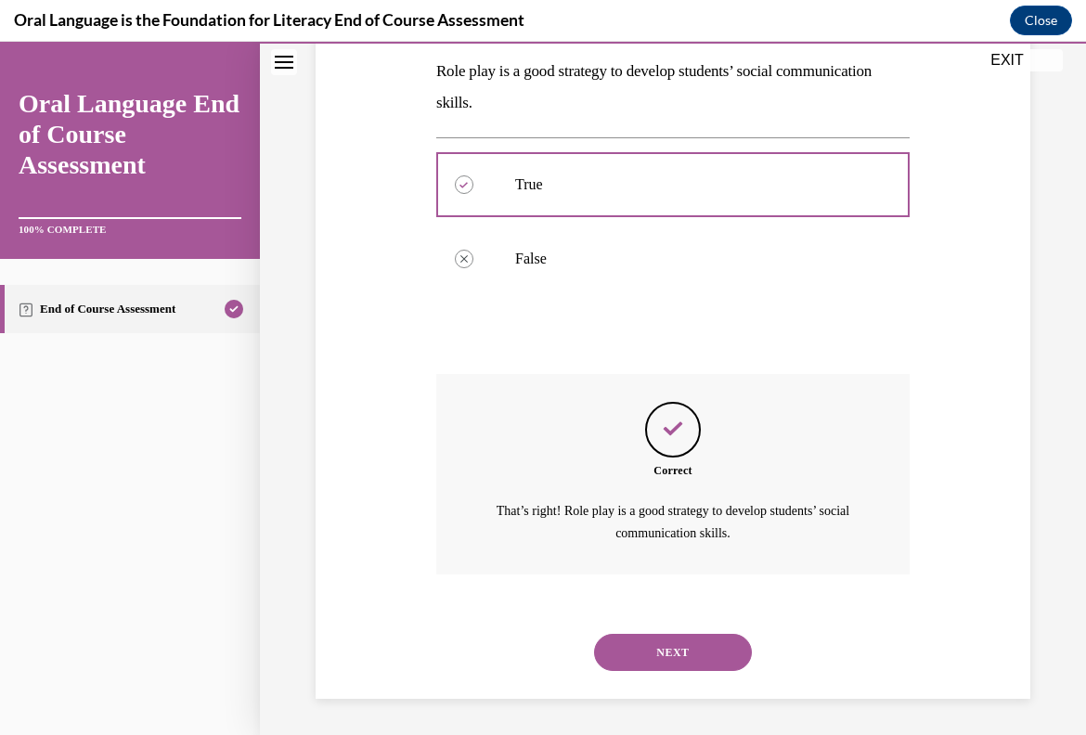
click at [676, 661] on button "NEXT" at bounding box center [673, 652] width 158 height 37
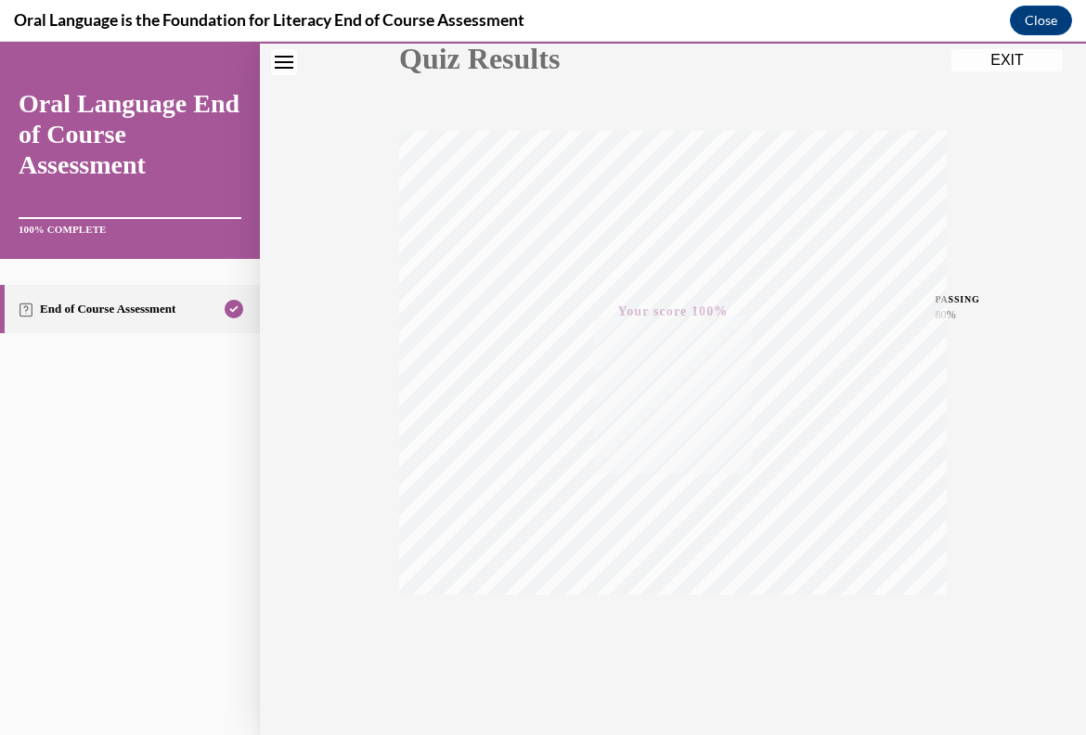
scroll to position [258, 0]
click at [1003, 70] on button "EXIT" at bounding box center [1006, 60] width 111 height 22
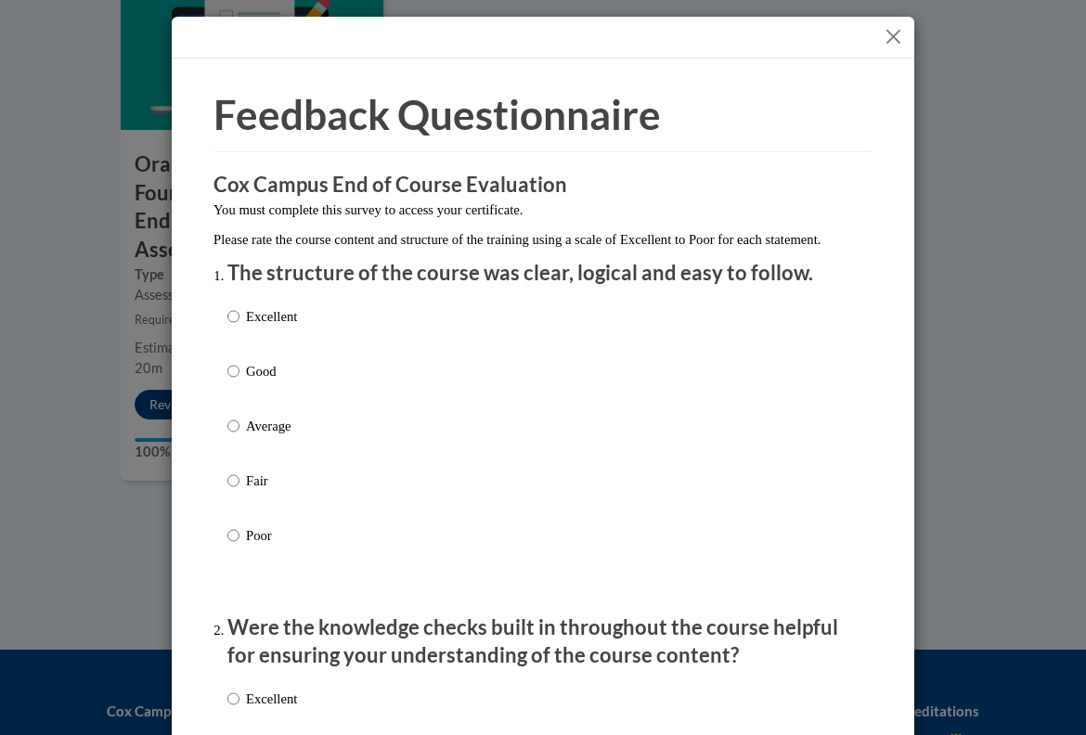
click at [893, 38] on button "Close" at bounding box center [893, 36] width 23 height 23
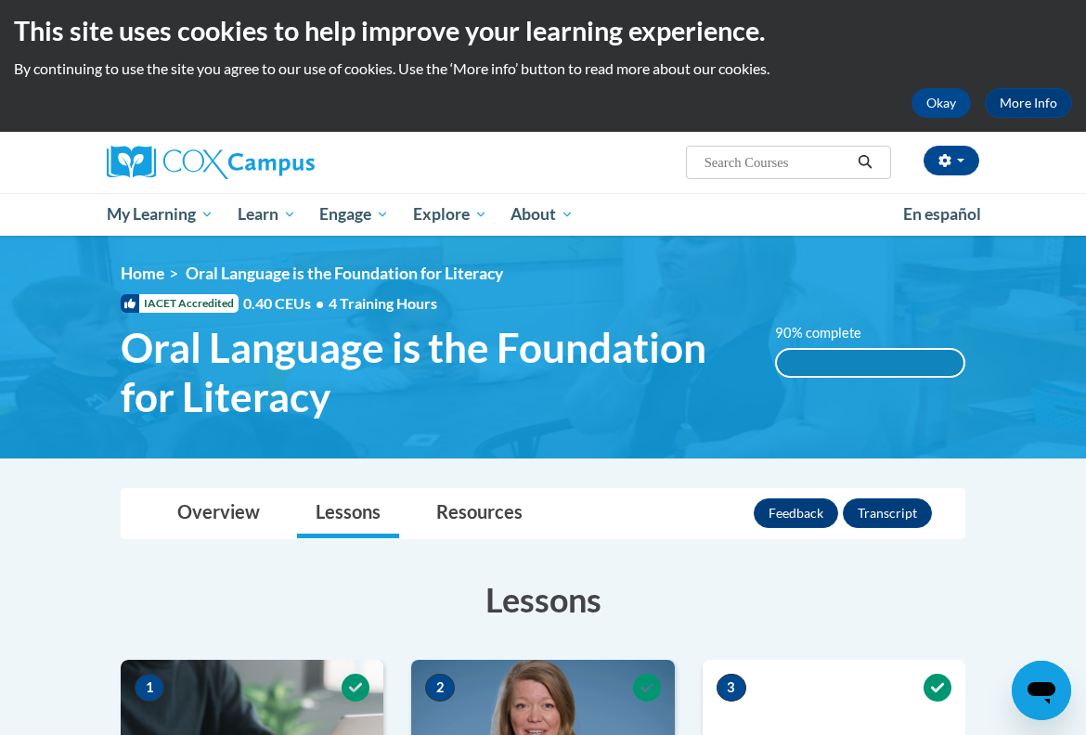
scroll to position [0, 0]
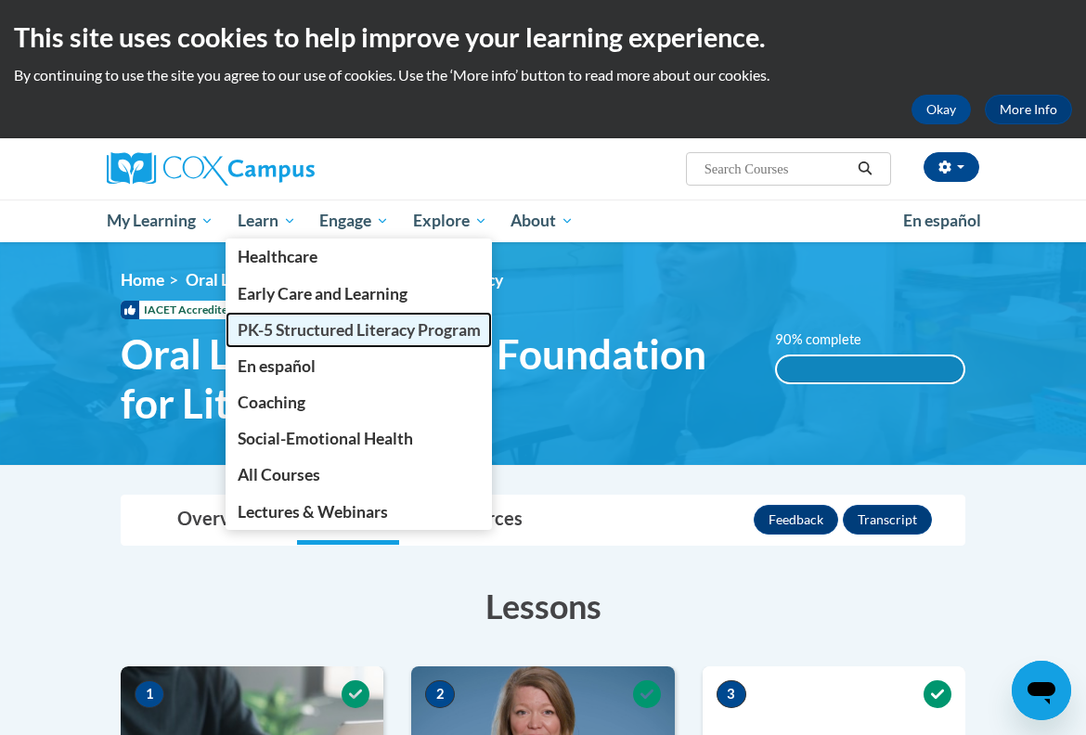
click at [322, 337] on span "PK-5 Structured Literacy Program" at bounding box center [359, 329] width 243 height 19
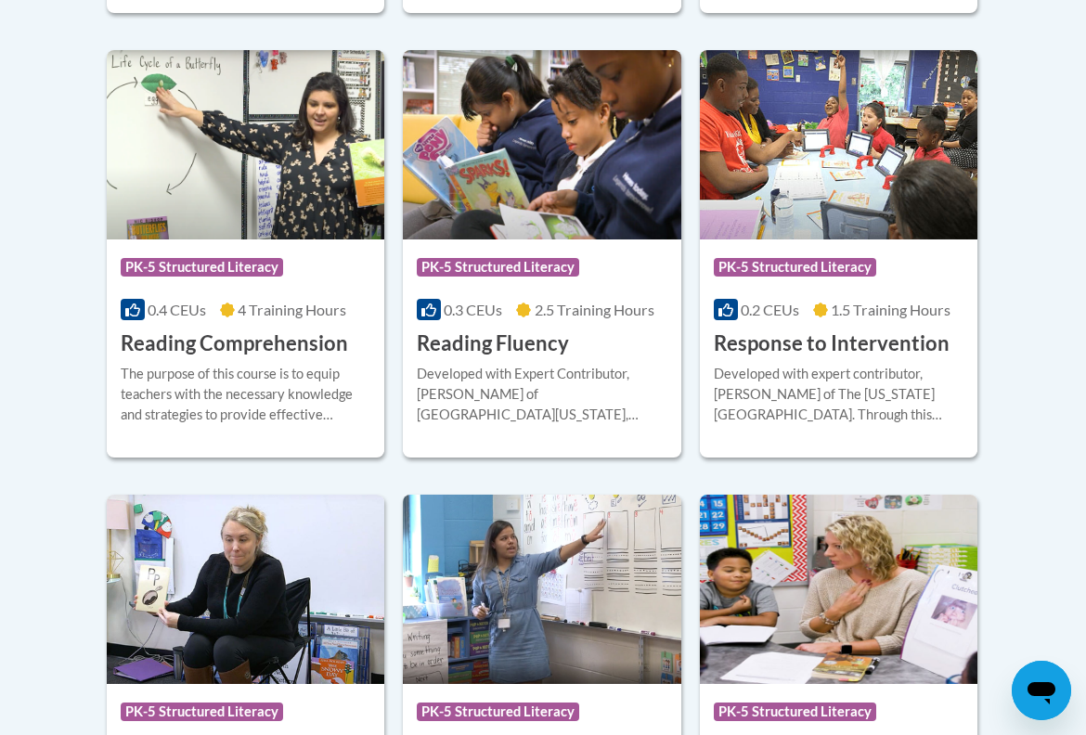
scroll to position [1760, 0]
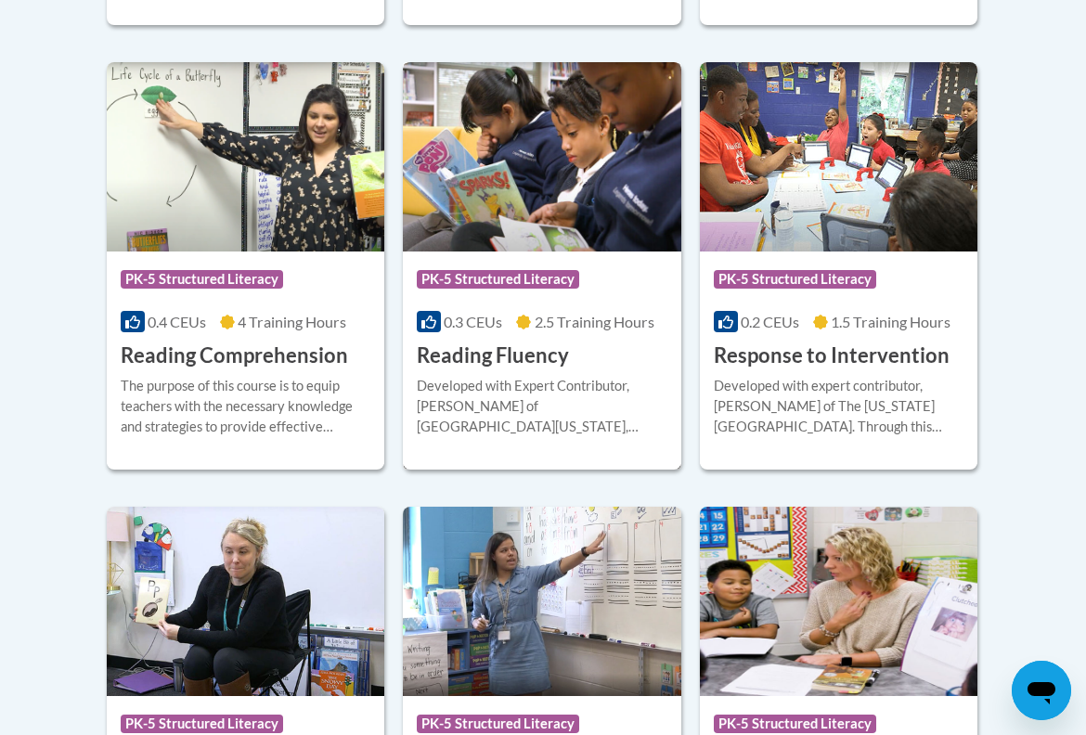
click at [505, 363] on h3 "Reading Fluency" at bounding box center [493, 355] width 152 height 29
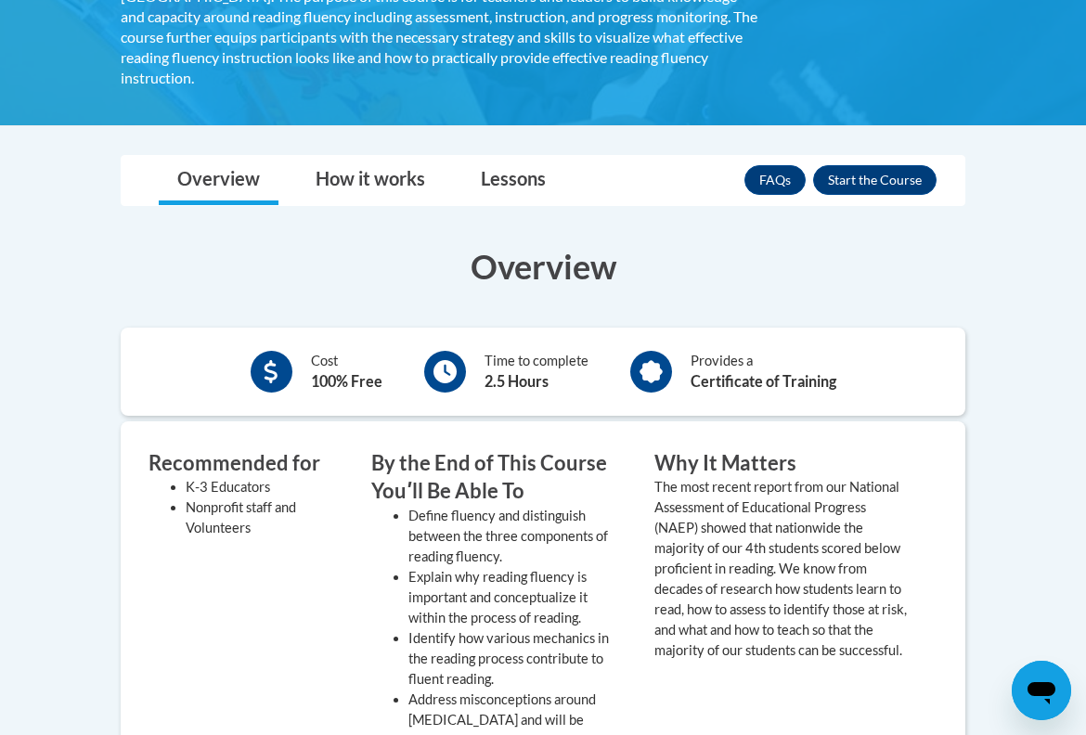
scroll to position [425, 0]
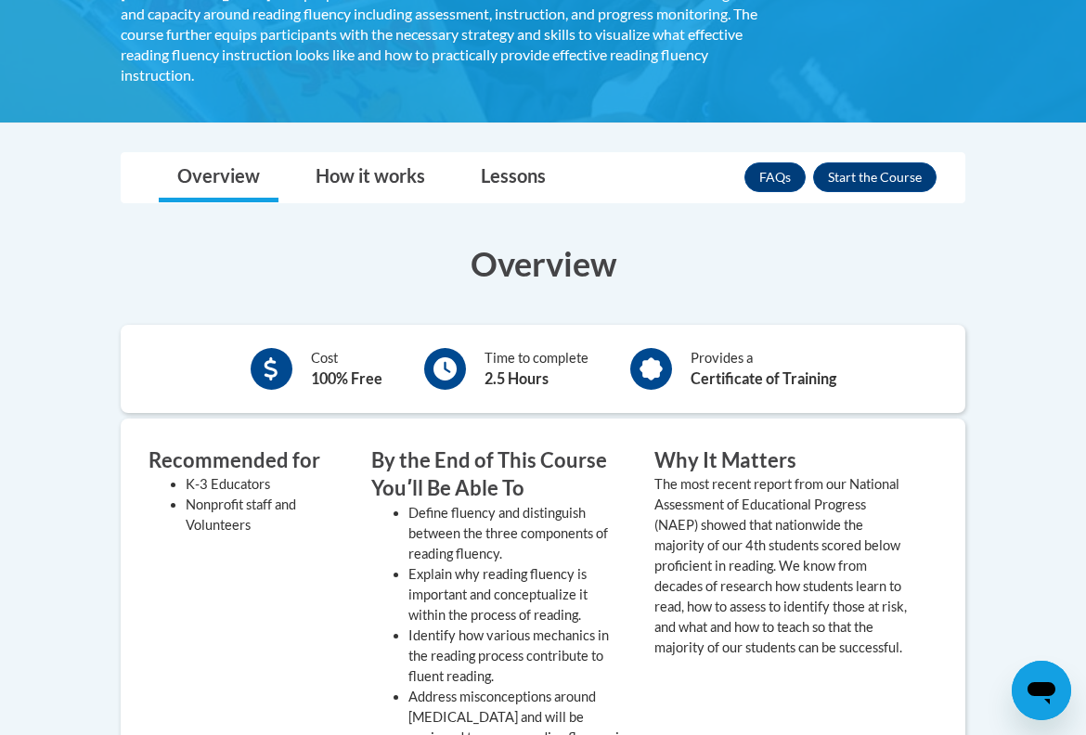
click at [873, 153] on div "FAQs Enroll" at bounding box center [840, 177] width 192 height 48
click at [874, 162] on button "Enroll" at bounding box center [874, 177] width 123 height 30
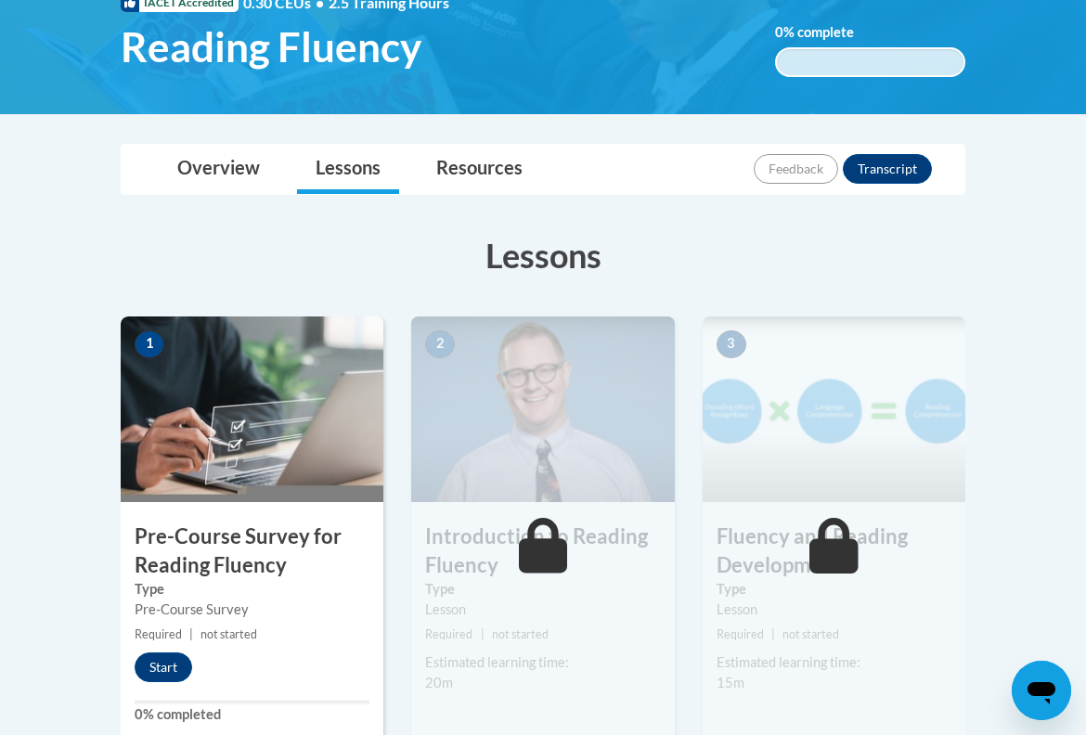
scroll to position [312, 0]
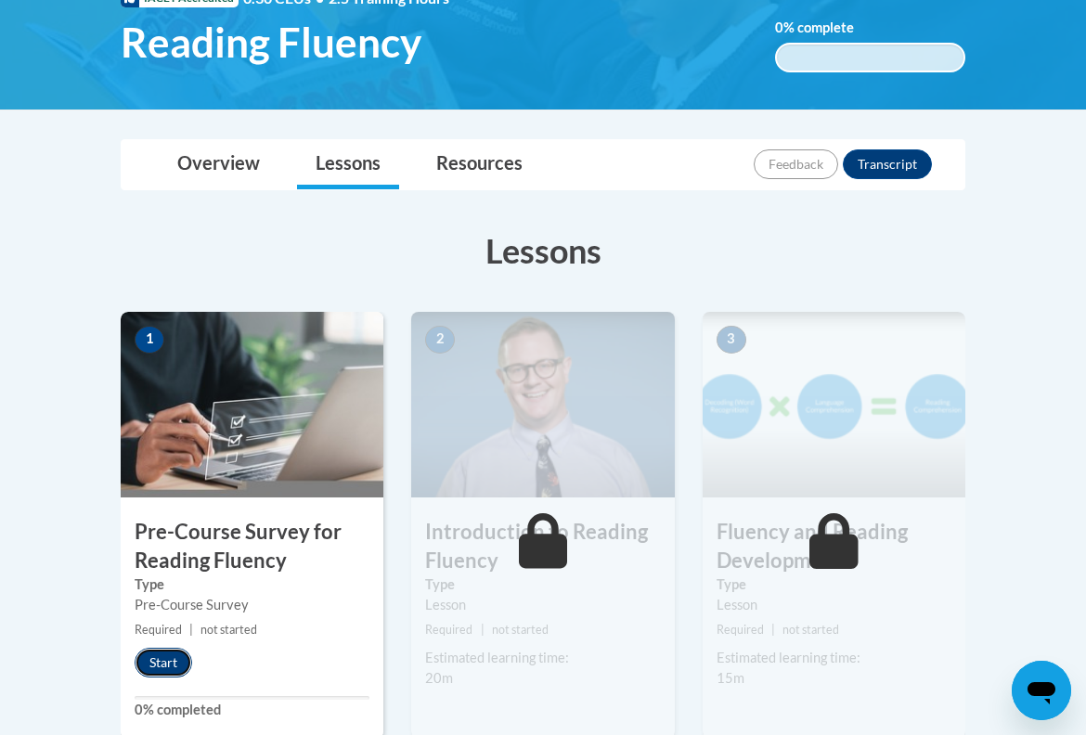
click at [187, 657] on button "Start" at bounding box center [164, 663] width 58 height 30
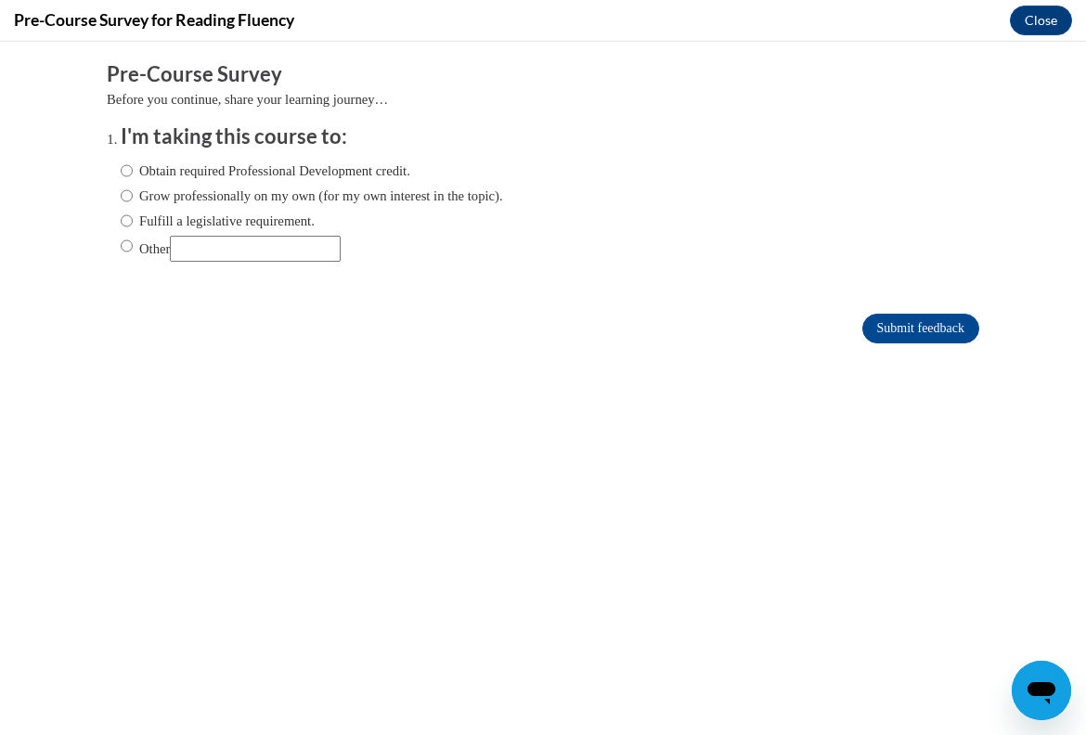
scroll to position [0, 0]
click at [291, 224] on label "Fulfill a legislative requirement." at bounding box center [218, 221] width 194 height 20
click at [133, 224] on input "Fulfill a legislative requirement." at bounding box center [127, 221] width 12 height 20
radio input "true"
click at [943, 328] on input "Submit feedback" at bounding box center [920, 329] width 117 height 30
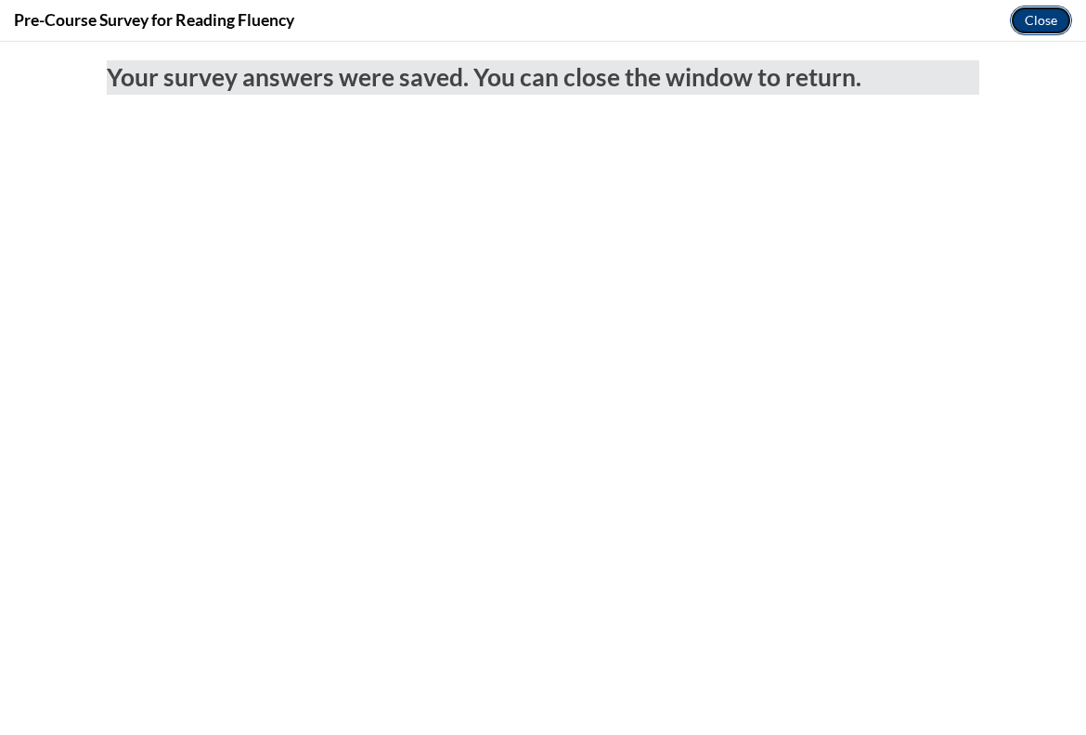
click at [1049, 12] on button "Close" at bounding box center [1041, 21] width 62 height 30
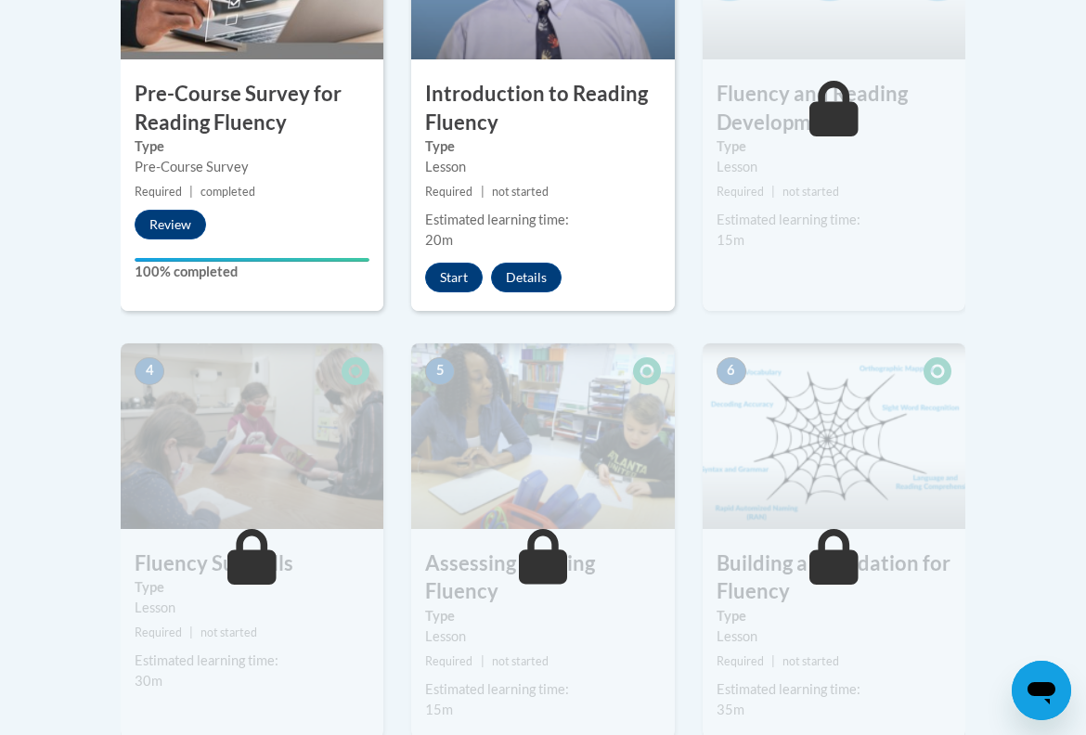
scroll to position [742, 0]
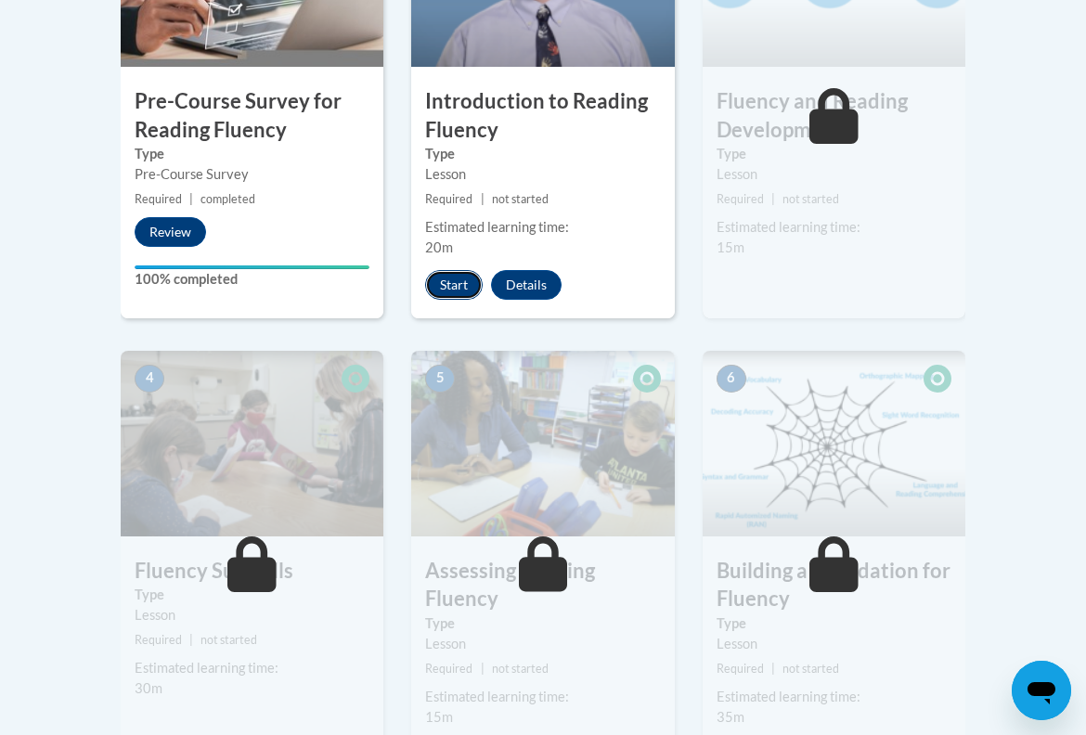
click at [457, 288] on button "Start" at bounding box center [454, 285] width 58 height 30
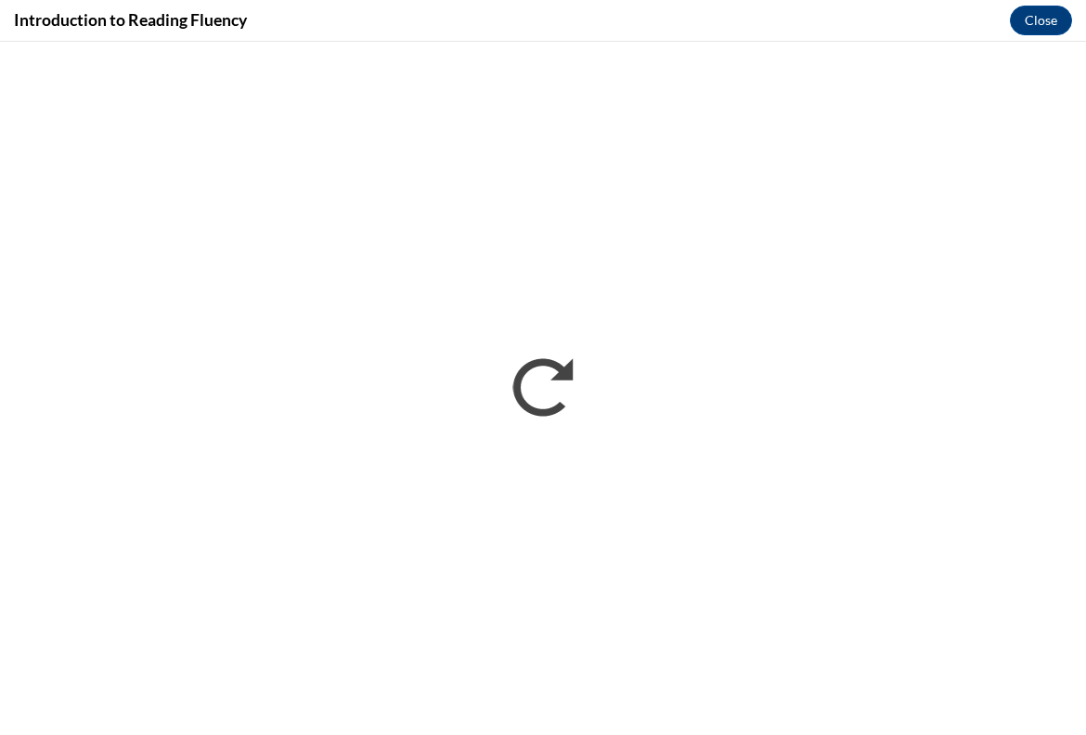
scroll to position [0, 0]
click at [1050, 8] on button "Close" at bounding box center [1041, 21] width 62 height 30
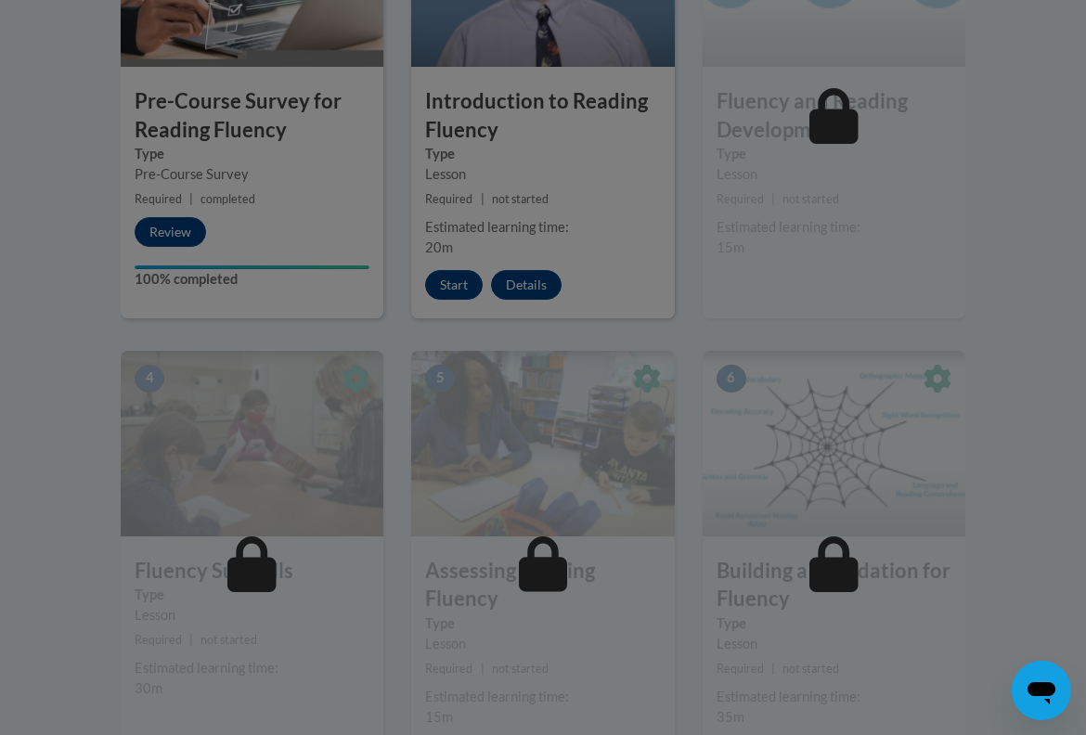
click at [589, 198] on div at bounding box center [543, 57] width 844 height 353
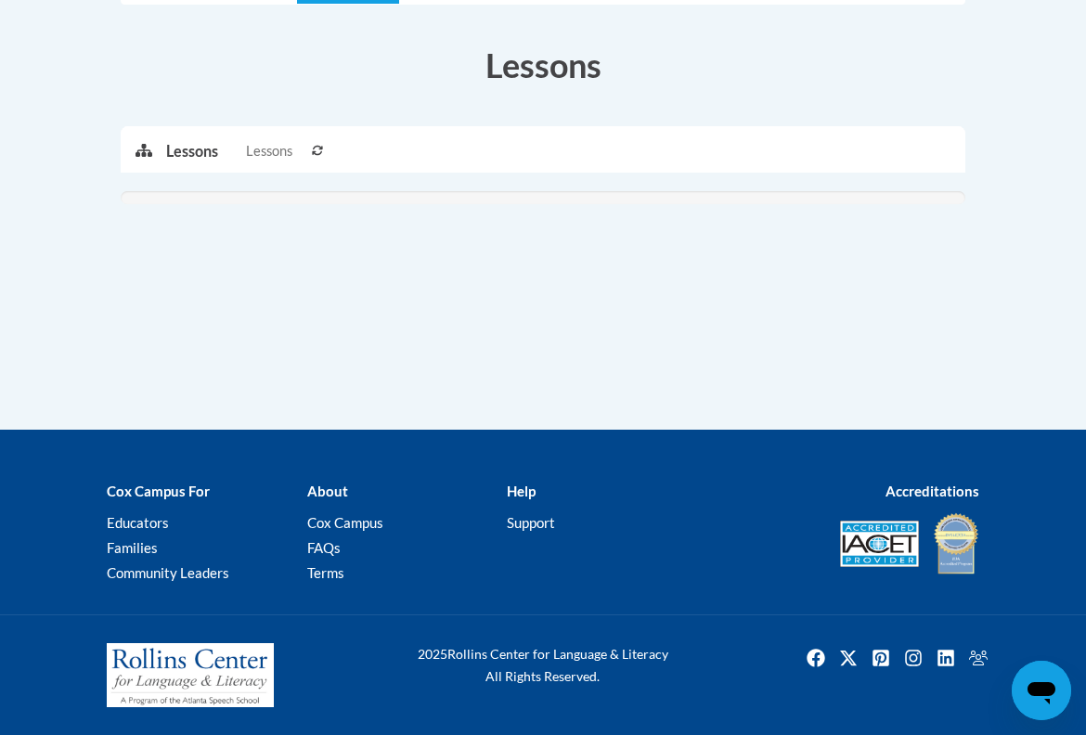
scroll to position [497, 0]
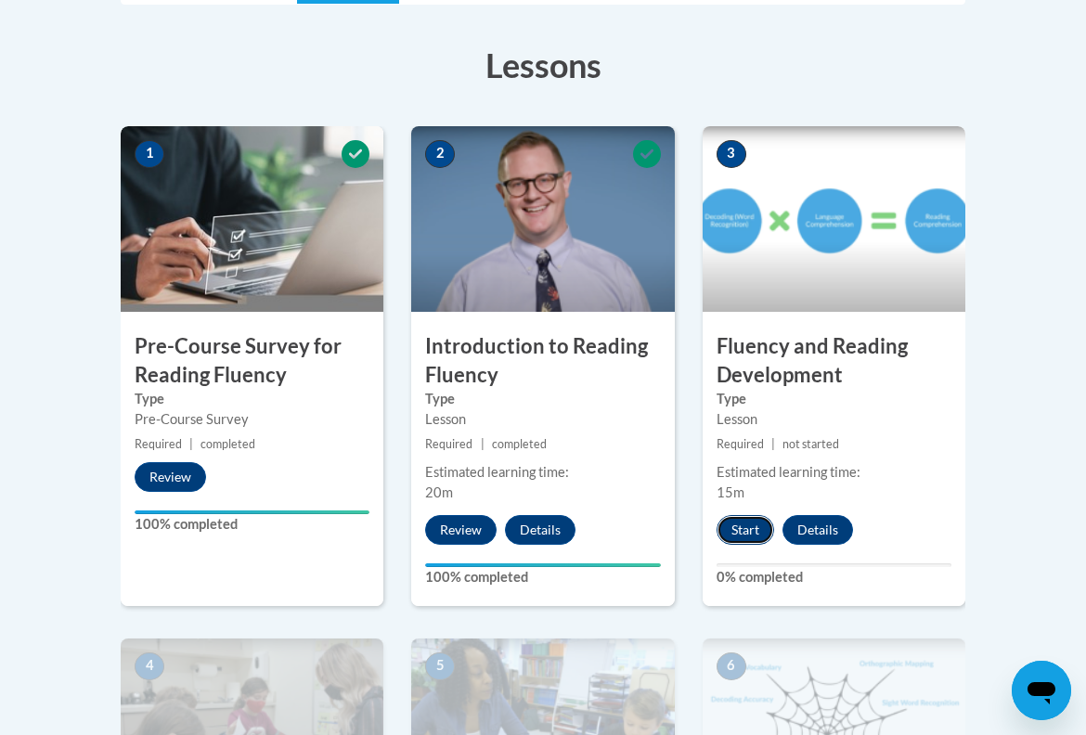
click at [752, 532] on button "Start" at bounding box center [745, 530] width 58 height 30
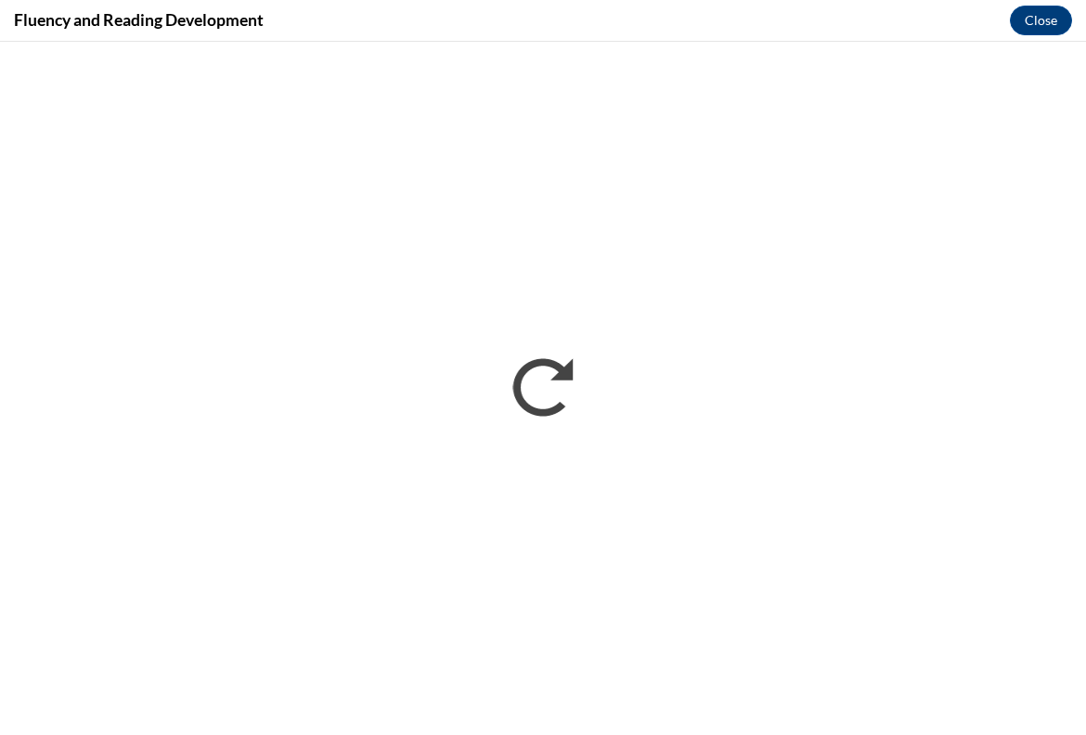
scroll to position [0, 0]
click at [1047, 19] on button "Close" at bounding box center [1041, 21] width 62 height 30
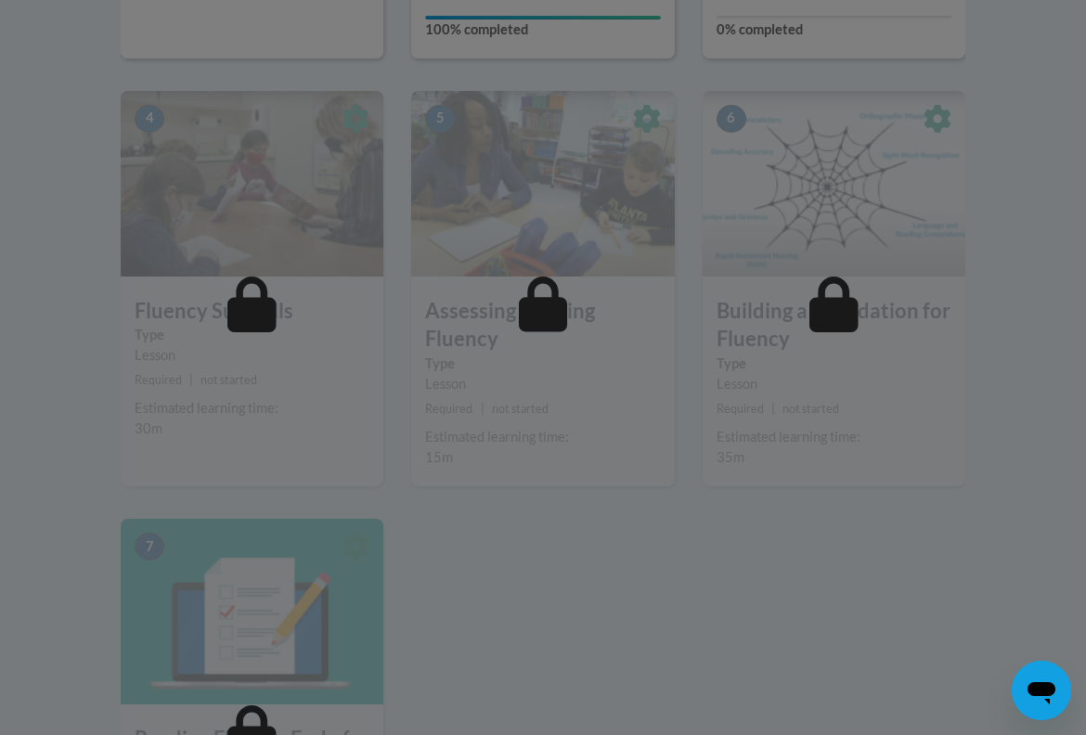
scroll to position [1046, 0]
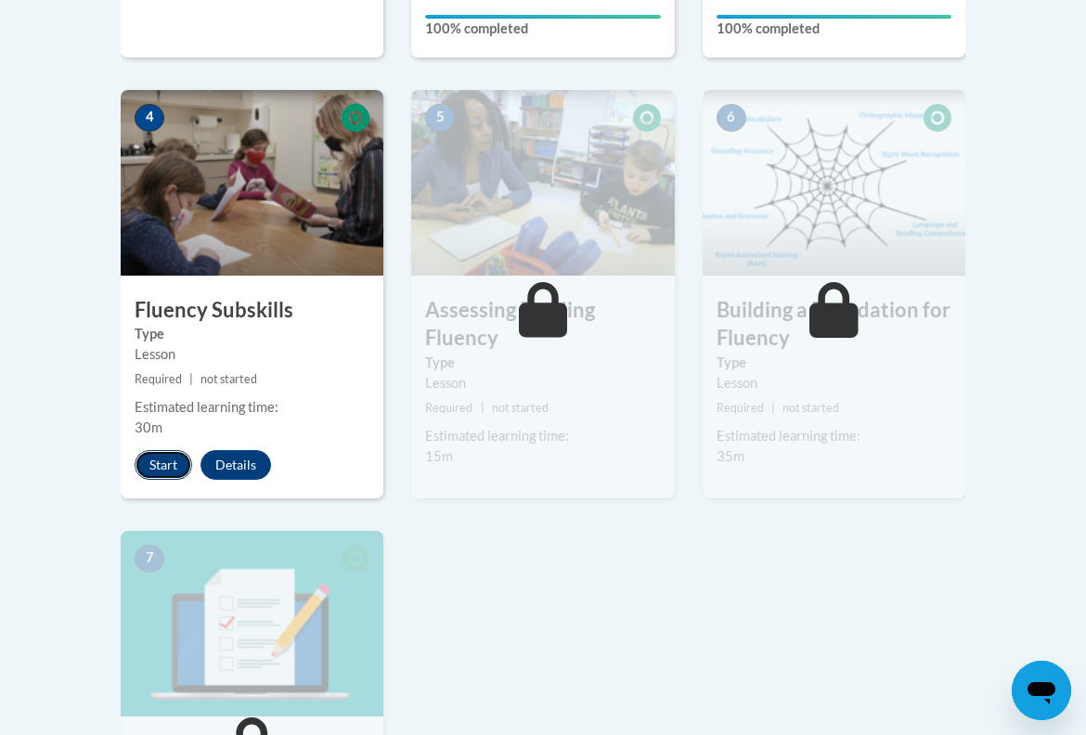
click at [184, 458] on button "Start" at bounding box center [164, 465] width 58 height 30
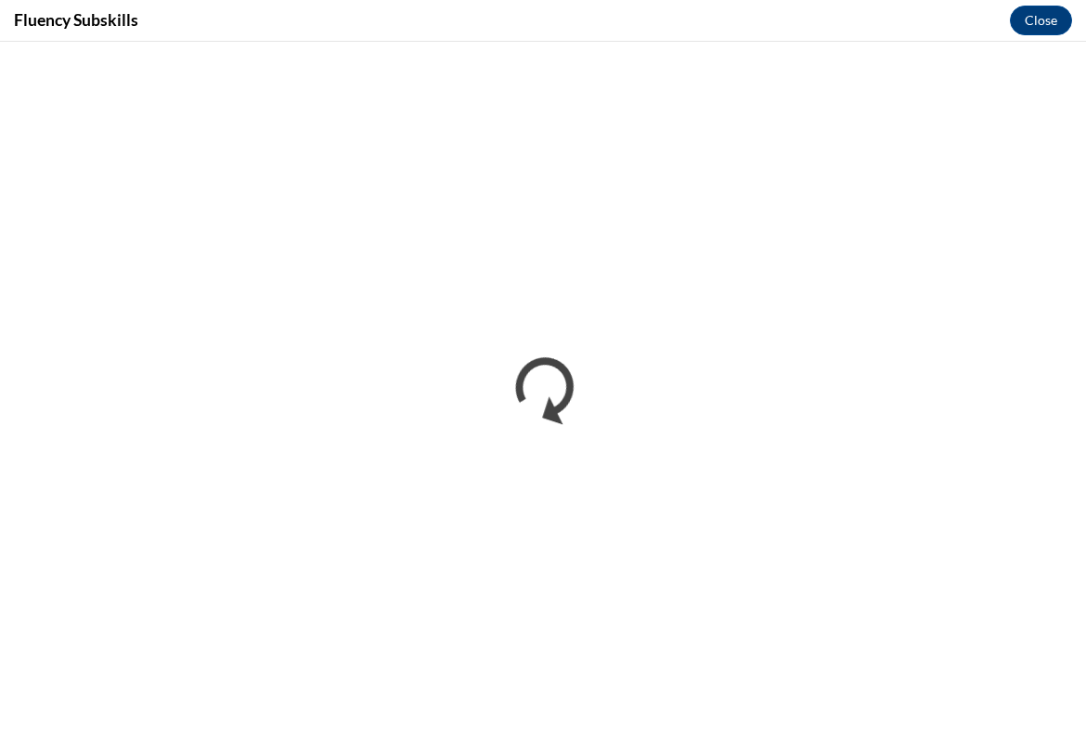
scroll to position [0, 0]
click at [1042, 15] on button "Close" at bounding box center [1041, 21] width 62 height 30
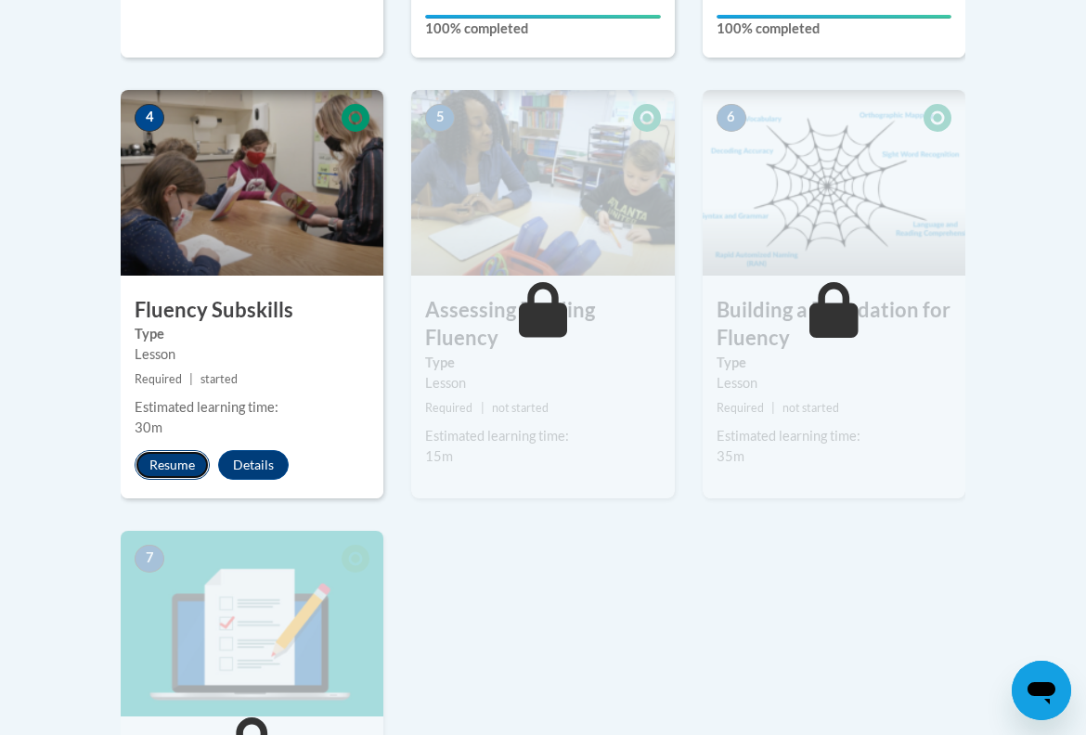
click at [175, 472] on button "Resume" at bounding box center [172, 465] width 75 height 30
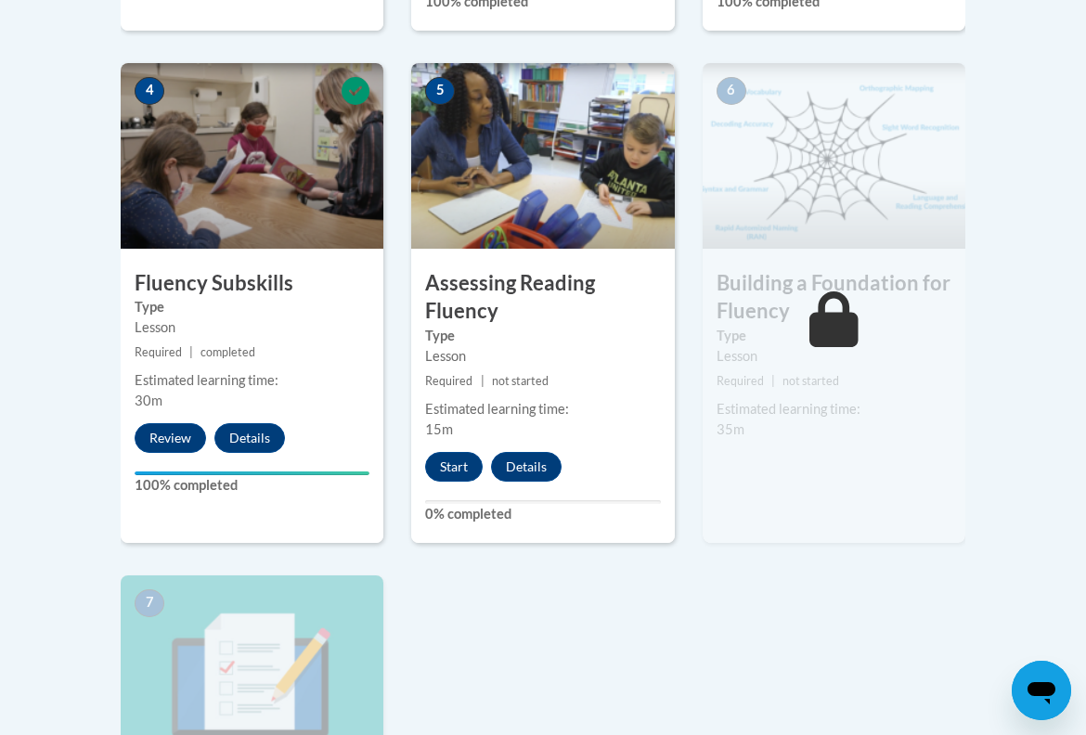
scroll to position [1075, 0]
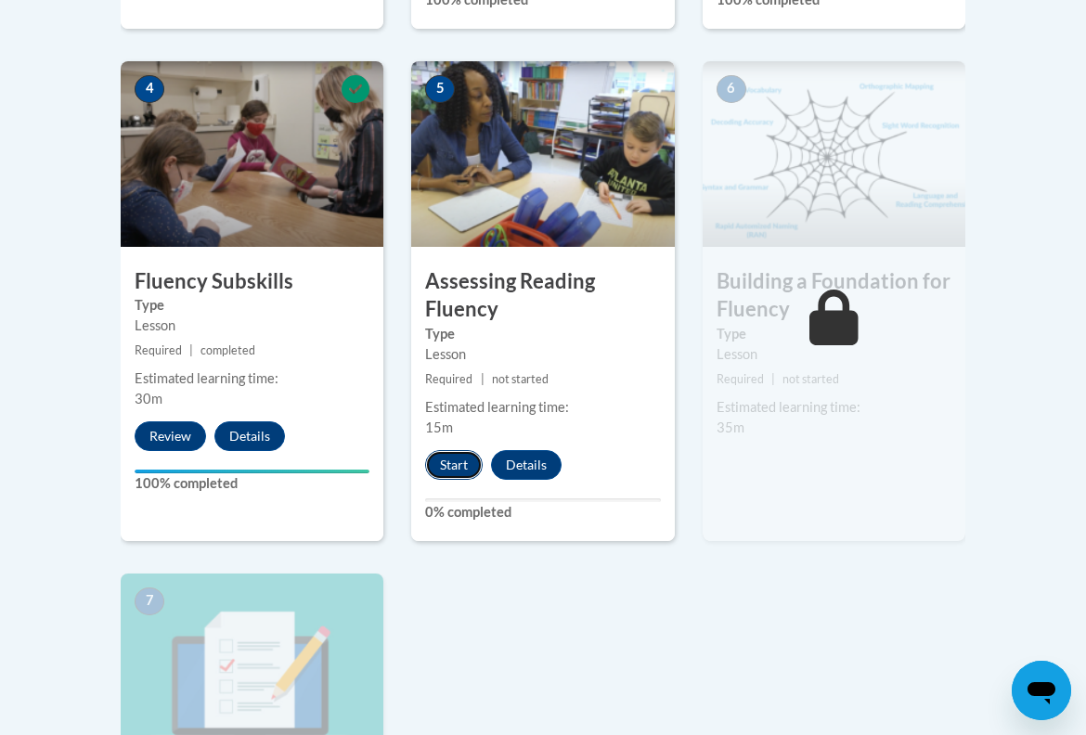
click at [464, 462] on button "Start" at bounding box center [454, 465] width 58 height 30
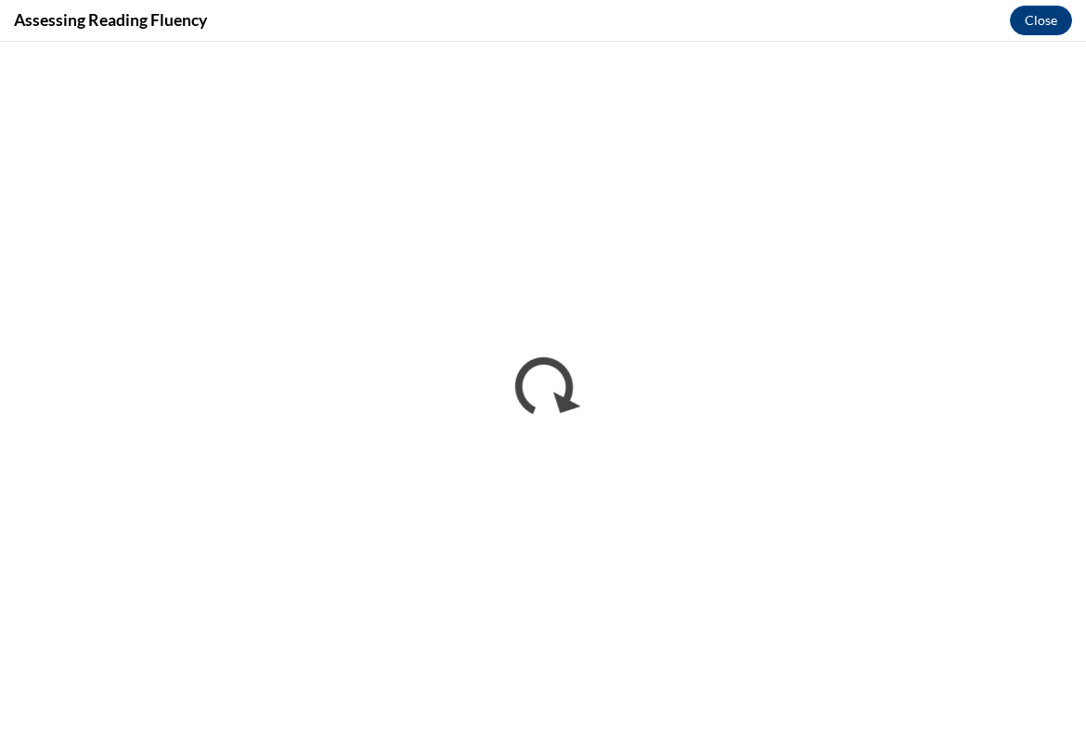
scroll to position [0, 0]
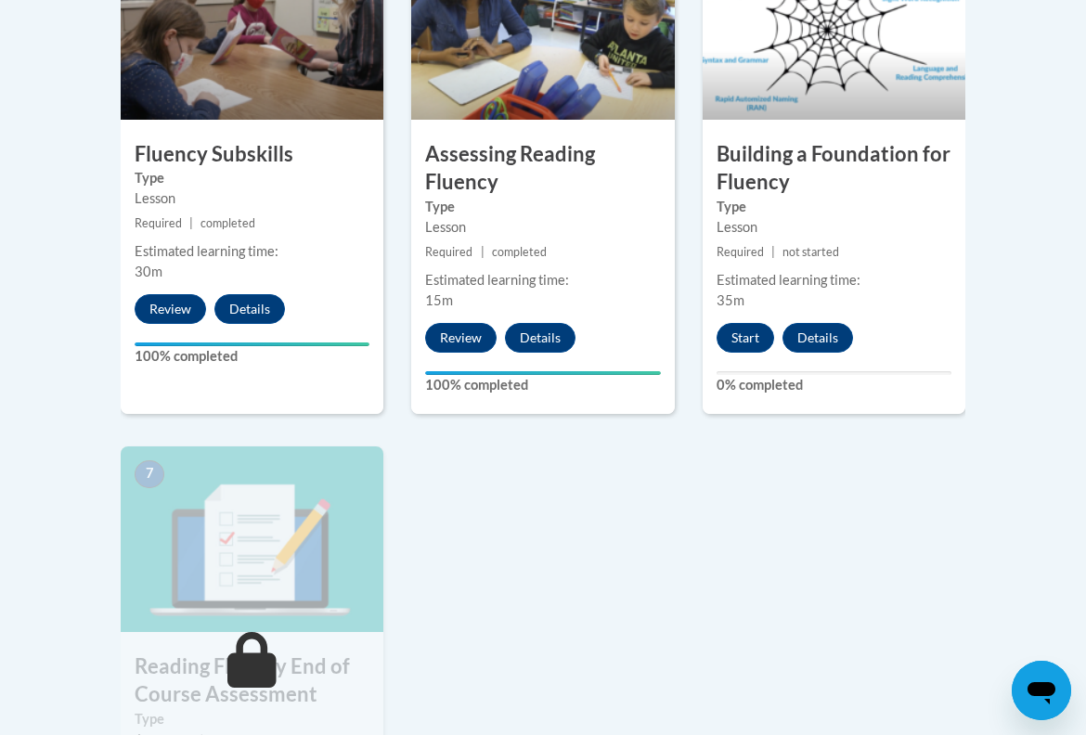
scroll to position [1176, 0]
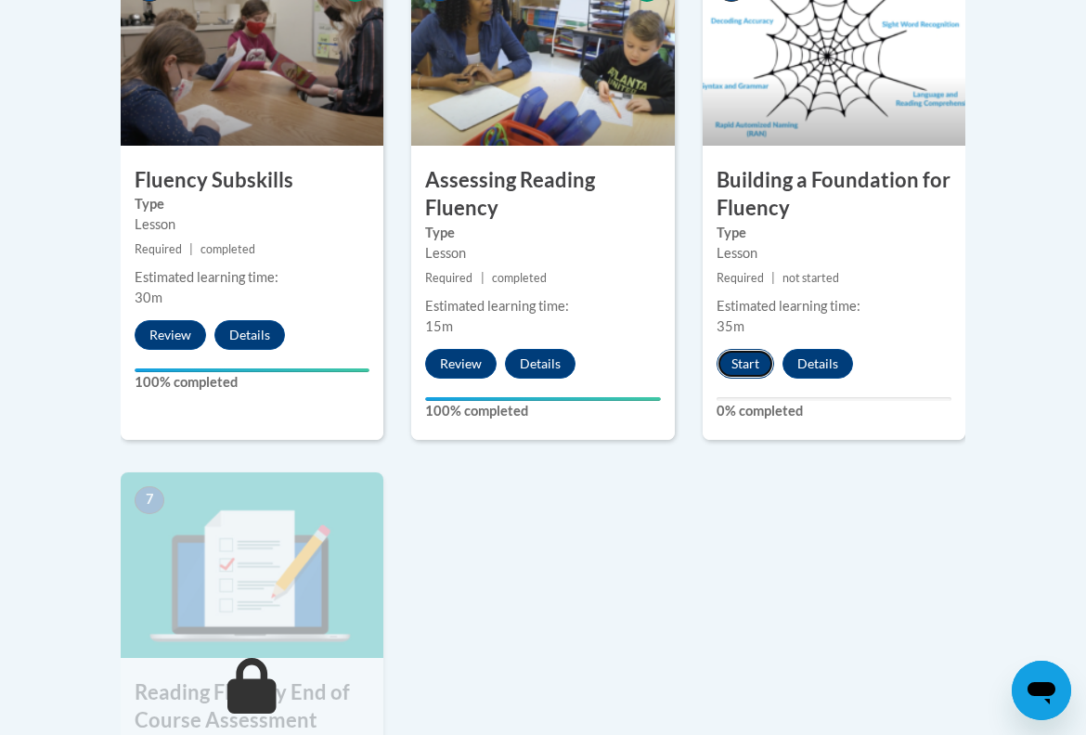
click at [750, 354] on button "Start" at bounding box center [745, 364] width 58 height 30
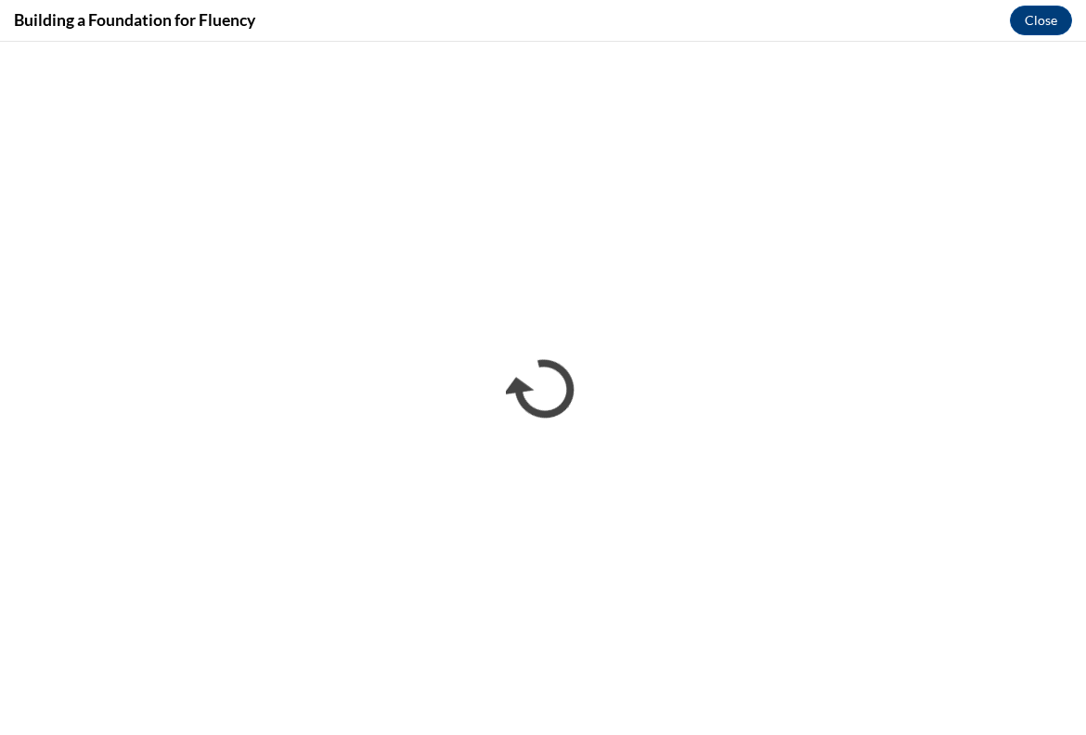
scroll to position [0, 0]
